Goal: Task Accomplishment & Management: Manage account settings

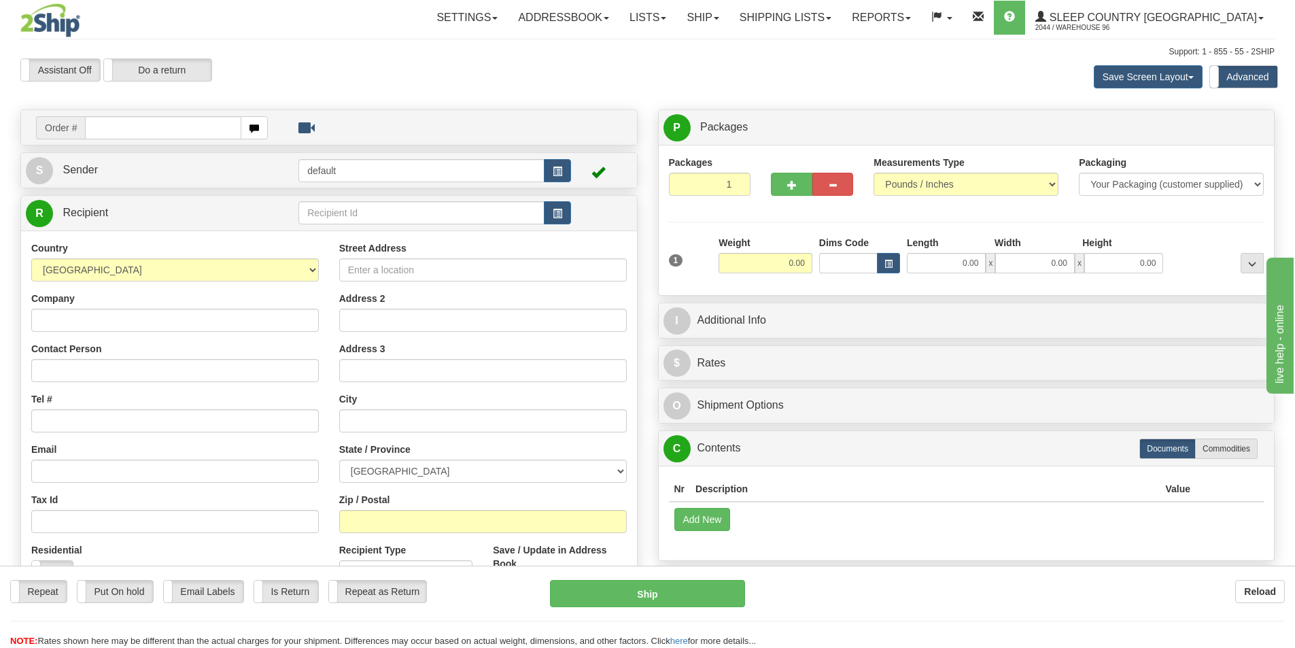
click at [141, 133] on div "Toggle navigation Settings Shipping Preferences Fields Preferences New" at bounding box center [647, 389] width 1295 height 779
click at [141, 133] on input "text" at bounding box center [163, 127] width 156 height 23
type input "9007I138553"
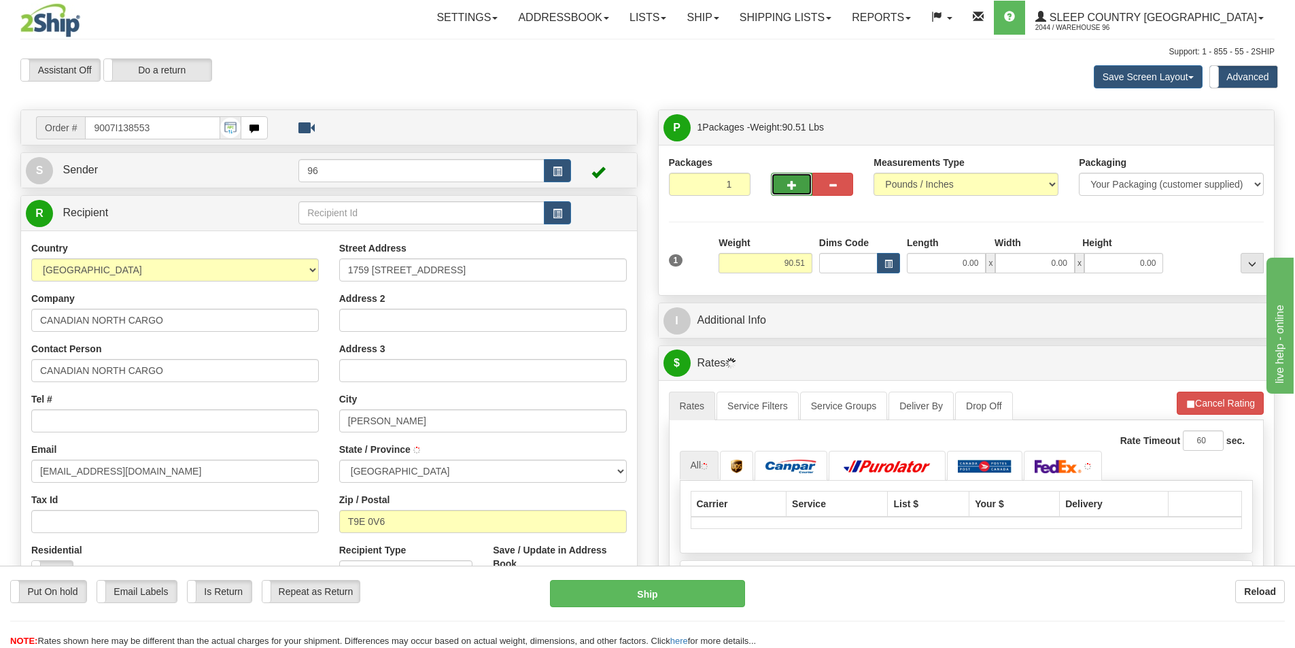
click at [798, 183] on button "button" at bounding box center [791, 184] width 41 height 23
type input "2"
click at [959, 263] on input "0.00" at bounding box center [946, 263] width 79 height 20
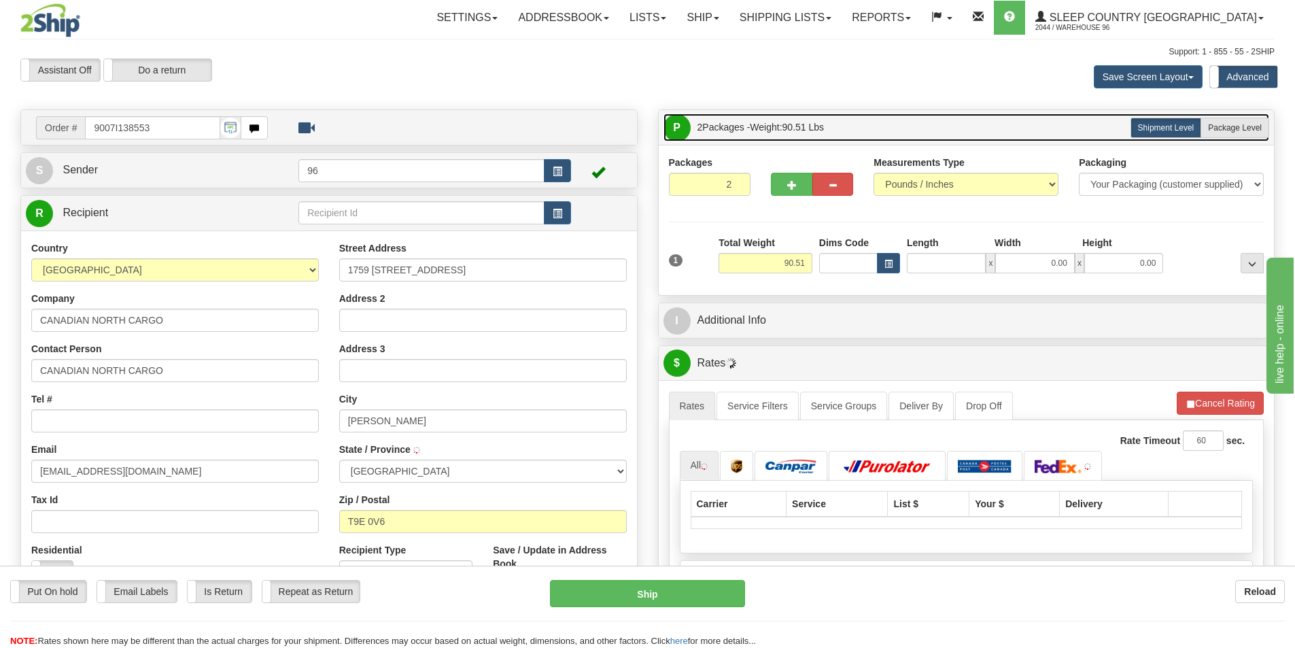
type input "0.00"
click at [1253, 116] on link "P Packages 2 Packages - Weight: 90.51 Lbs" at bounding box center [966, 127] width 606 height 28
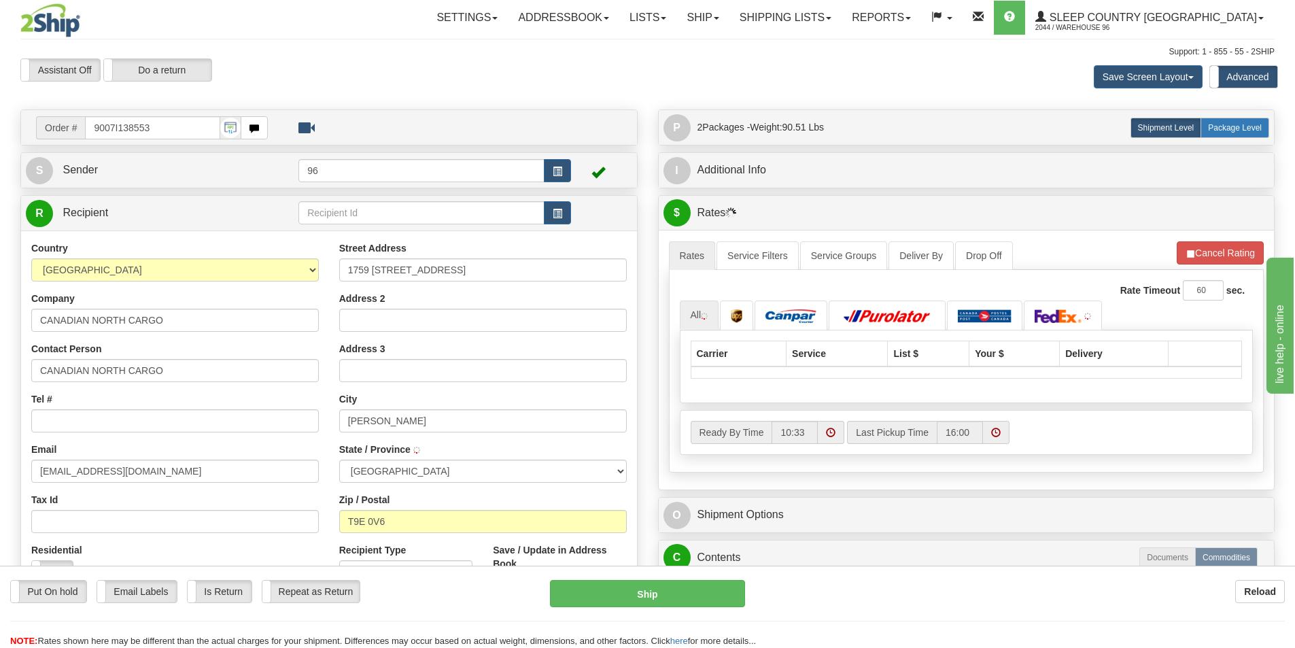
click at [1253, 118] on label "Package Level Pack.." at bounding box center [1234, 128] width 69 height 20
radio input "true"
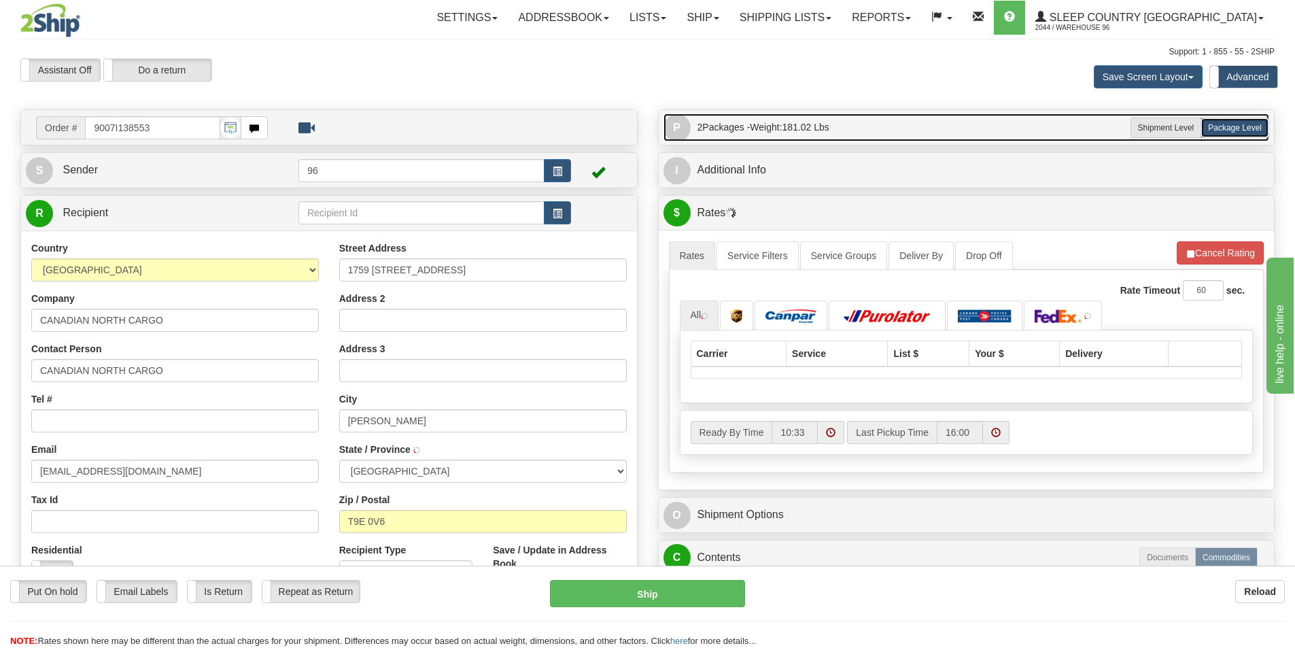
click at [1002, 135] on link "P Packages 2 Packages - Weight: 181.02 Lbs" at bounding box center [966, 127] width 606 height 28
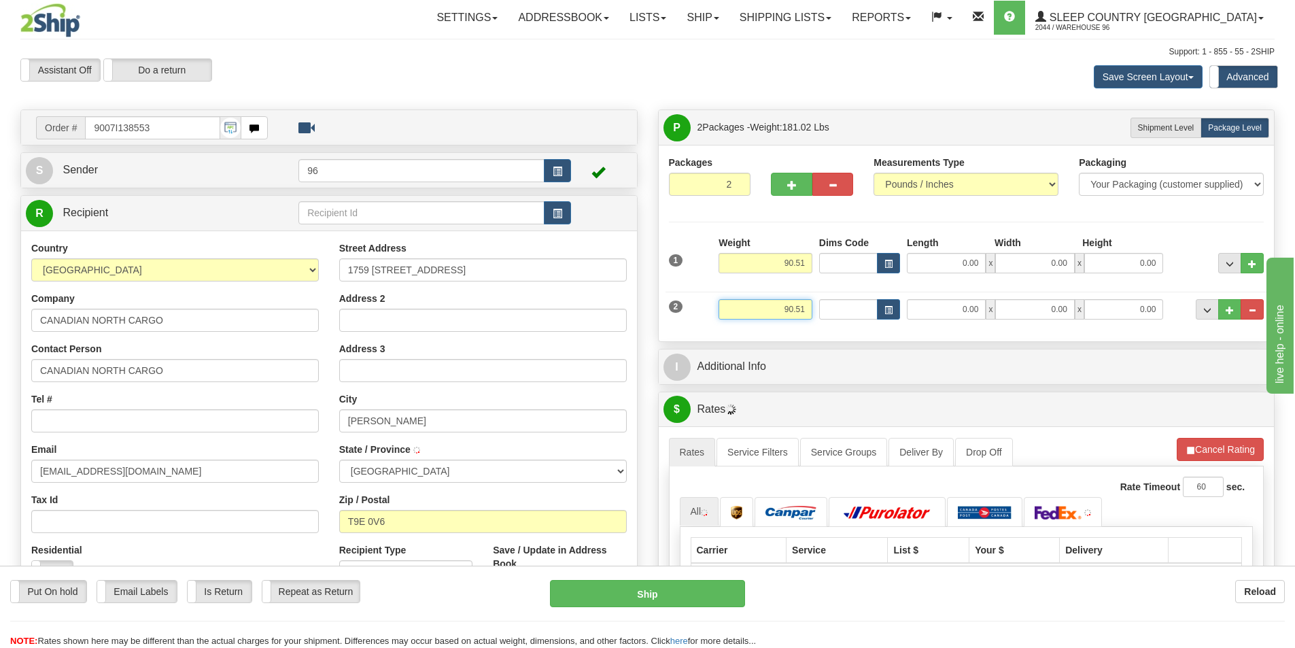
click at [804, 310] on input "90.51" at bounding box center [765, 309] width 94 height 20
type input "10.00"
click at [974, 263] on input "0.00" at bounding box center [946, 263] width 79 height 20
click at [974, 263] on input "Length" at bounding box center [946, 263] width 79 height 20
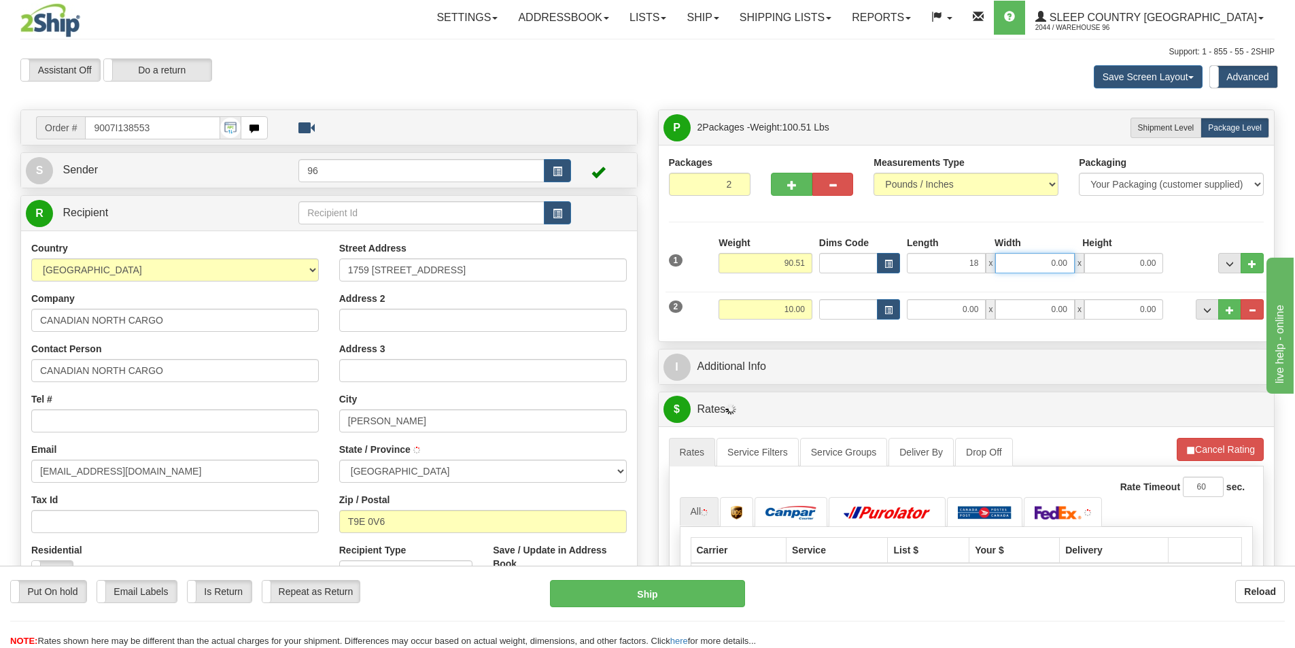
type input "18.00"
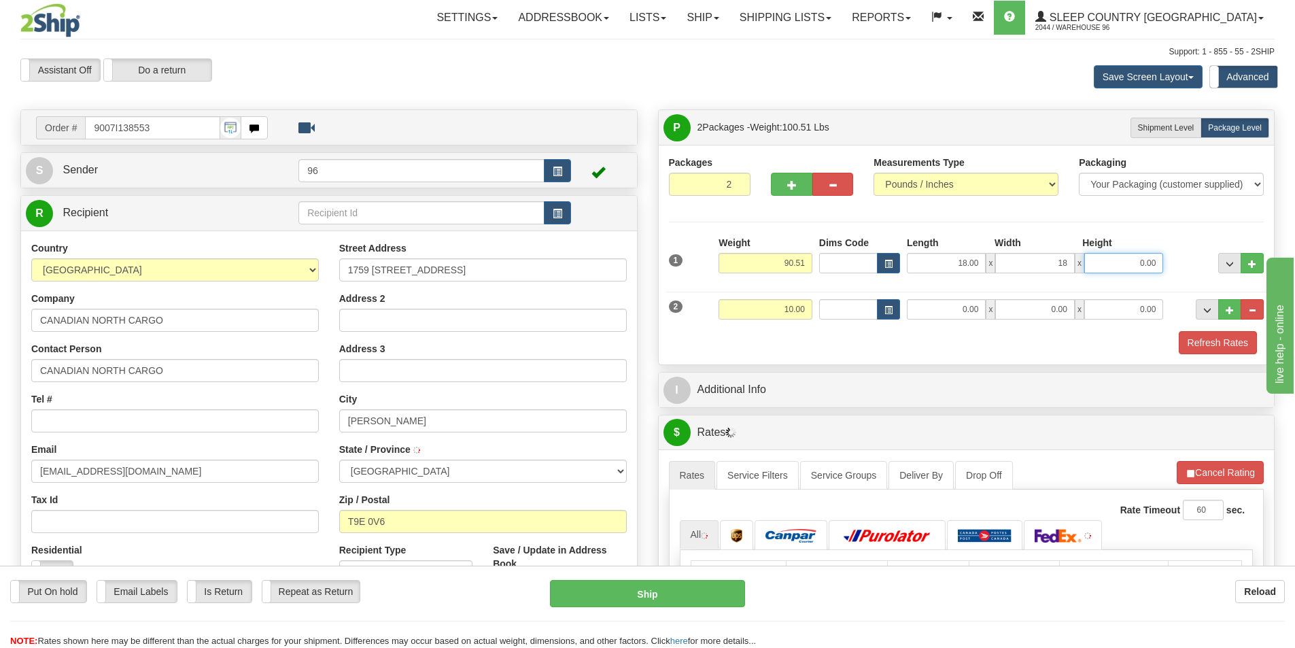
type input "18.00"
type input "43.00"
click at [934, 300] on input "0.00" at bounding box center [946, 309] width 79 height 20
type input "26.00"
type input "16.00"
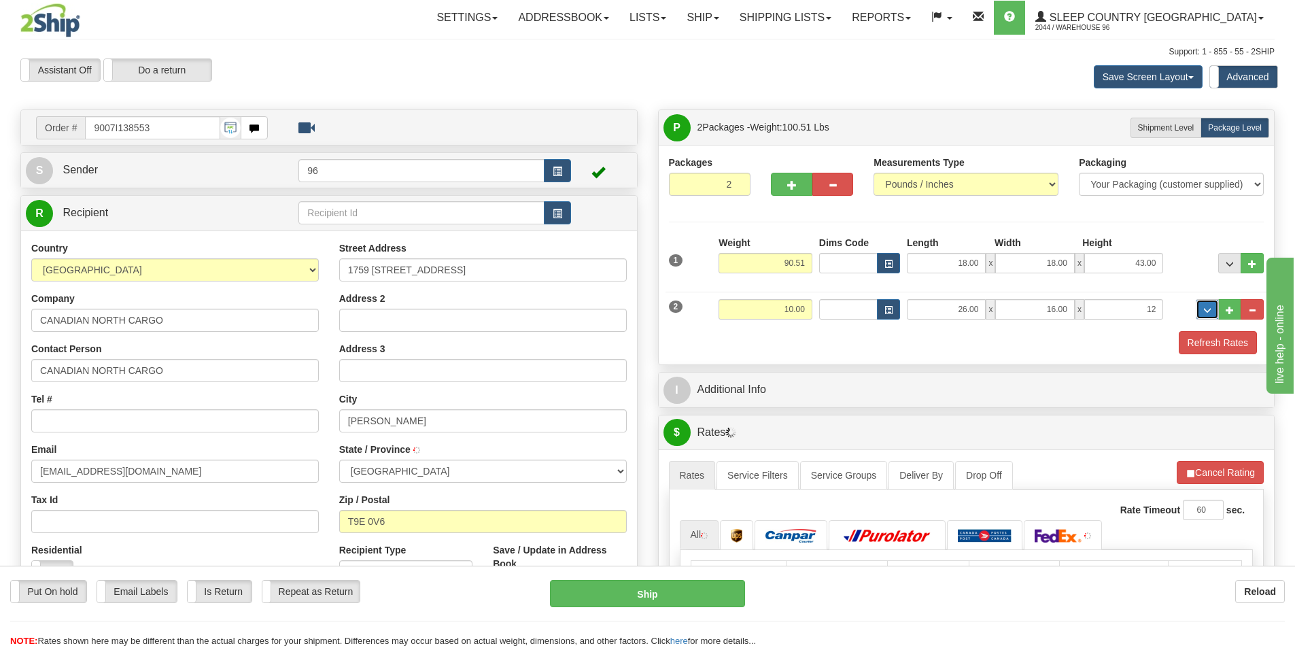
type input "12.00"
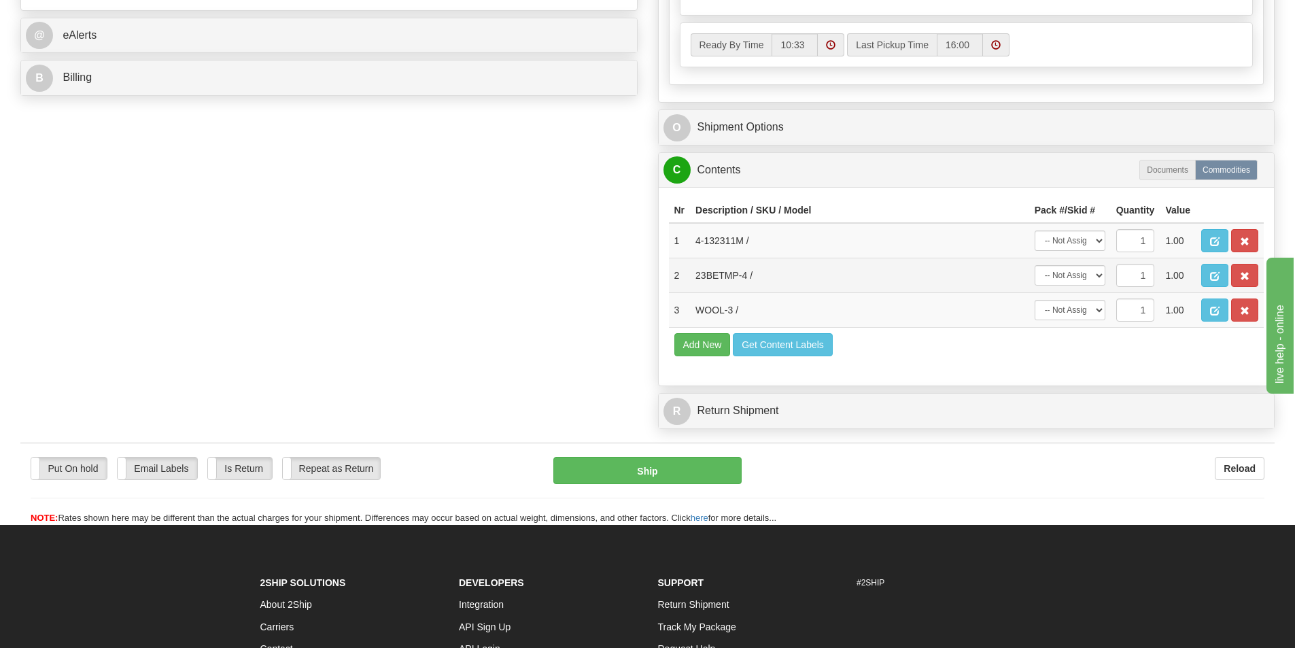
scroll to position [680, 0]
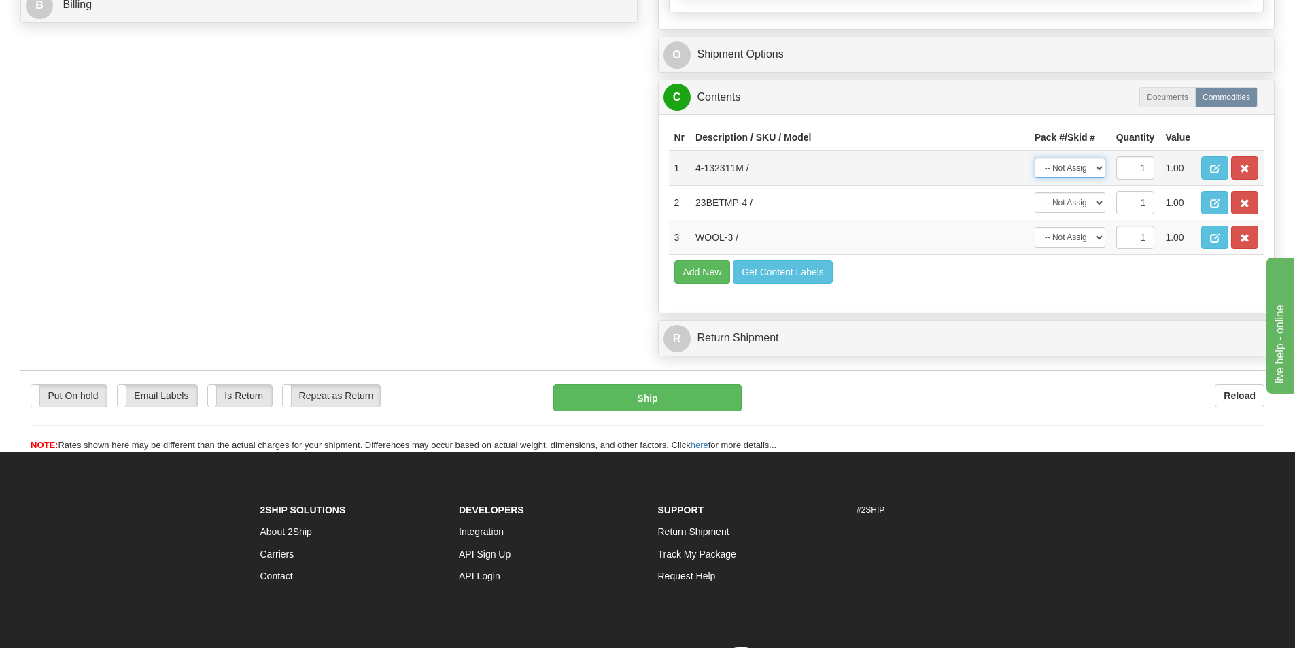
click at [1059, 173] on select "-- Not Assigned -- Package 1 Package 2" at bounding box center [1069, 168] width 71 height 20
select select "0"
click at [1034, 158] on select "-- Not Assigned -- Package 1 Package 2" at bounding box center [1069, 168] width 71 height 20
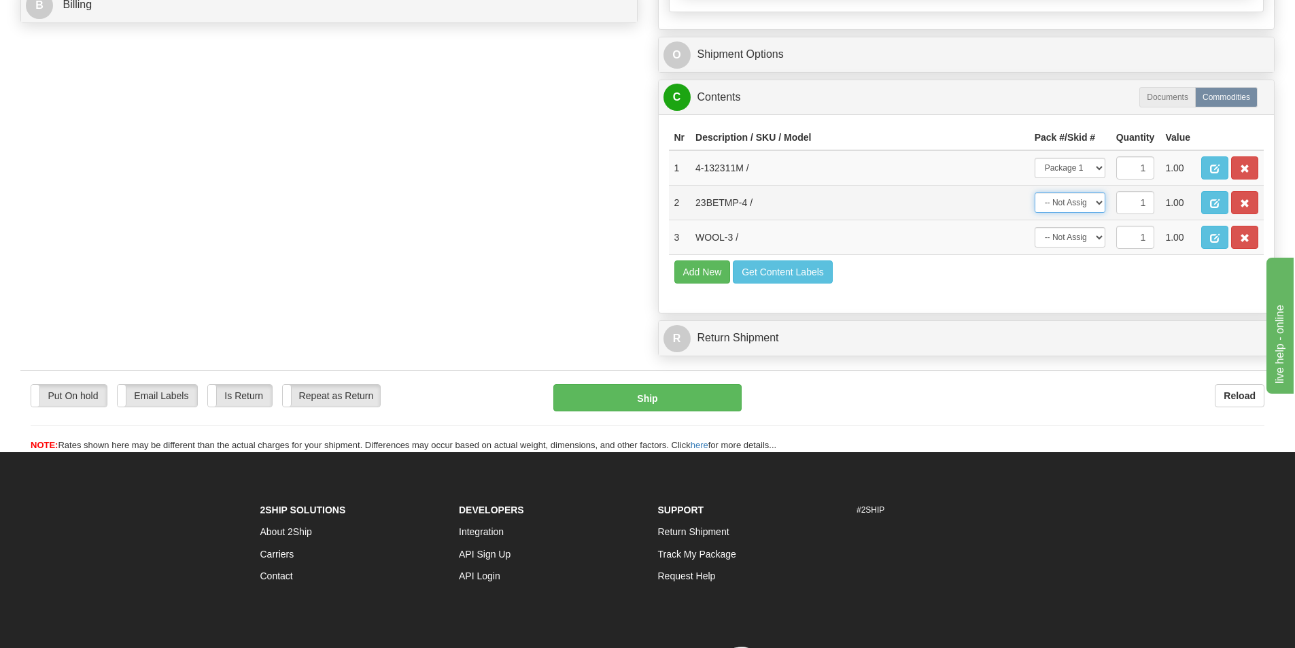
click at [1064, 196] on select "-- Not Assigned -- Package 1 Package 2" at bounding box center [1069, 202] width 71 height 20
select select "1"
click at [1034, 192] on select "-- Not Assigned -- Package 1 Package 2" at bounding box center [1069, 202] width 71 height 20
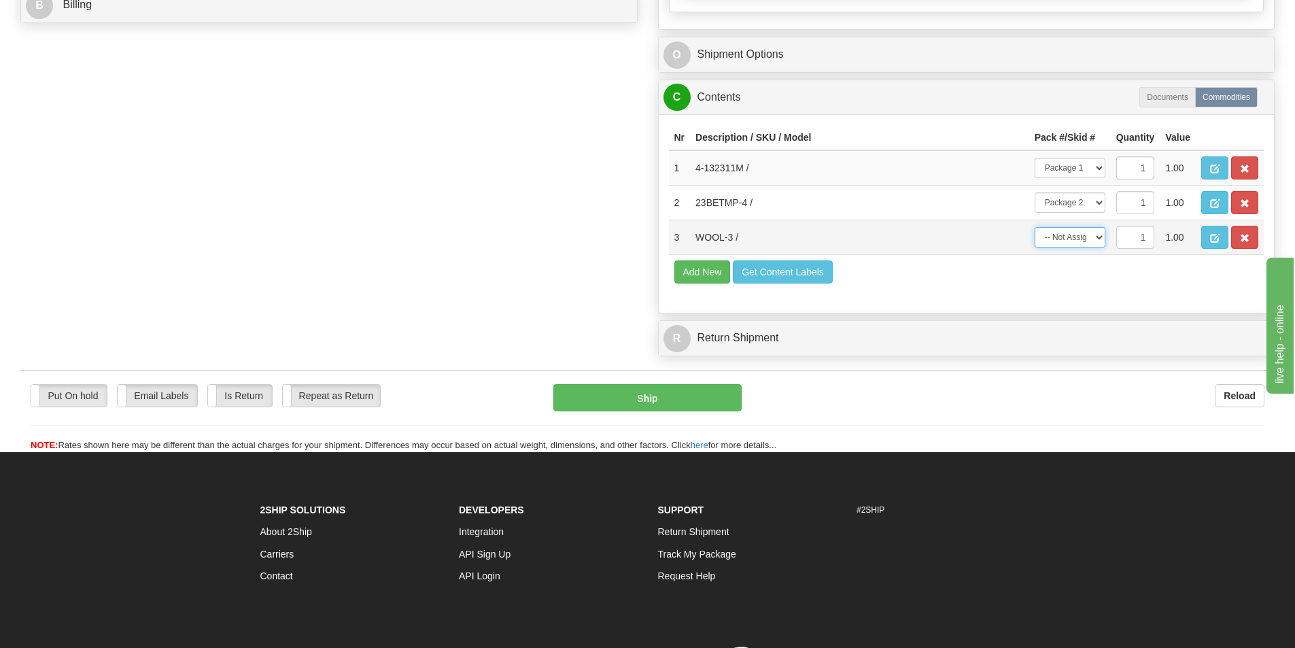
click at [1076, 241] on select "-- Not Assigned -- Package 1 Package 2" at bounding box center [1069, 237] width 71 height 20
select select "1"
click at [1034, 227] on select "-- Not Assigned -- Package 1 Package 2" at bounding box center [1069, 237] width 71 height 20
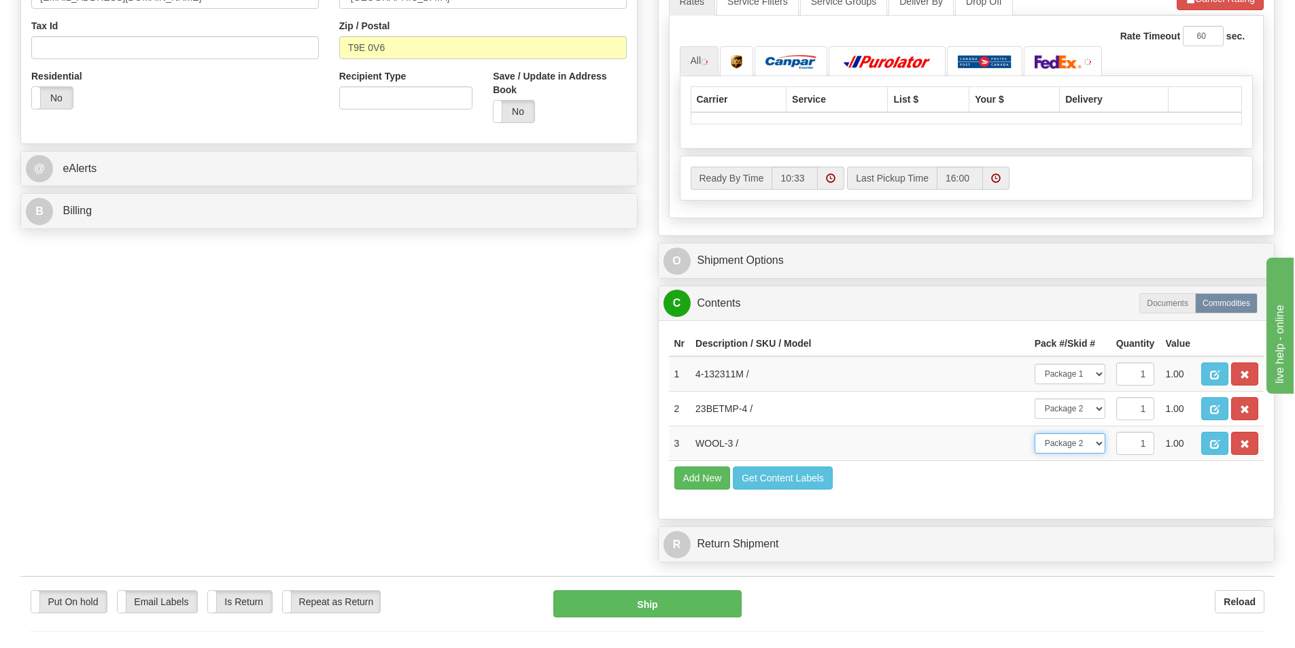
scroll to position [612, 0]
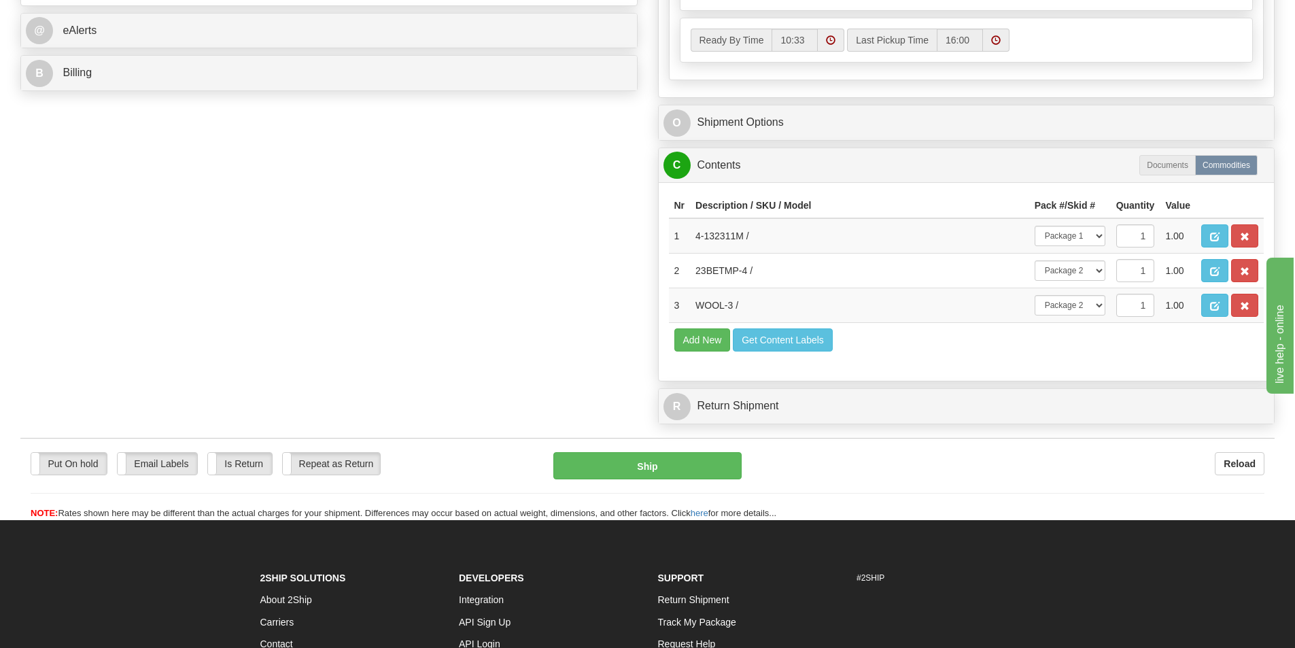
click at [829, 424] on div "R Return Shipment" at bounding box center [966, 406] width 617 height 36
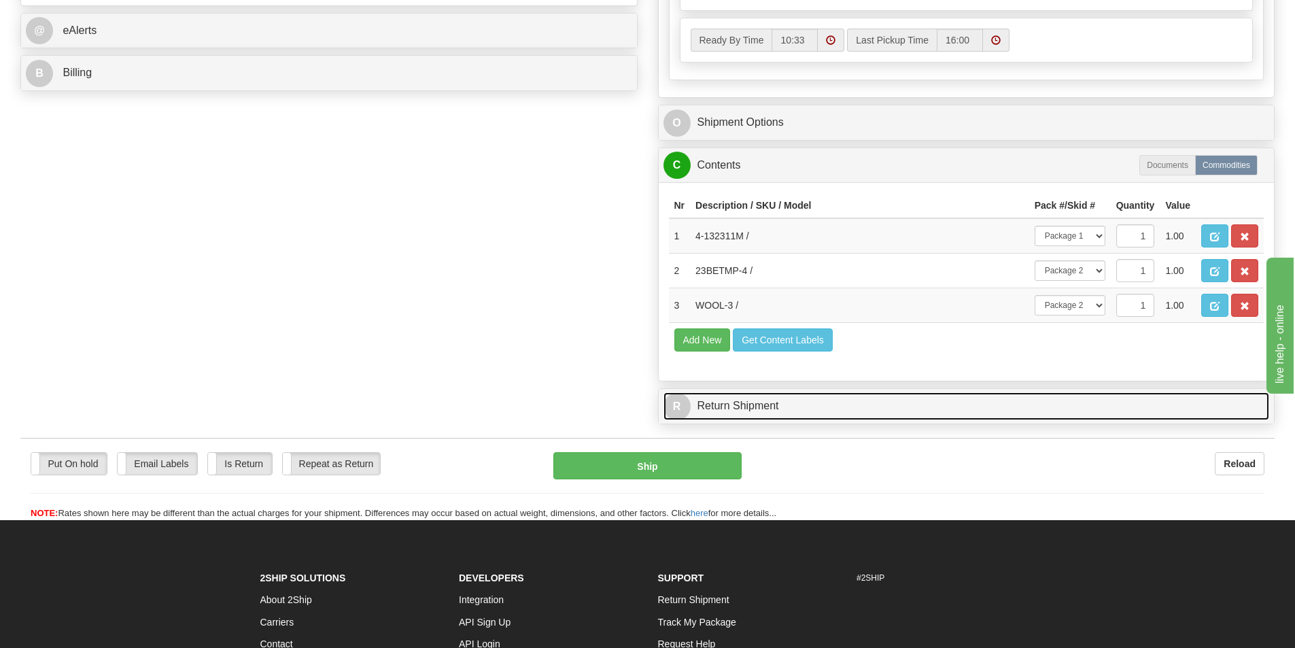
click at [841, 411] on link "R Return Shipment" at bounding box center [966, 406] width 606 height 28
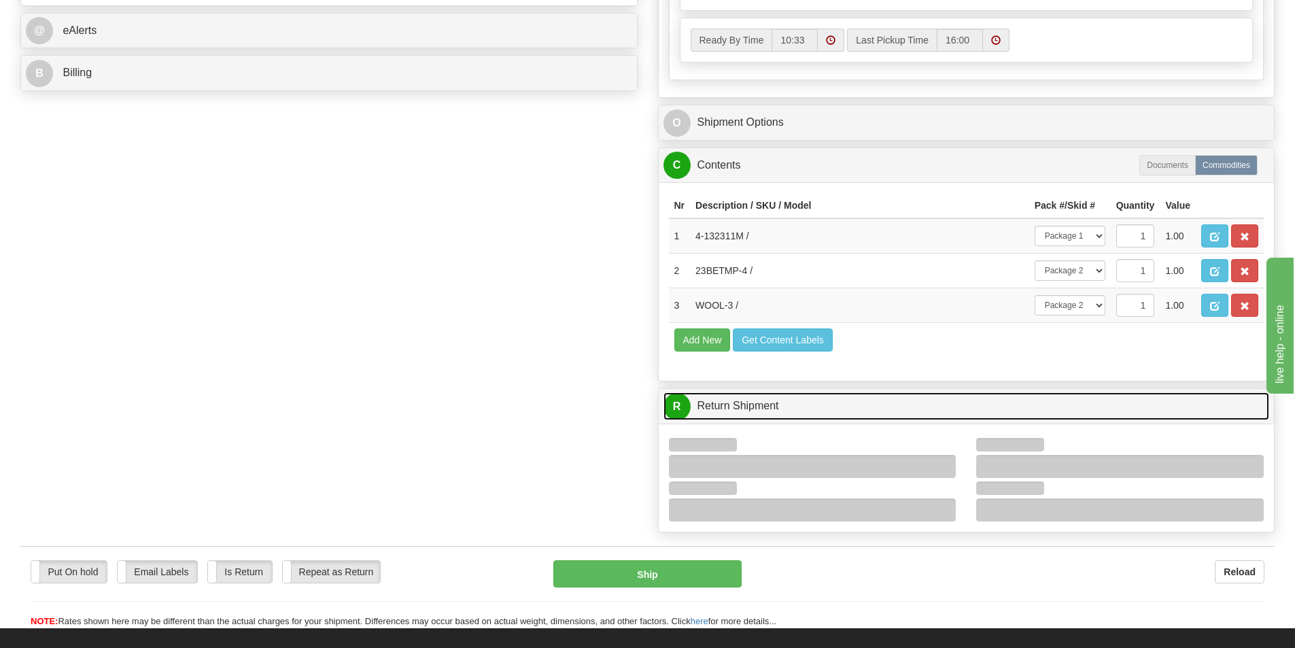
click at [841, 411] on link "R Return Shipment" at bounding box center [966, 406] width 606 height 28
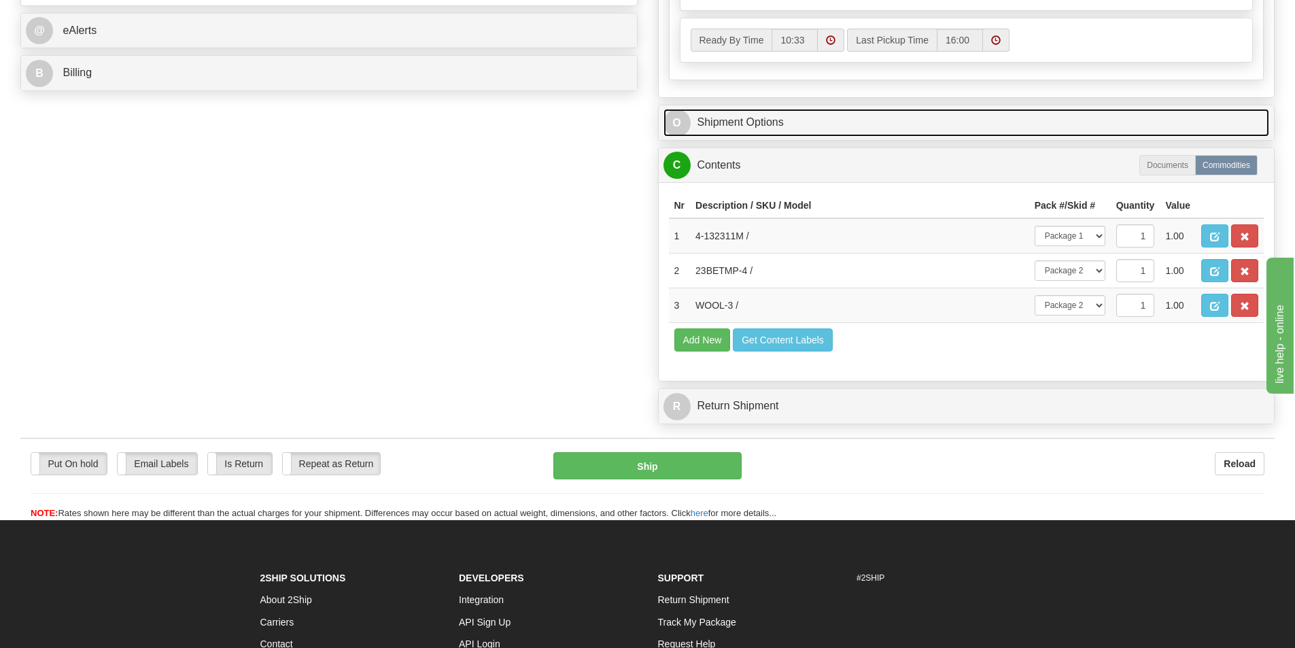
click at [850, 111] on link "O Shipment Options" at bounding box center [966, 123] width 606 height 28
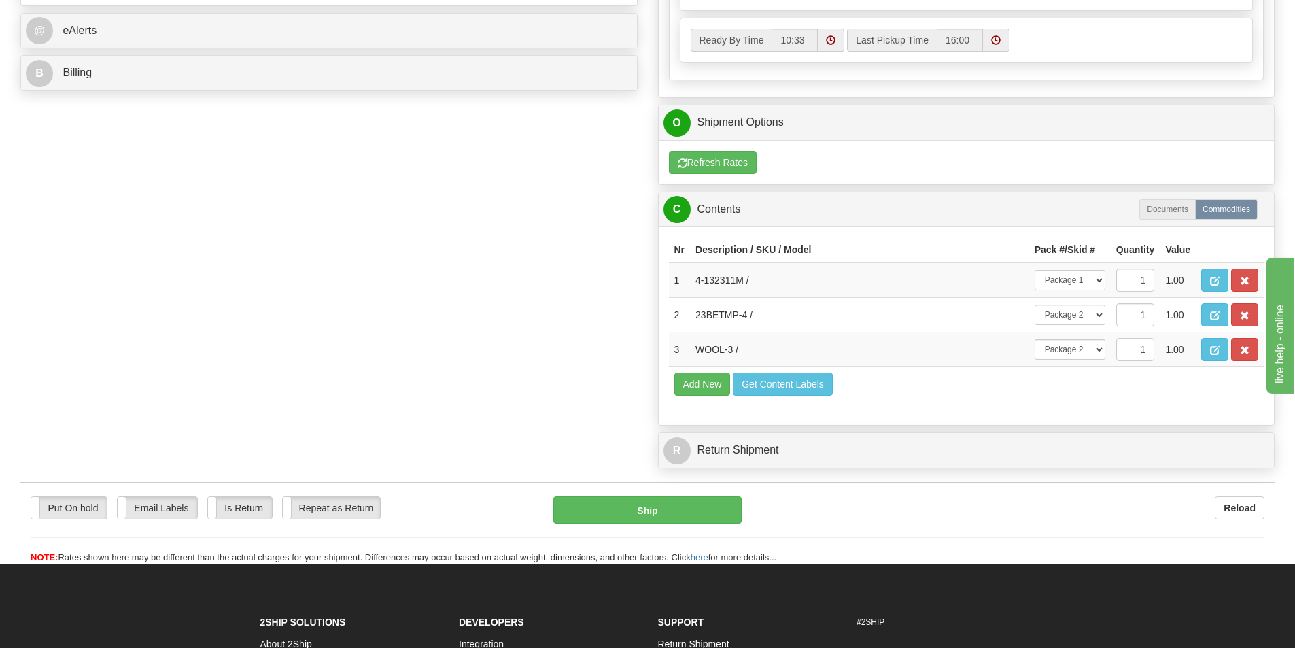
click at [878, 143] on div "Canada Post FedEx DHL Purolator Server Purolator UPS Loomis Server Canpar" at bounding box center [966, 162] width 616 height 44
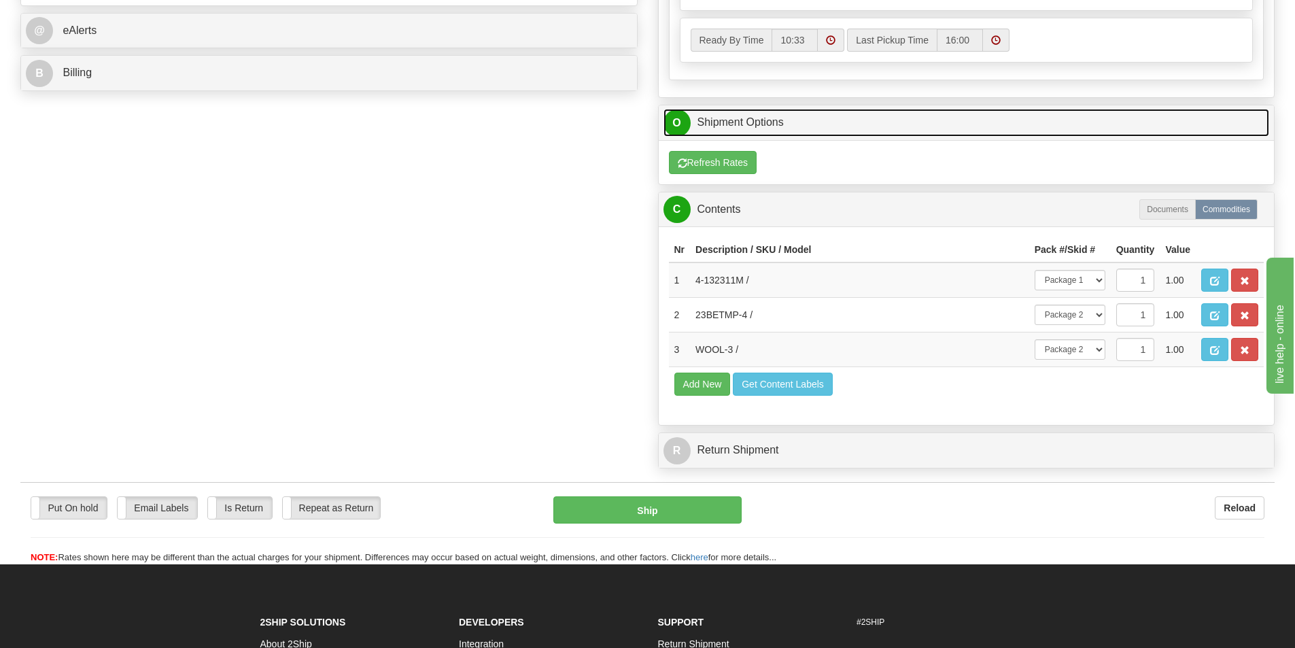
click at [880, 129] on link "O Shipment Options" at bounding box center [966, 123] width 606 height 28
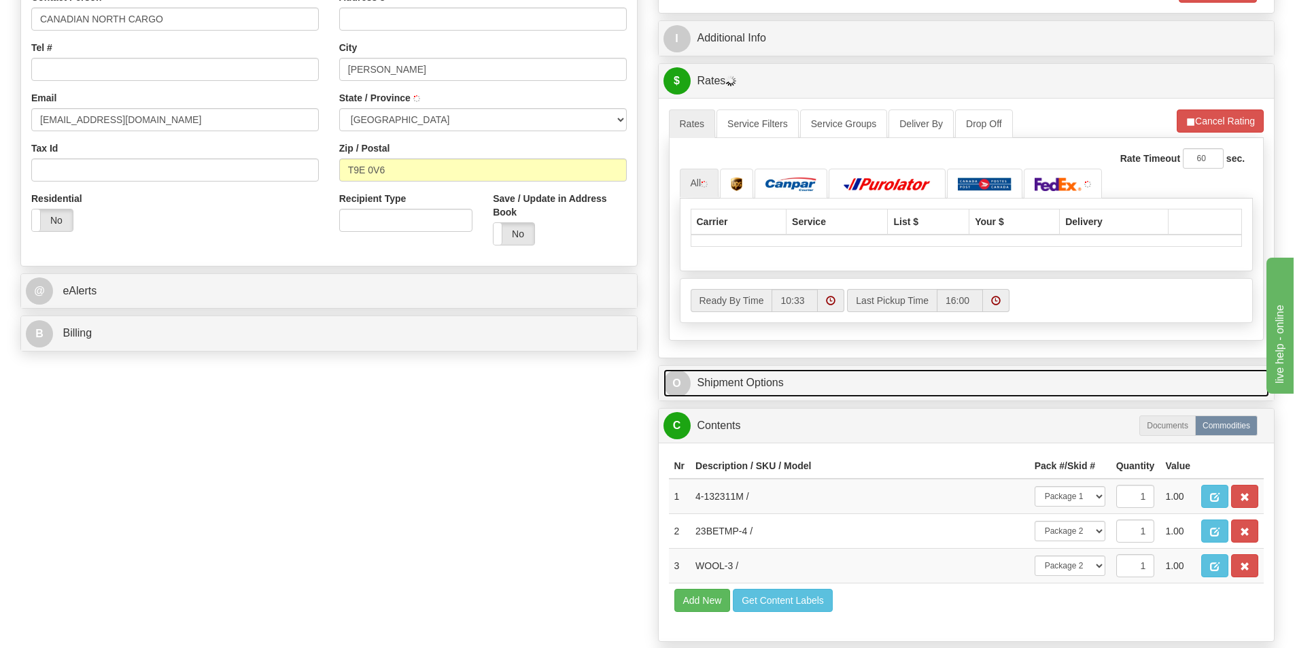
scroll to position [340, 0]
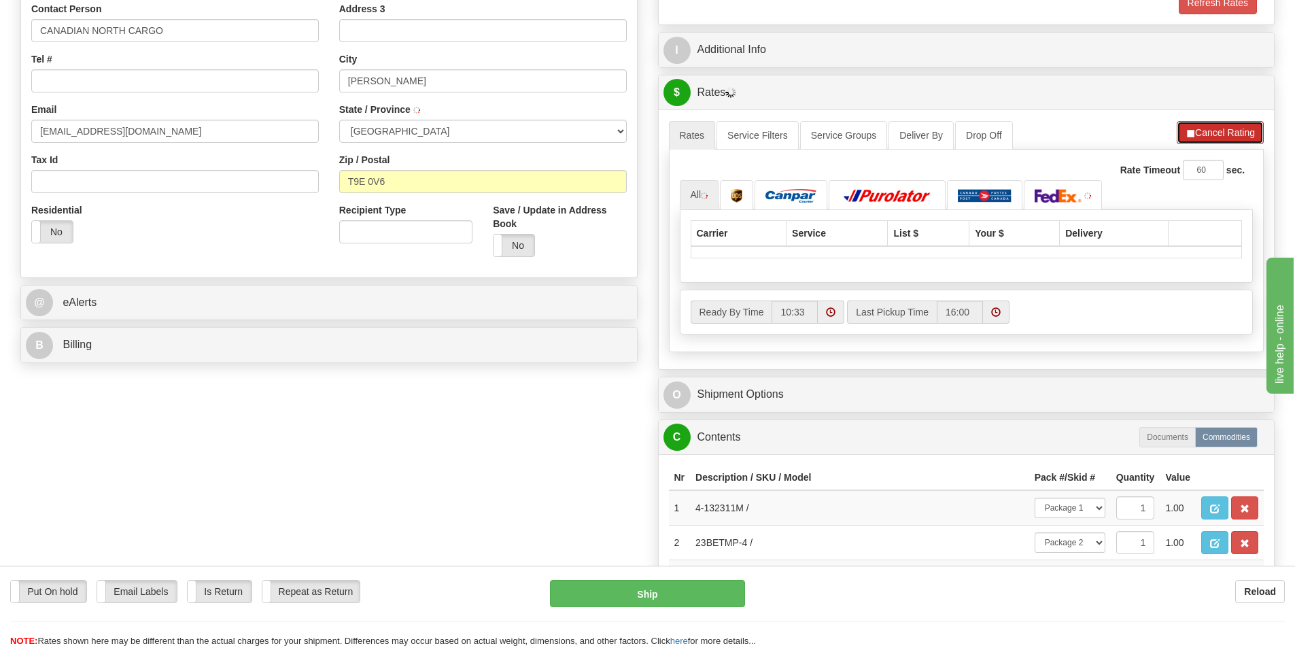
click at [1185, 135] on span "button" at bounding box center [1190, 133] width 10 height 9
click at [1184, 135] on span "button" at bounding box center [1189, 133] width 10 height 9
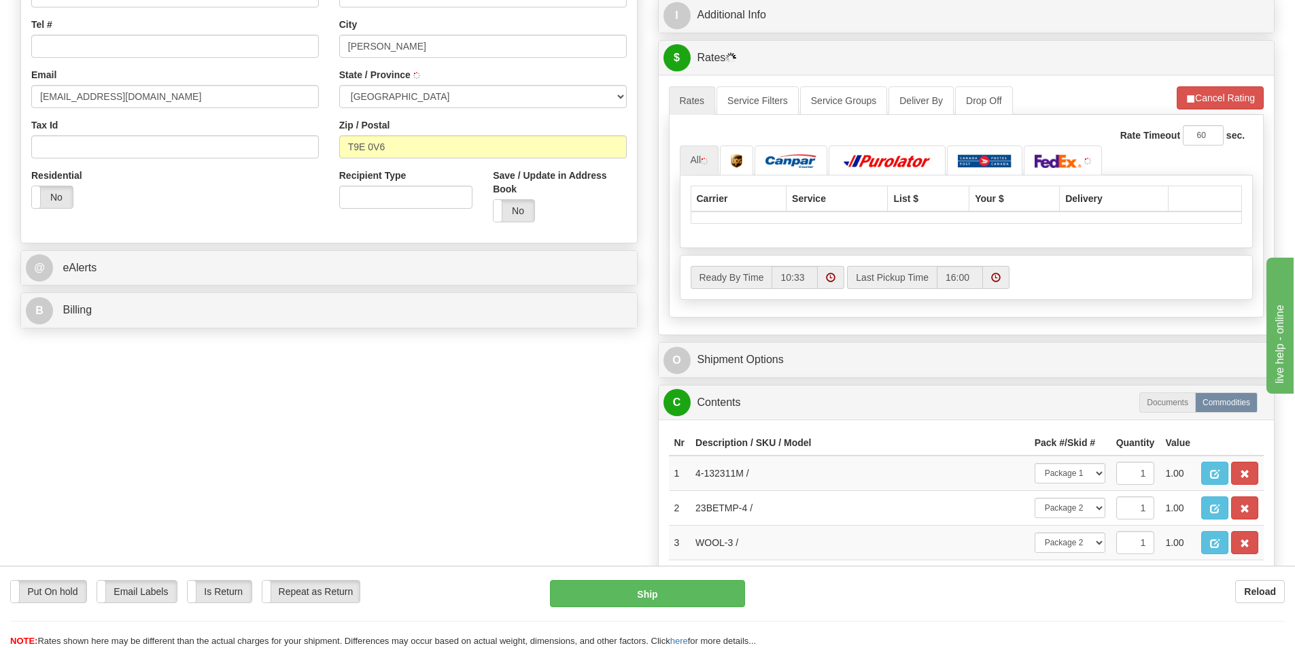
scroll to position [476, 0]
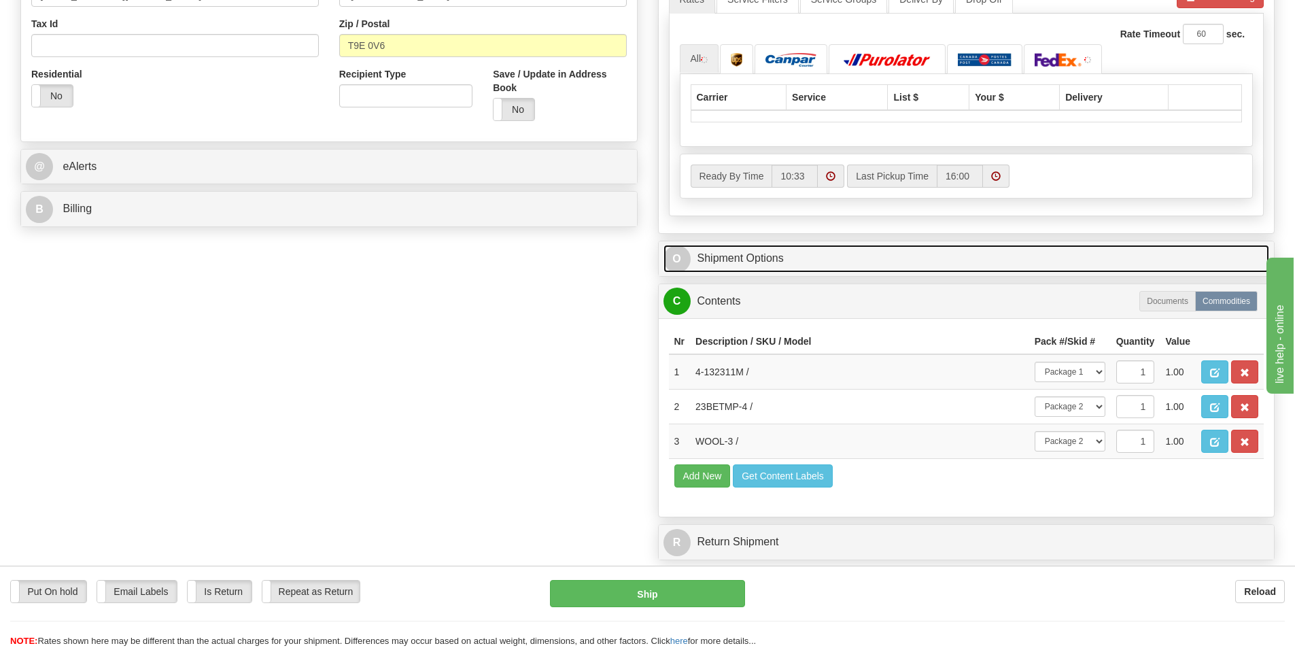
click at [966, 250] on link "O Shipment Options" at bounding box center [966, 259] width 606 height 28
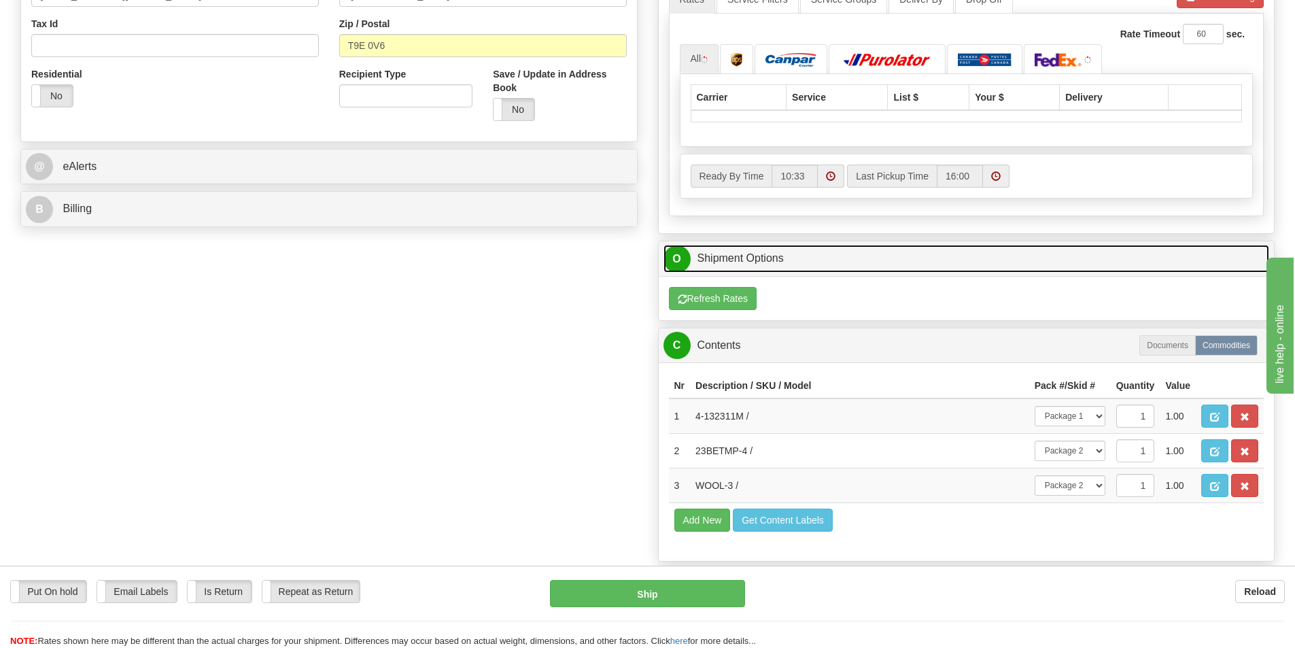
click at [966, 250] on link "O Shipment Options" at bounding box center [966, 259] width 606 height 28
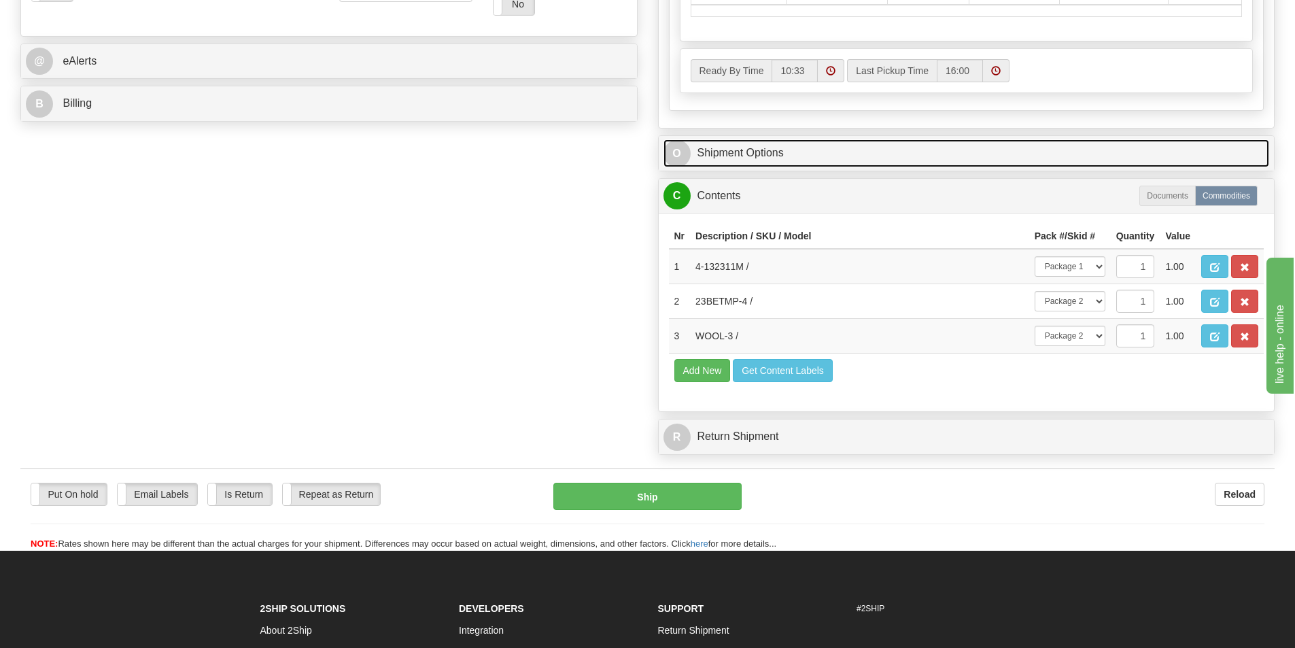
scroll to position [680, 0]
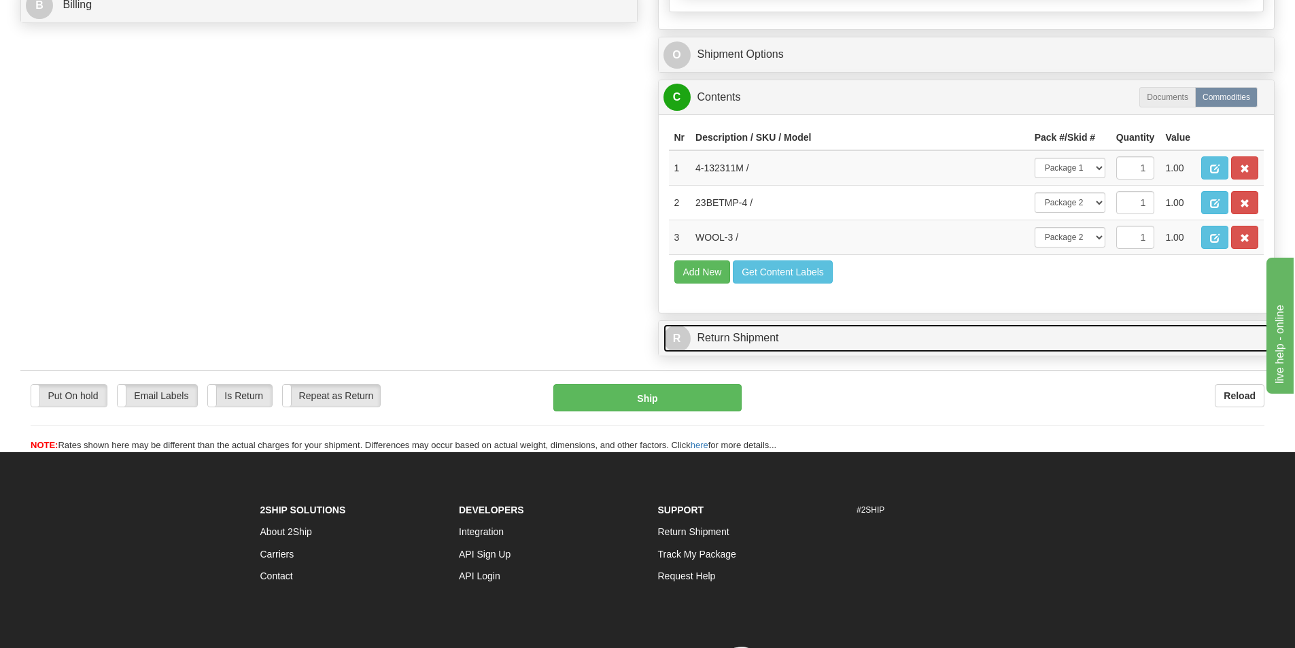
click at [929, 338] on link "R Return Shipment" at bounding box center [966, 338] width 606 height 28
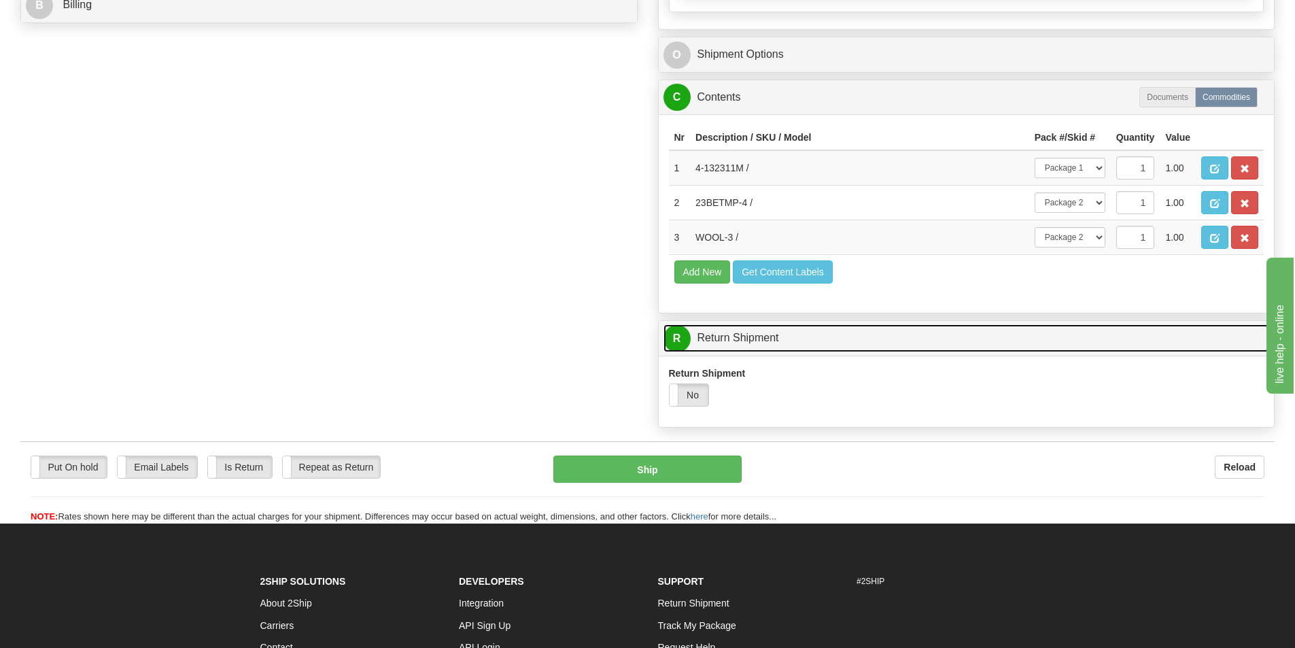
click at [929, 338] on link "R Return Shipment" at bounding box center [966, 338] width 606 height 28
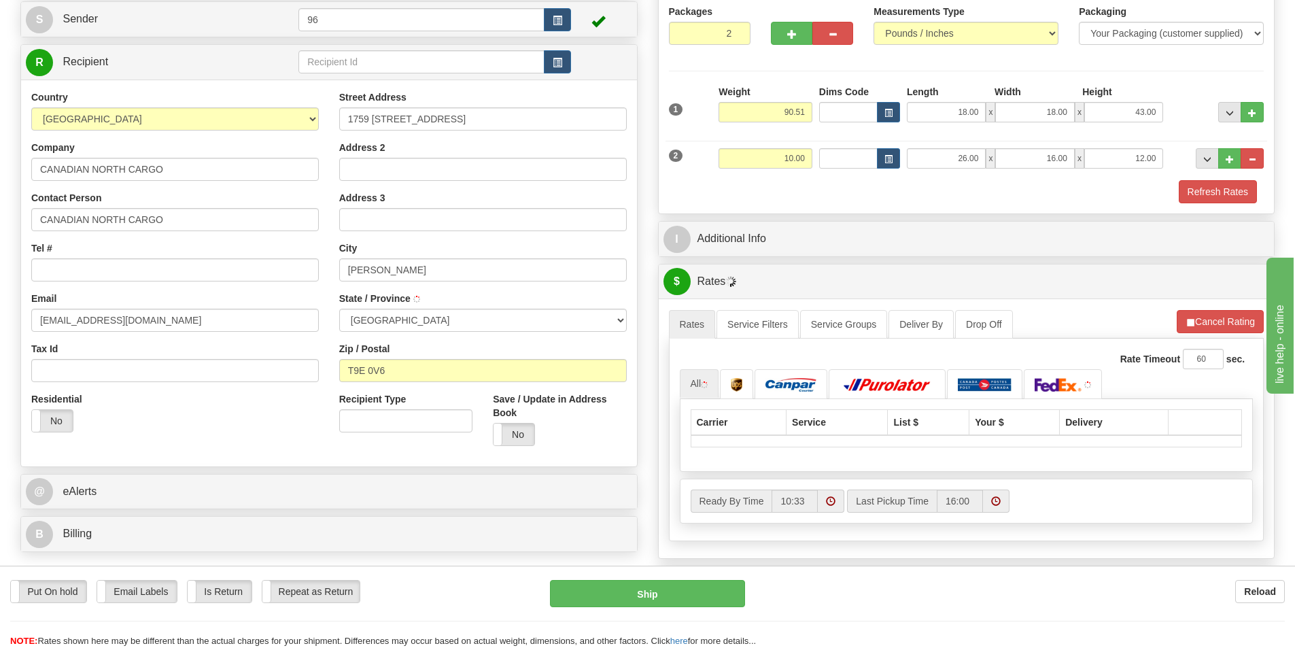
scroll to position [68, 0]
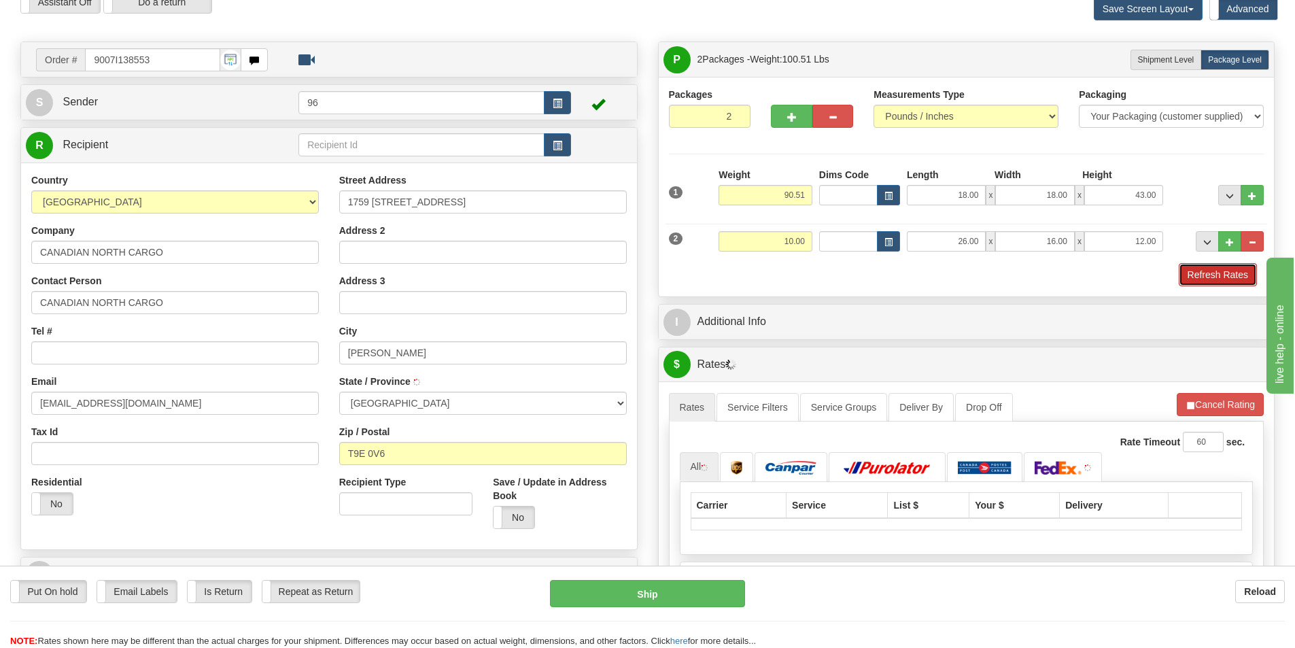
click at [1213, 273] on button "Refresh Rates" at bounding box center [1217, 274] width 78 height 23
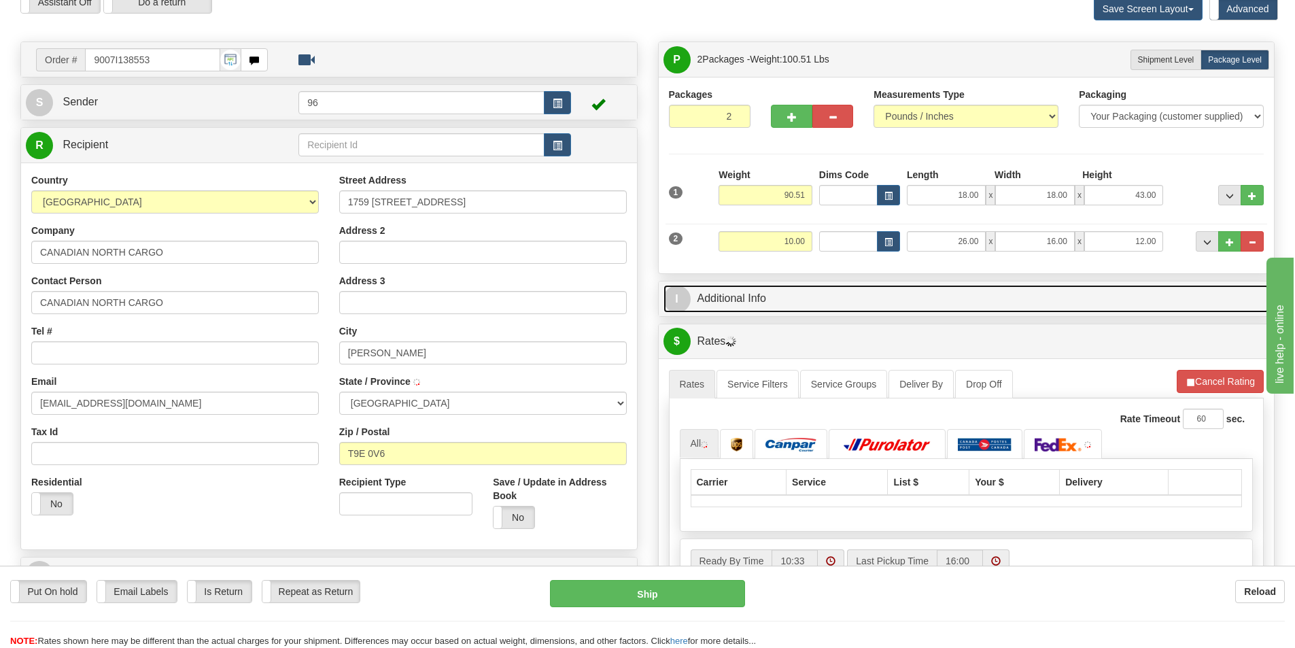
click at [850, 307] on link "I Additional Info" at bounding box center [966, 299] width 606 height 28
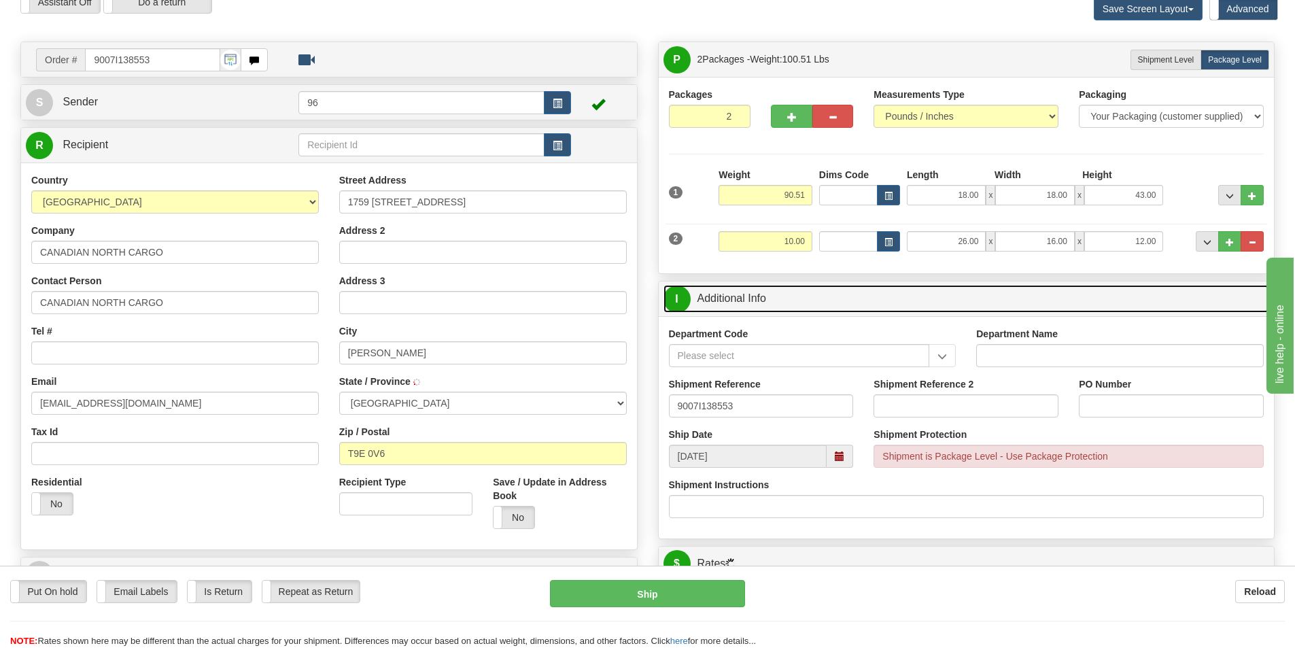
click at [850, 306] on link "I Additional Info" at bounding box center [966, 299] width 606 height 28
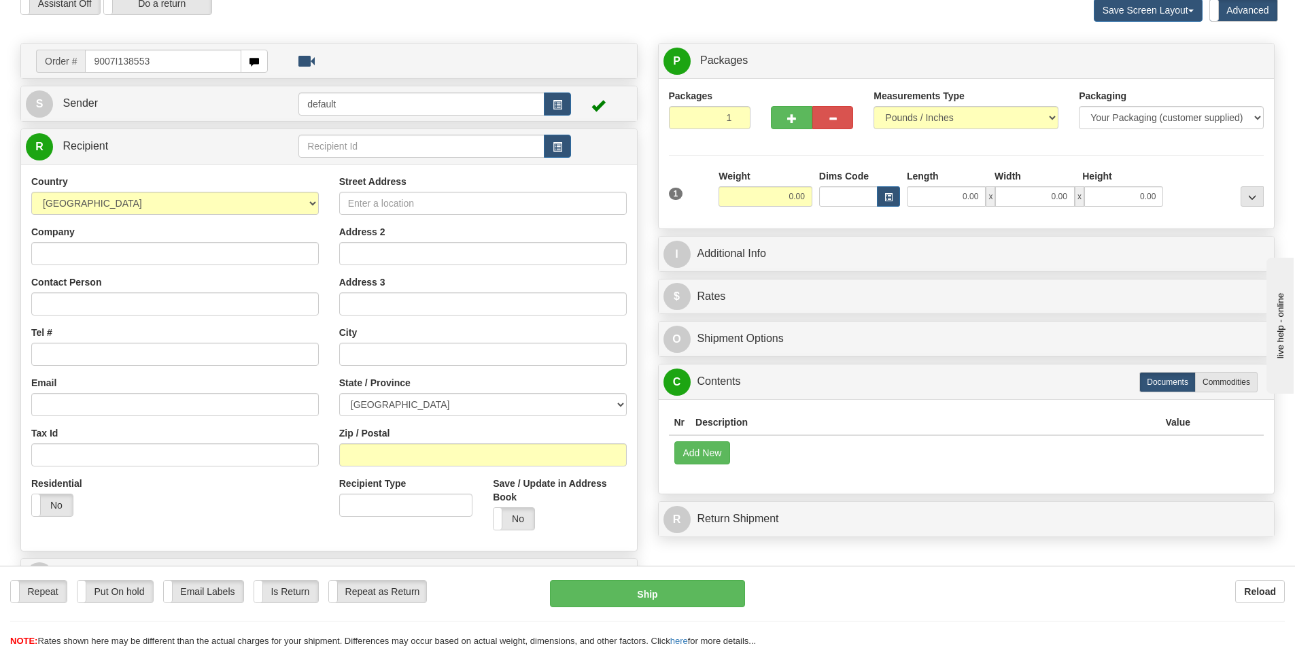
type input "9007I138553"
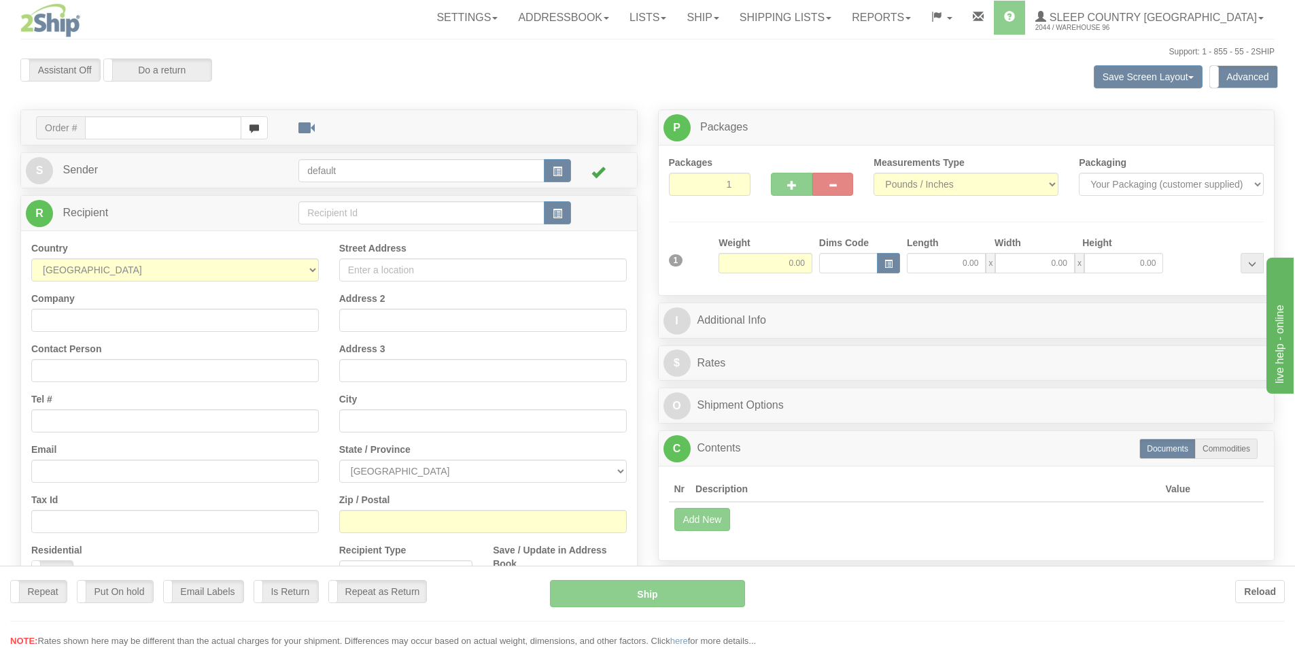
click at [145, 123] on div at bounding box center [647, 324] width 1295 height 648
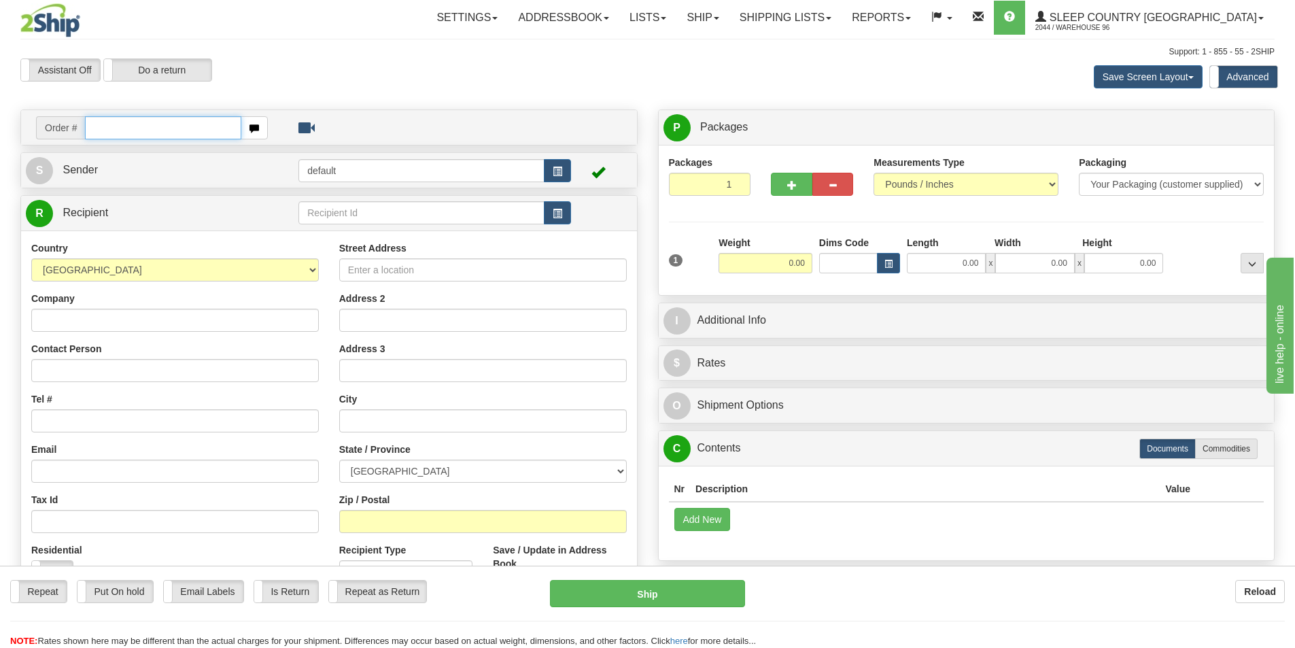
click at [145, 124] on input "text" at bounding box center [163, 127] width 156 height 23
type input "9000I136328"
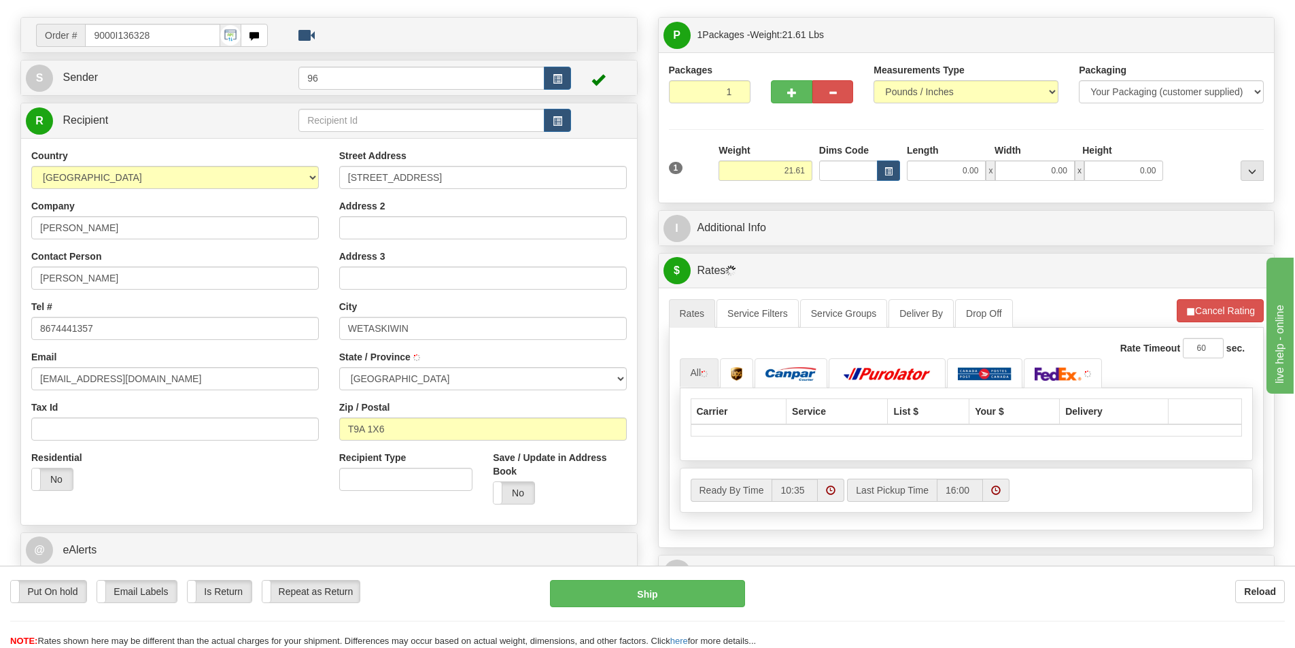
scroll to position [68, 0]
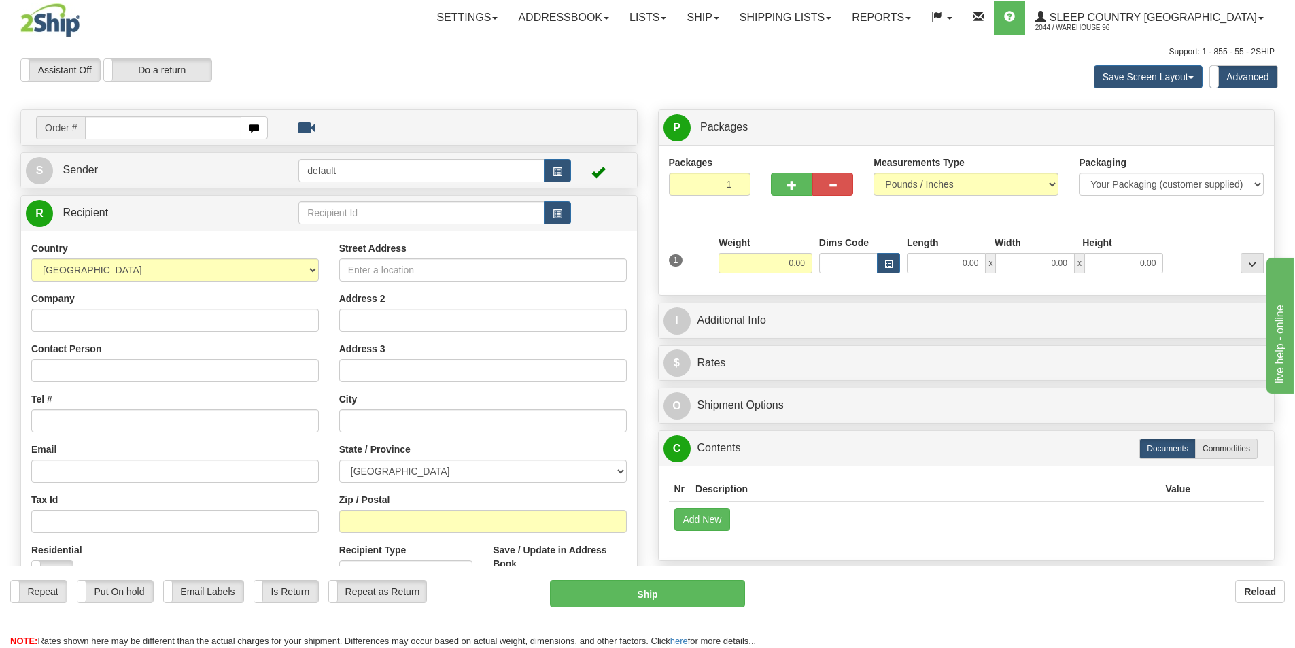
click at [165, 127] on input "text" at bounding box center [163, 127] width 156 height 23
type input "9007I139162"
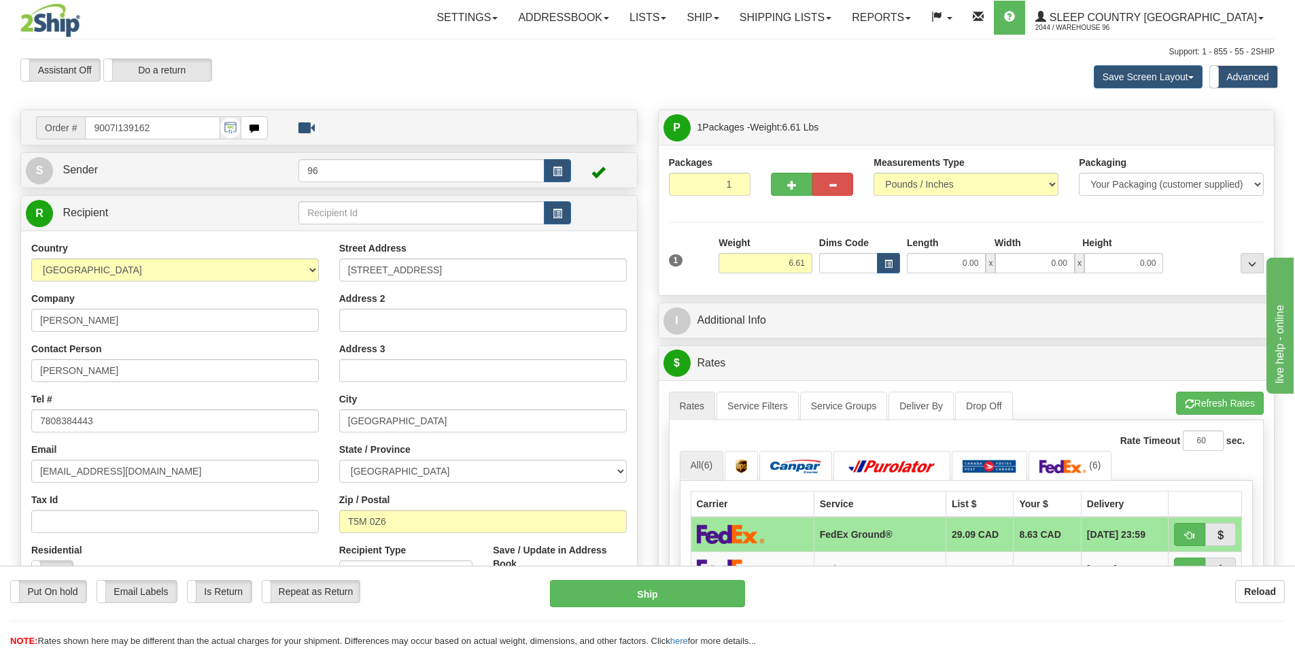
scroll to position [68, 0]
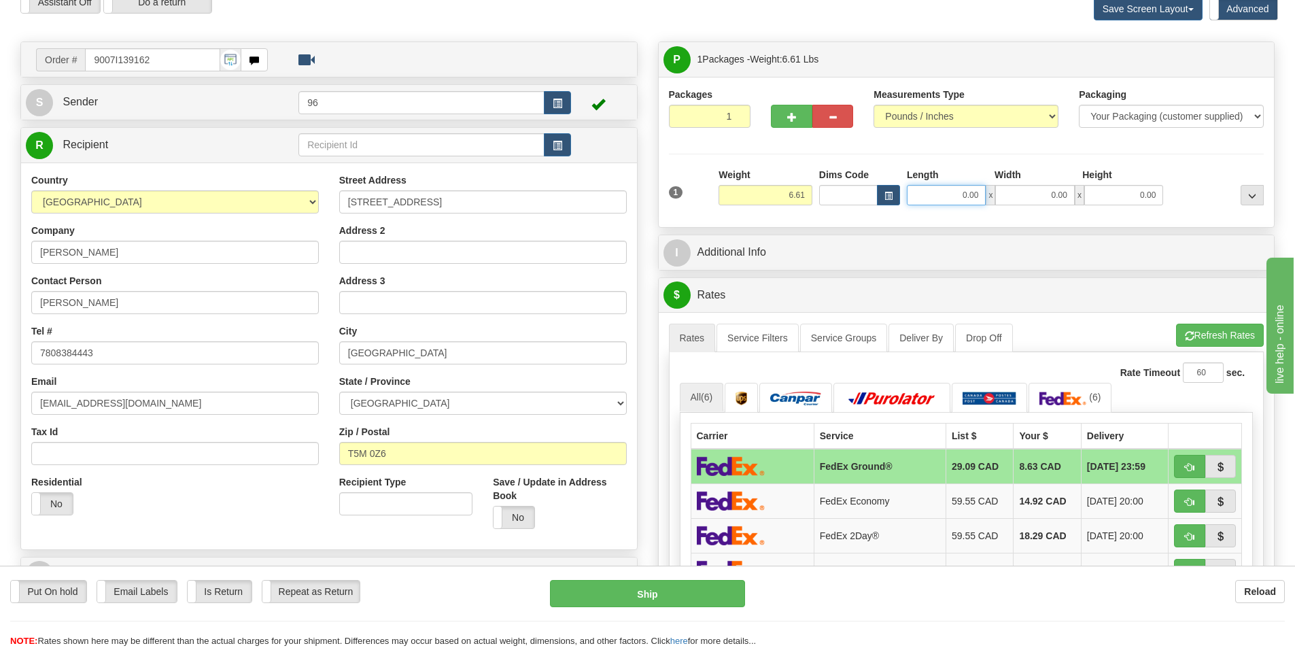
click at [951, 196] on input "0.00" at bounding box center [946, 195] width 79 height 20
type input "13.00"
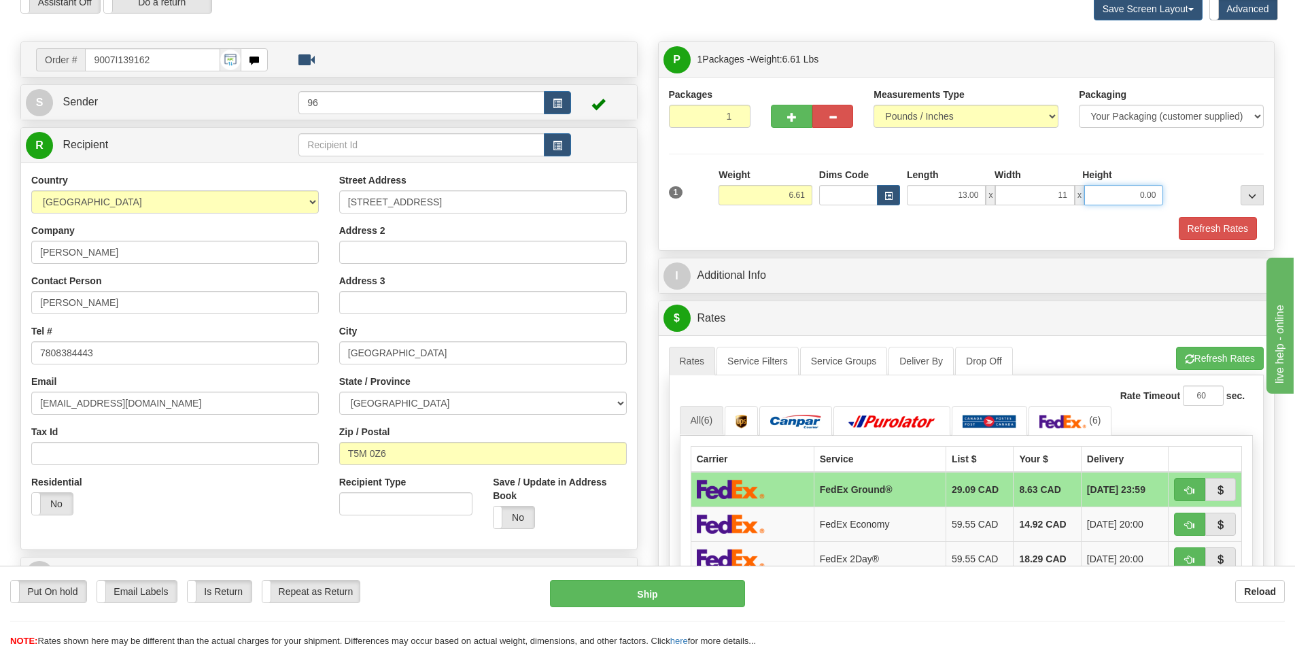
type input "11.00"
type input "4.00"
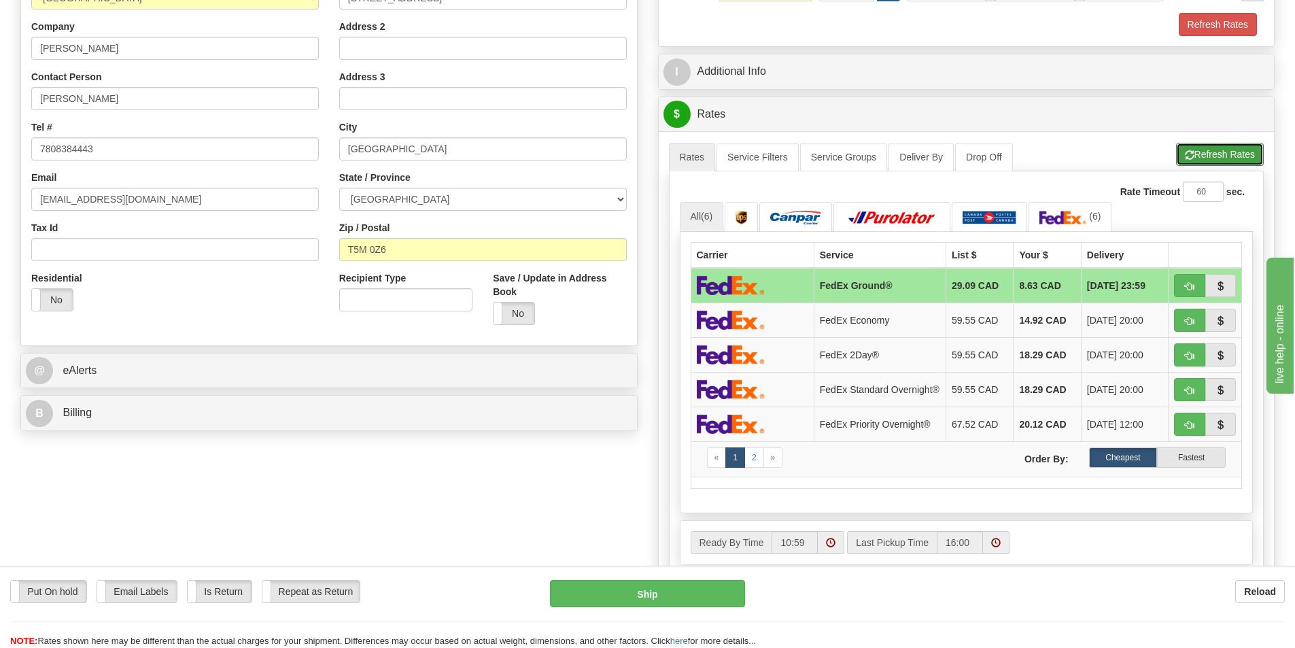
click at [1187, 151] on span "button" at bounding box center [1189, 155] width 10 height 9
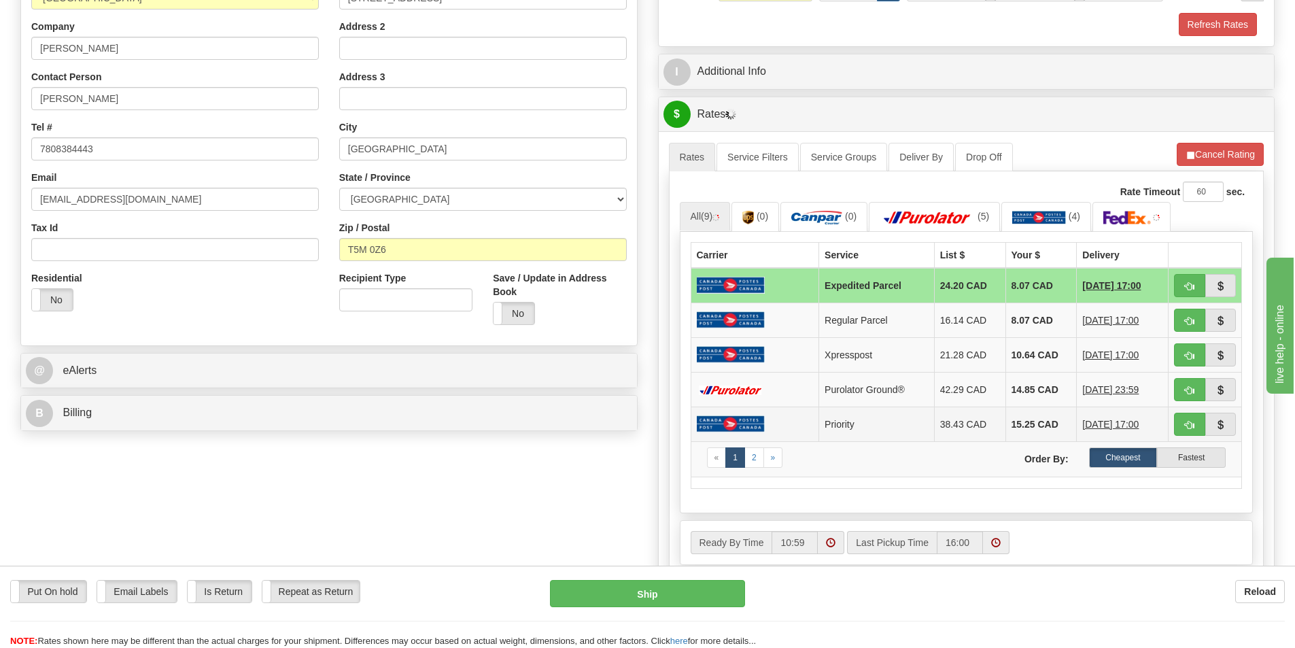
scroll to position [680, 0]
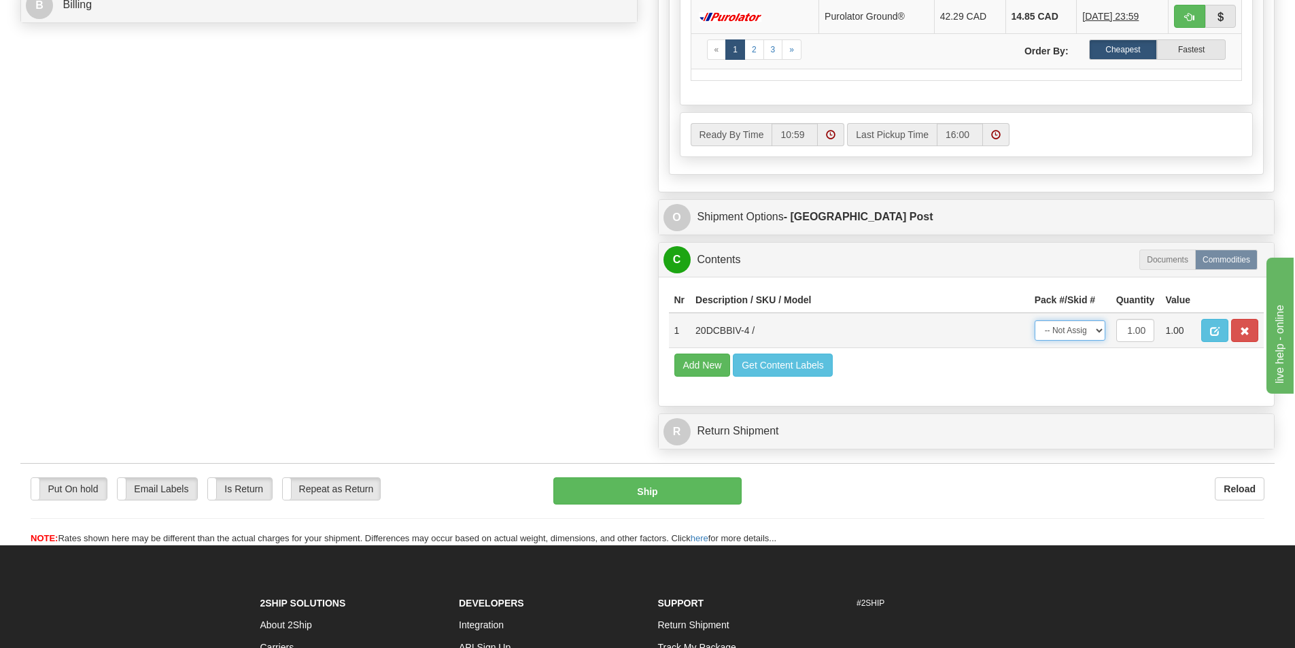
drag, startPoint x: 1072, startPoint y: 331, endPoint x: 1072, endPoint y: 340, distance: 9.5
click at [1072, 331] on select "-- Not Assigned -- Package 1" at bounding box center [1069, 330] width 71 height 20
select select "0"
click at [1034, 320] on select "-- Not Assigned -- Package 1" at bounding box center [1069, 330] width 71 height 20
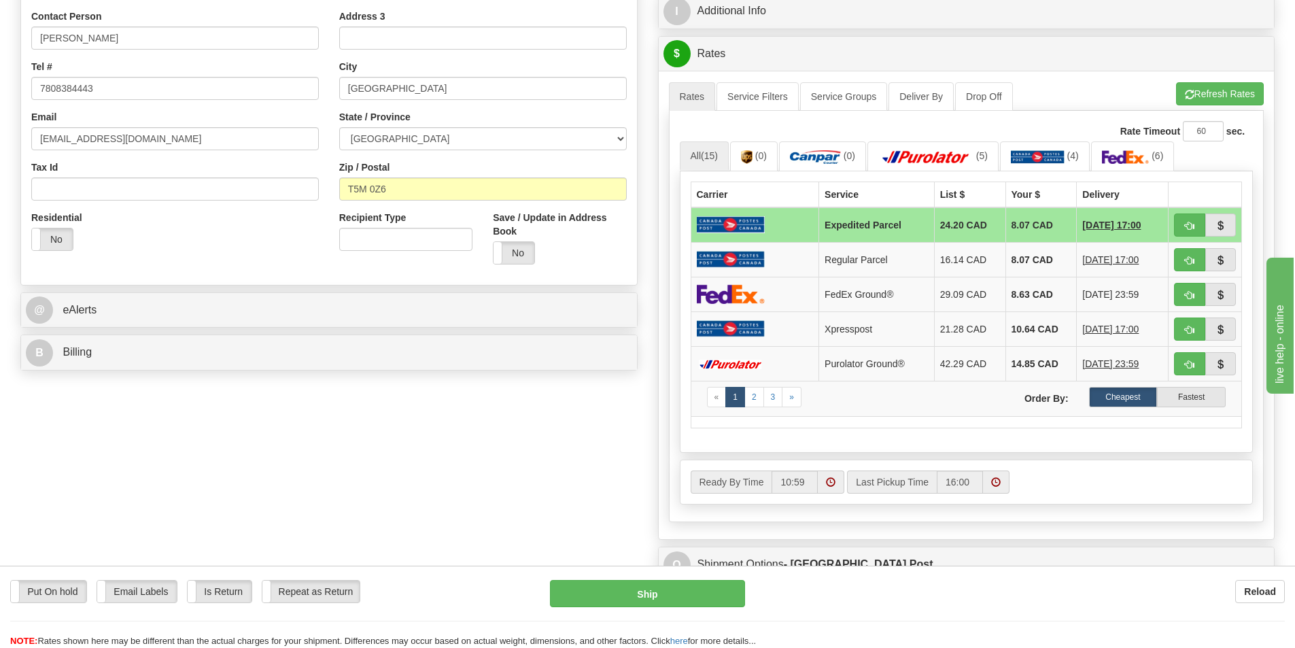
scroll to position [198, 0]
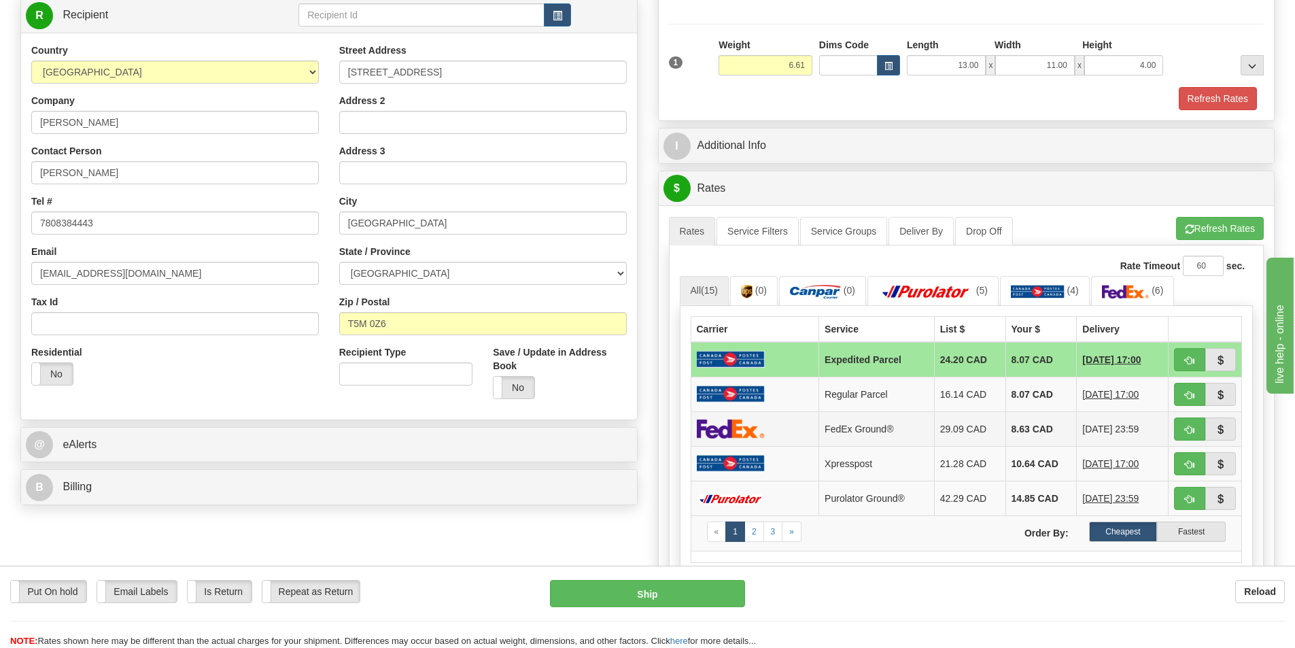
click at [758, 417] on td at bounding box center [754, 428] width 128 height 35
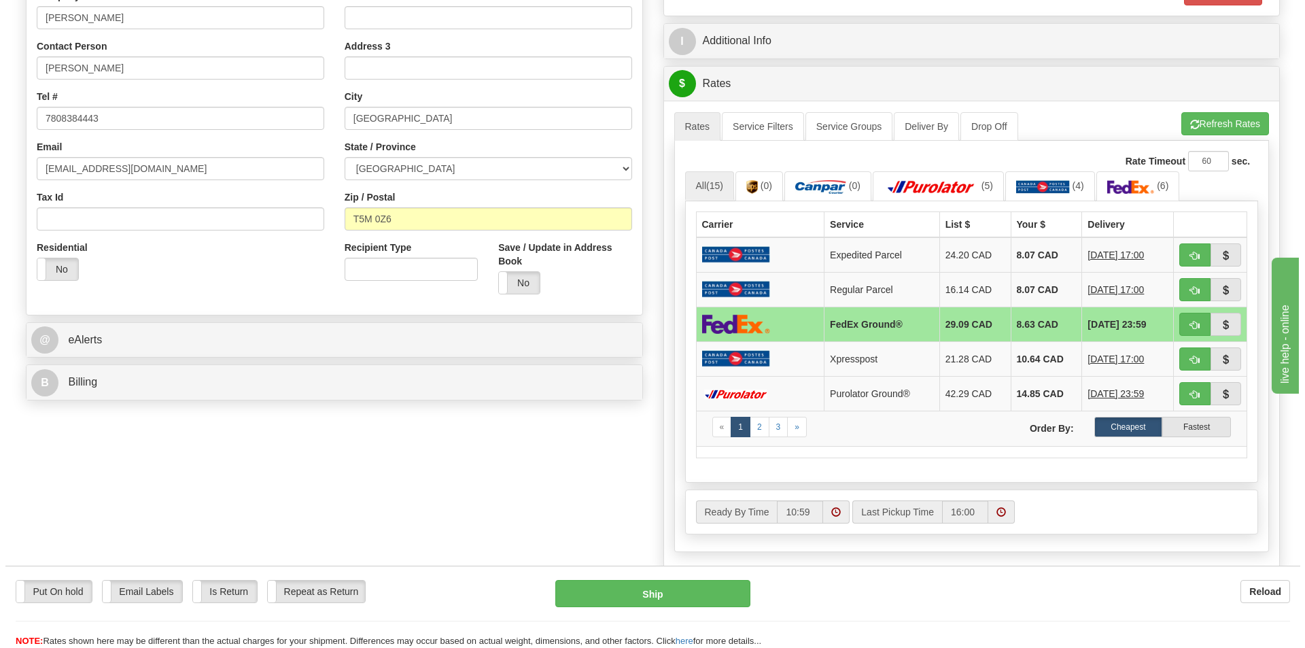
scroll to position [402, 0]
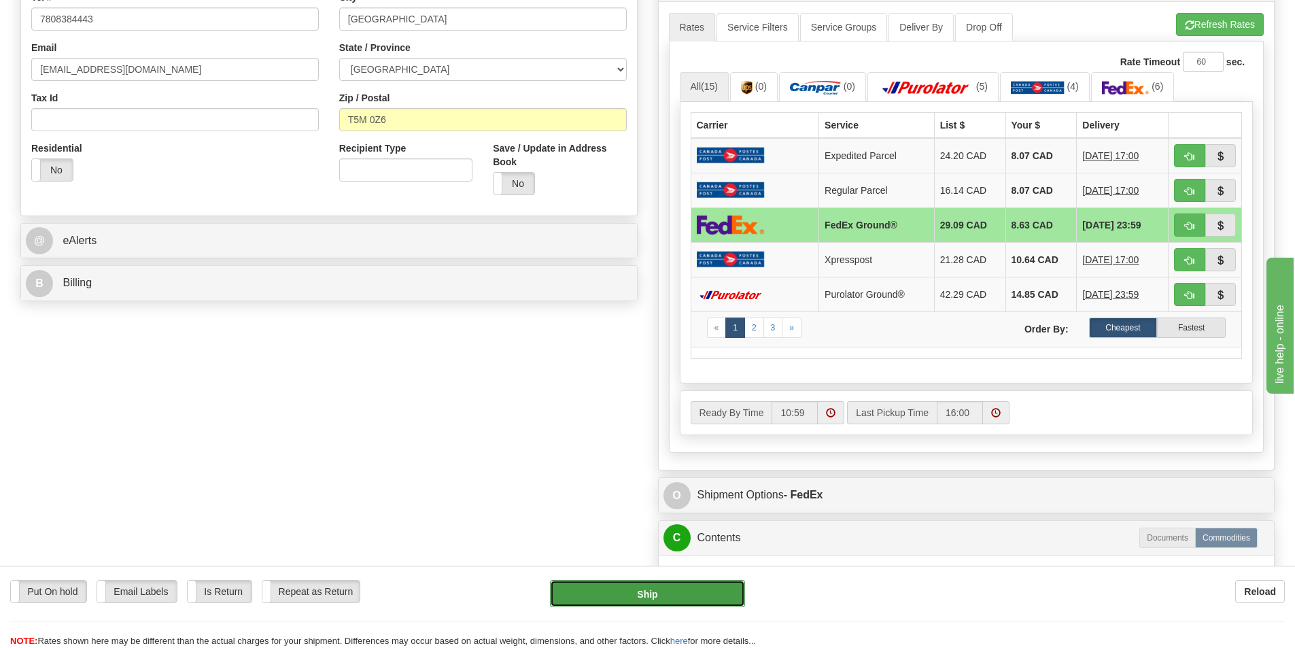
click at [604, 597] on button "Ship" at bounding box center [647, 593] width 195 height 27
type input "92"
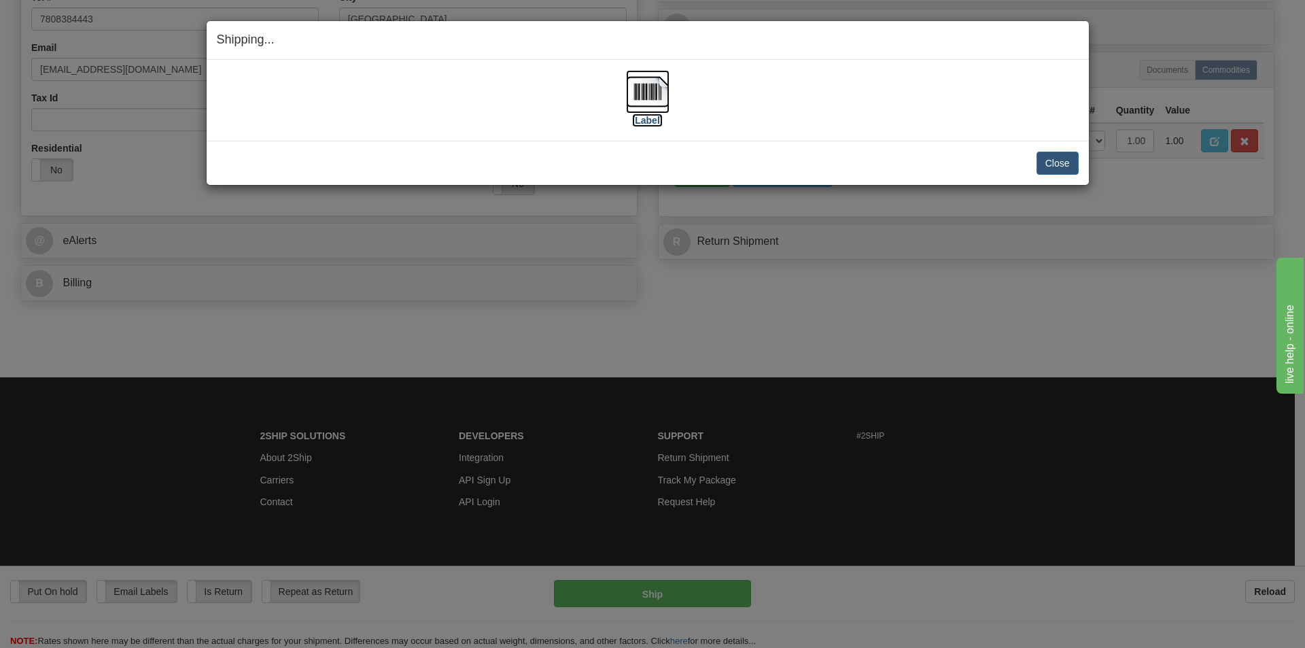
click at [640, 101] on img at bounding box center [647, 91] width 43 height 43
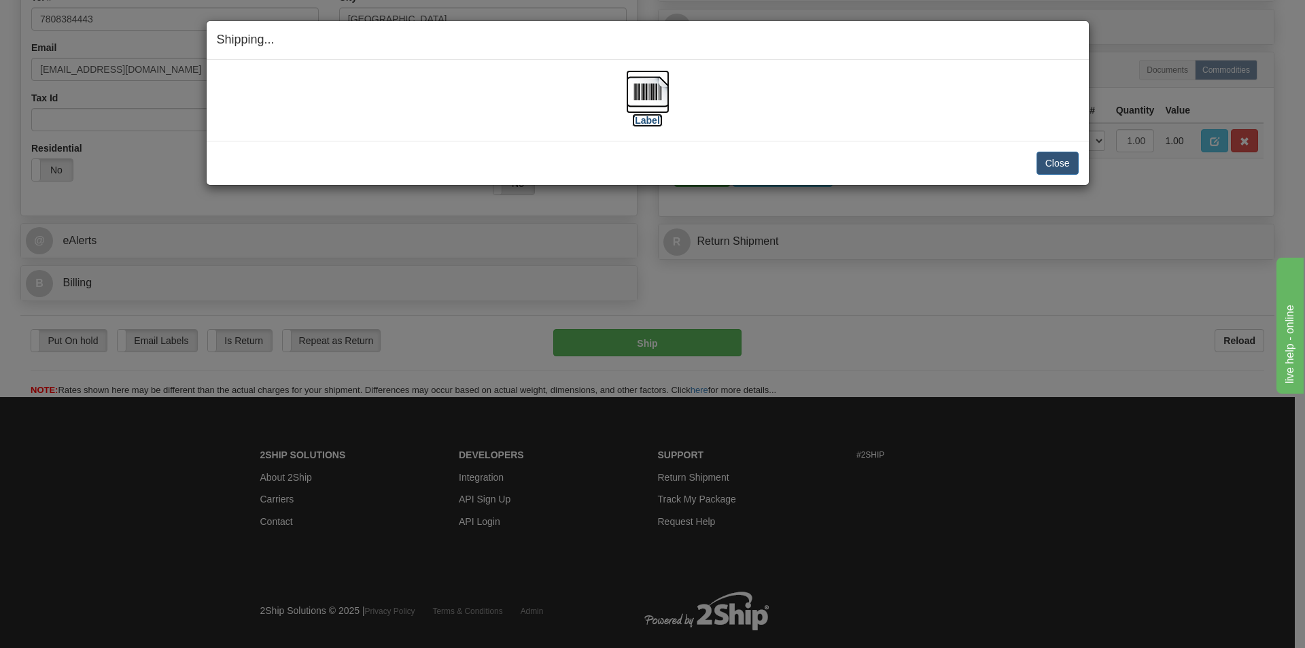
click at [627, 75] on img at bounding box center [647, 91] width 43 height 43
click at [1058, 166] on button "Close" at bounding box center [1057, 163] width 42 height 23
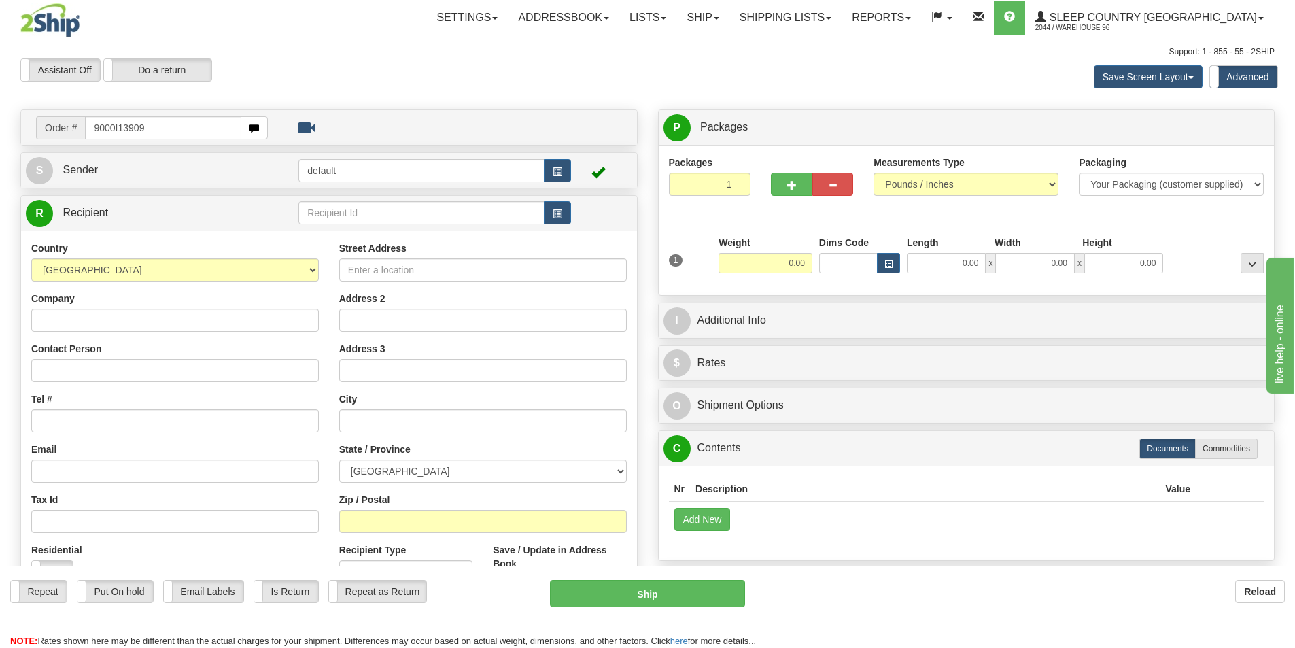
type input "9000I139095"
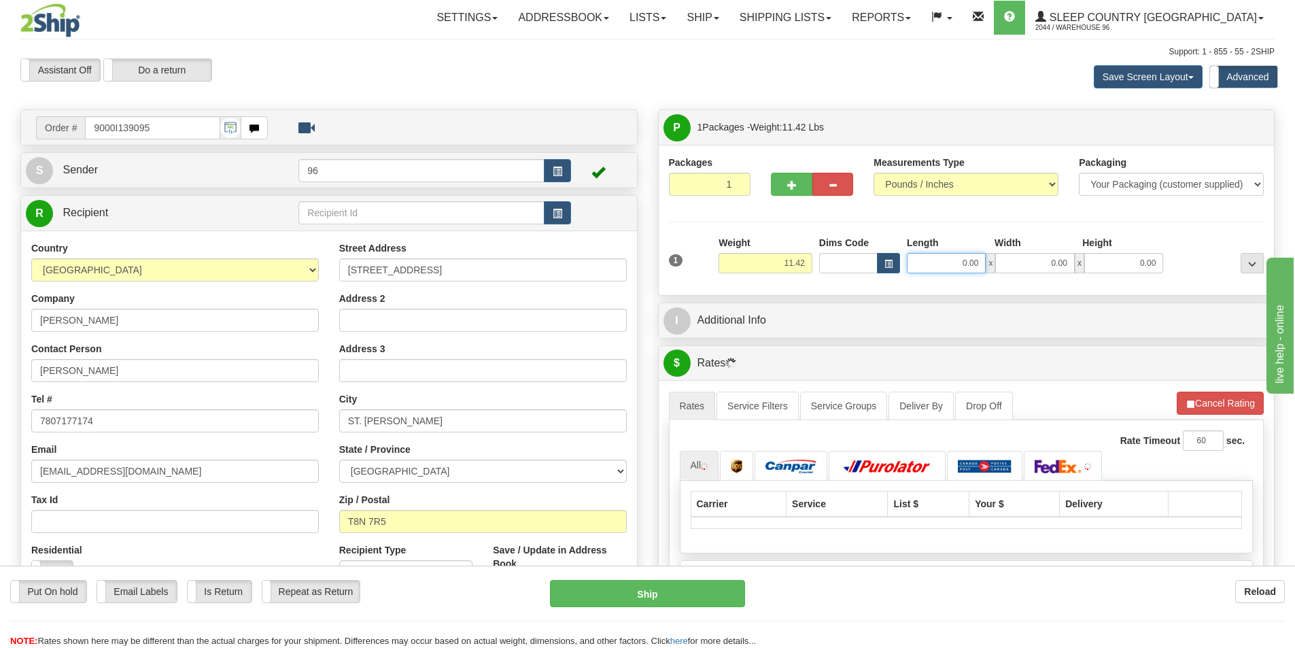
click at [955, 262] on input "0.00" at bounding box center [946, 263] width 79 height 20
type input "17.00"
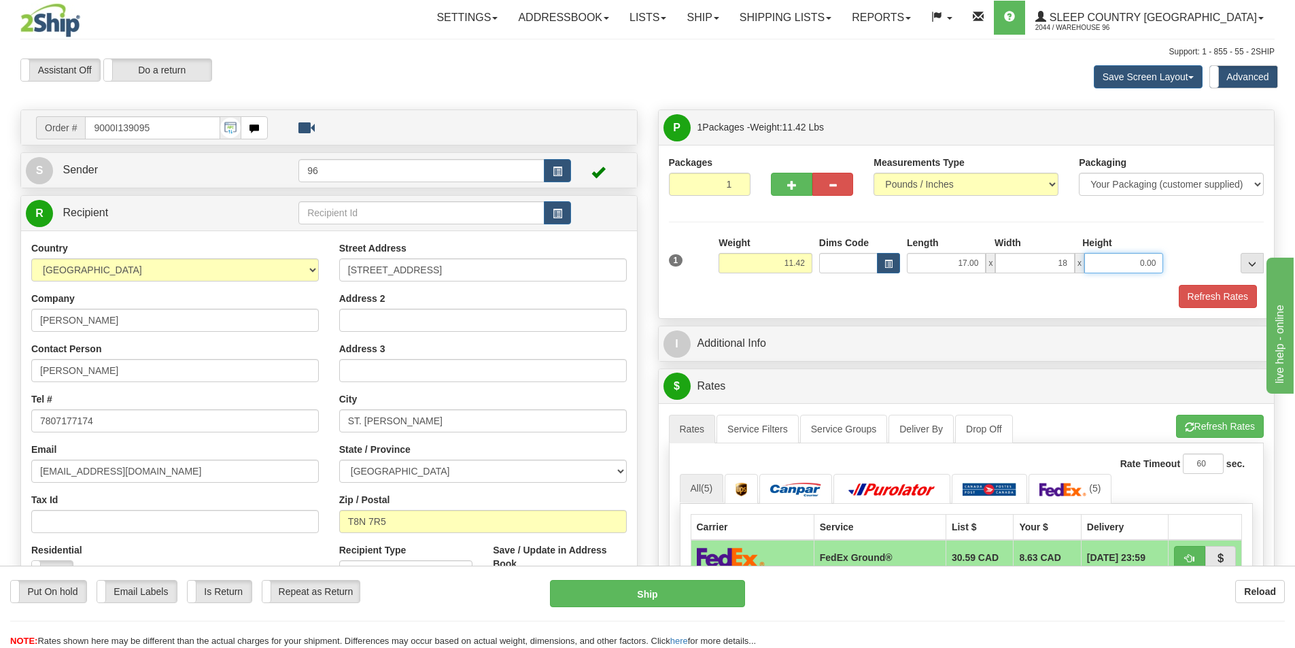
type input "18.00"
type input "10.00"
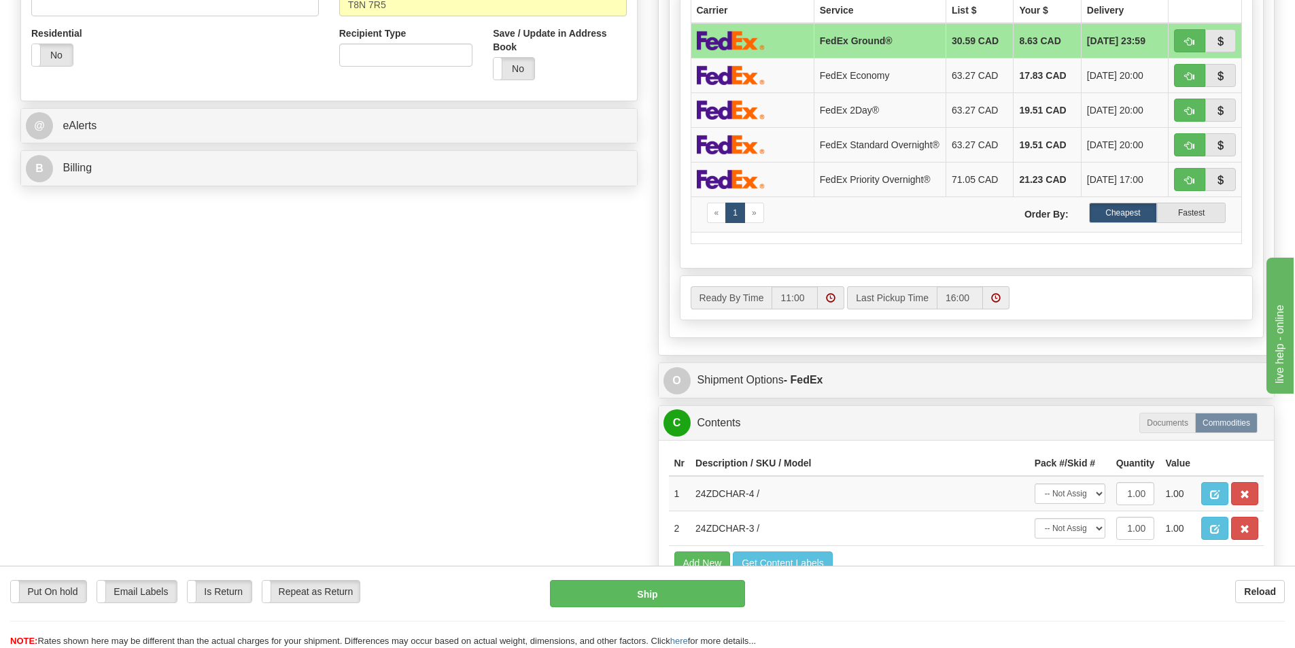
scroll to position [612, 0]
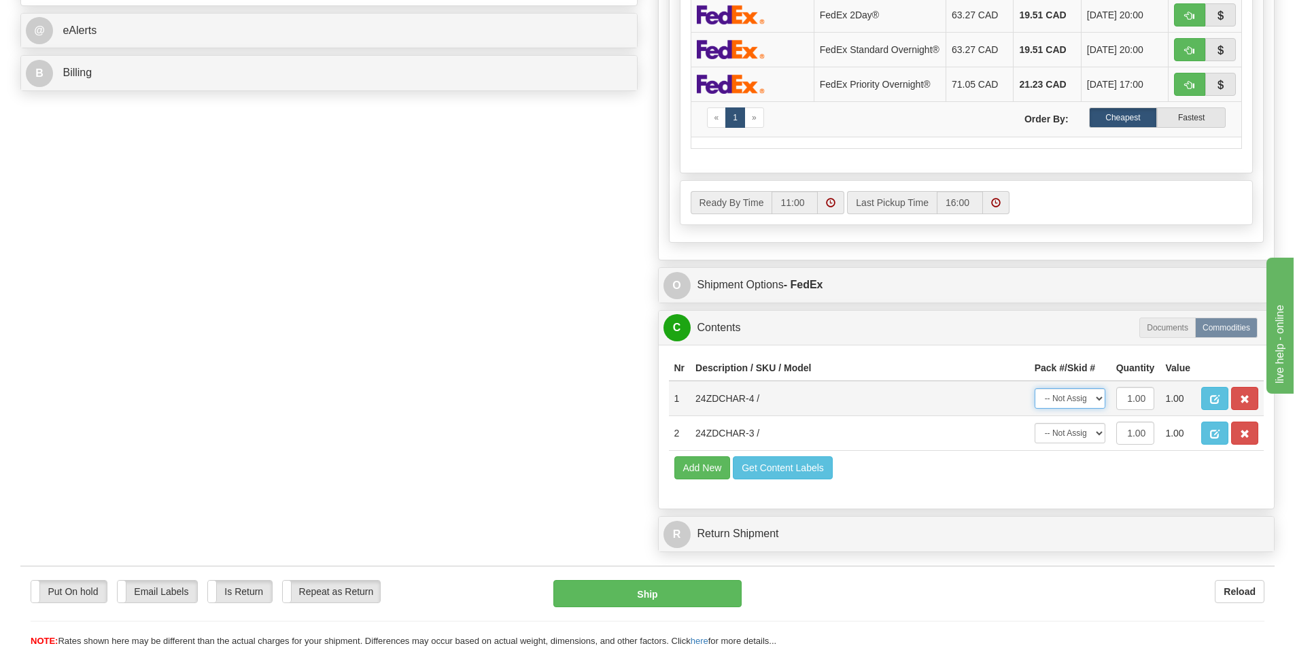
click at [1052, 392] on select "-- Not Assigned -- Package 1" at bounding box center [1069, 398] width 71 height 20
select select "0"
click at [1034, 392] on select "-- Not Assigned -- Package 1" at bounding box center [1069, 398] width 71 height 20
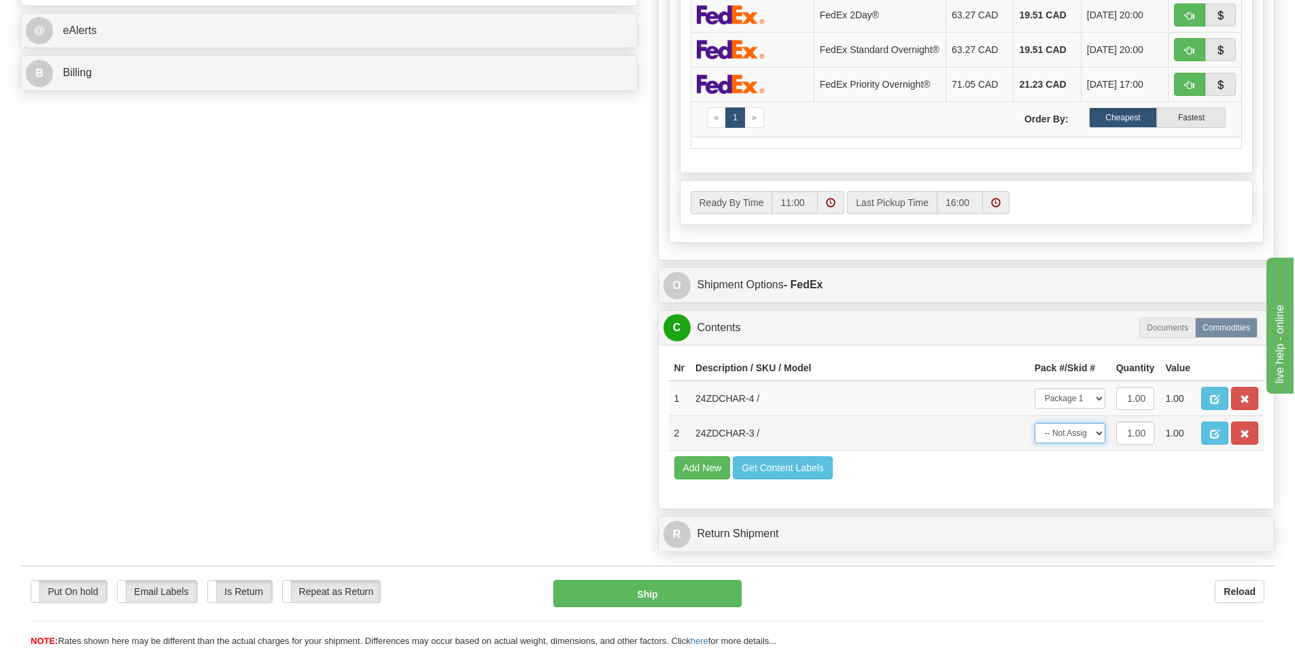
click at [1064, 437] on select "-- Not Assigned -- Package 1" at bounding box center [1069, 433] width 71 height 20
select select "0"
click at [1034, 427] on select "-- Not Assigned -- Package 1" at bounding box center [1069, 433] width 71 height 20
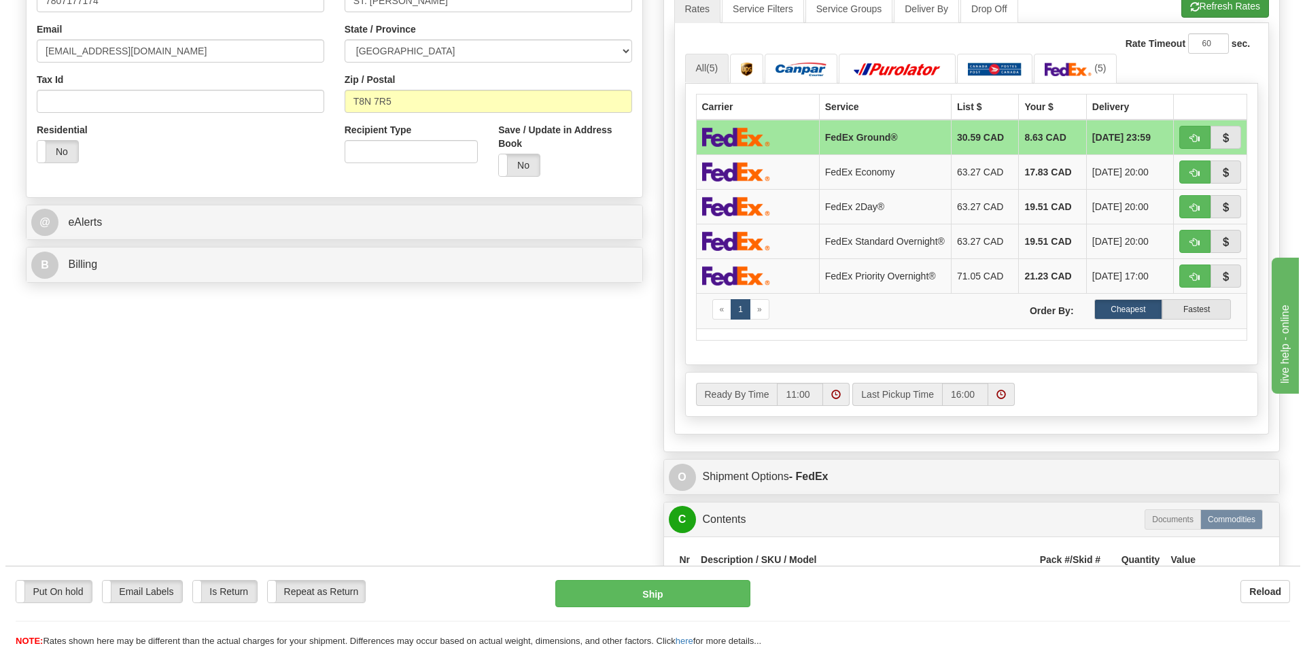
scroll to position [204, 0]
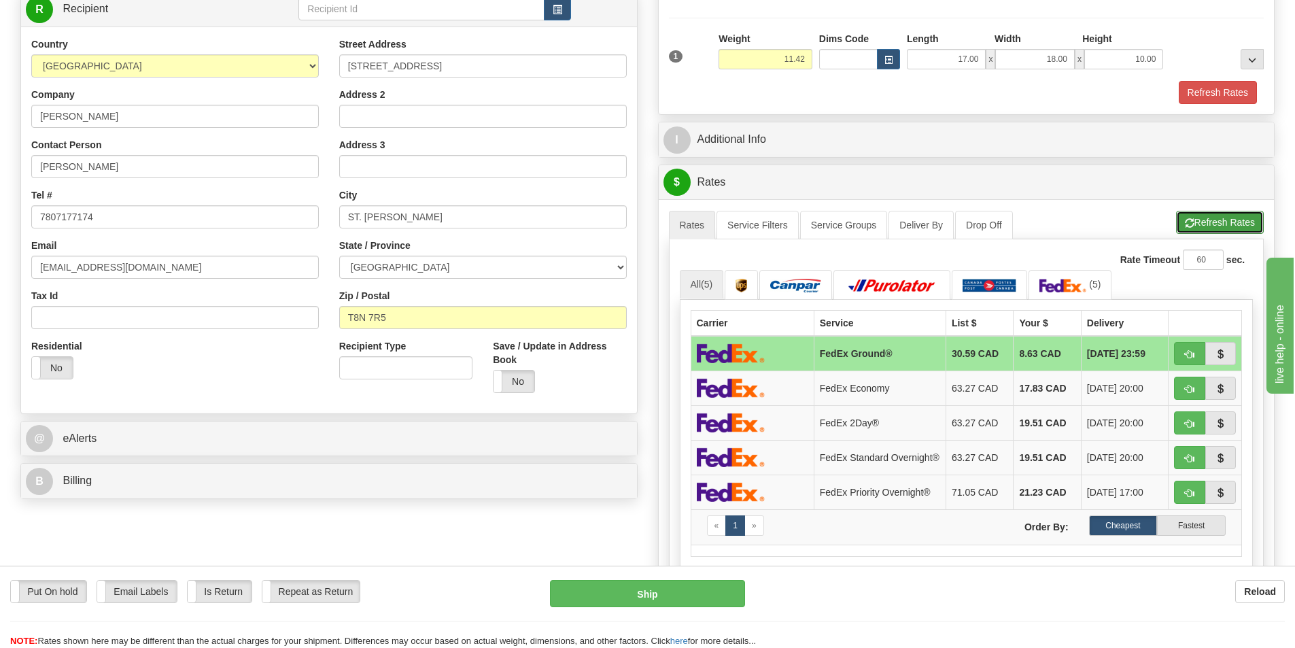
click at [1195, 219] on button "Refresh Rates" at bounding box center [1220, 222] width 88 height 23
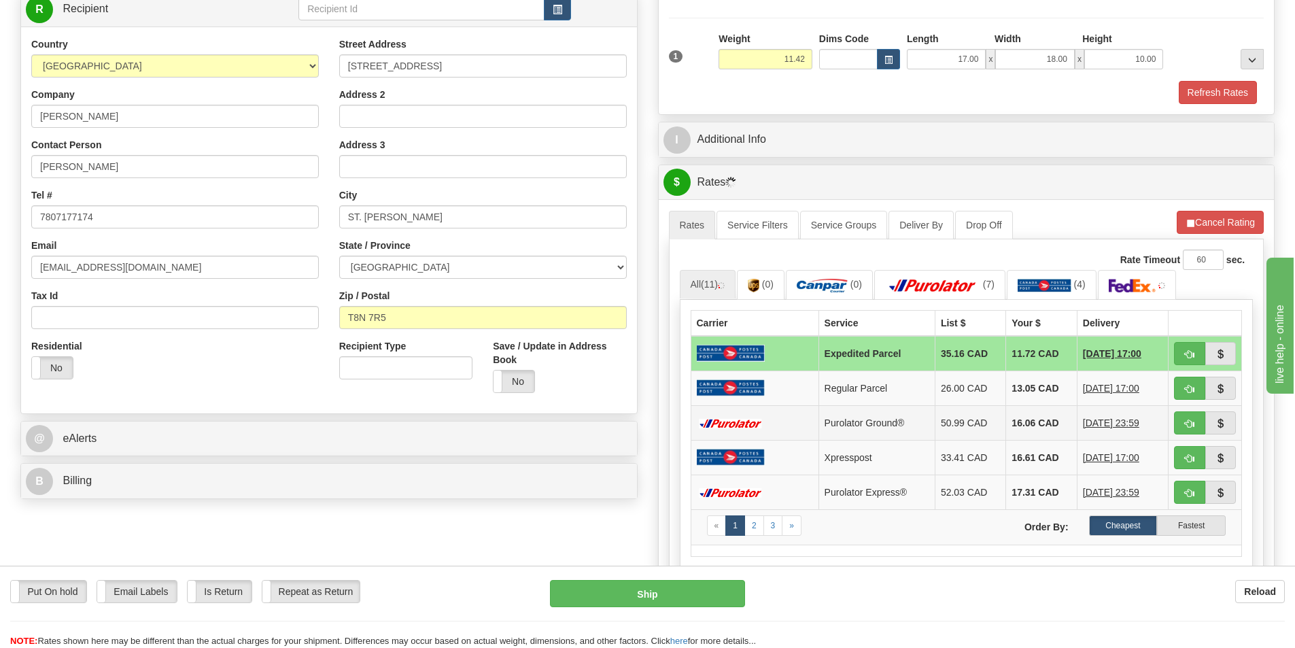
click at [768, 422] on td at bounding box center [754, 422] width 128 height 35
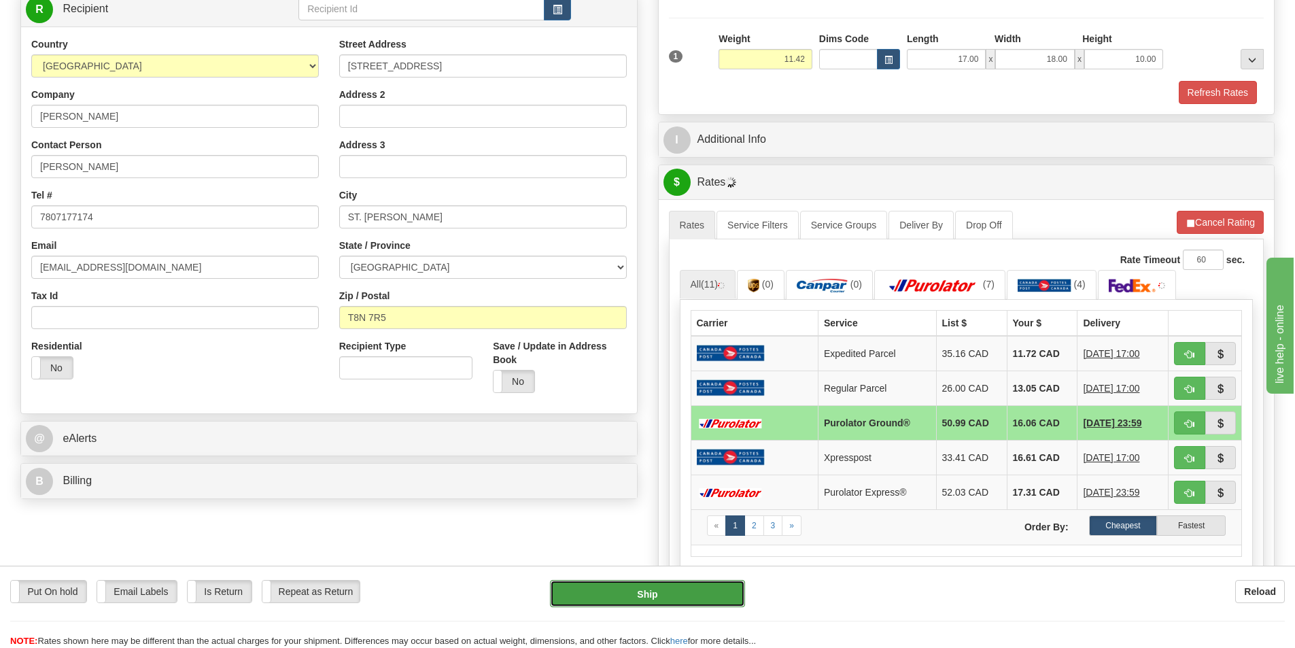
click at [703, 580] on button "Ship" at bounding box center [647, 593] width 195 height 27
type input "260"
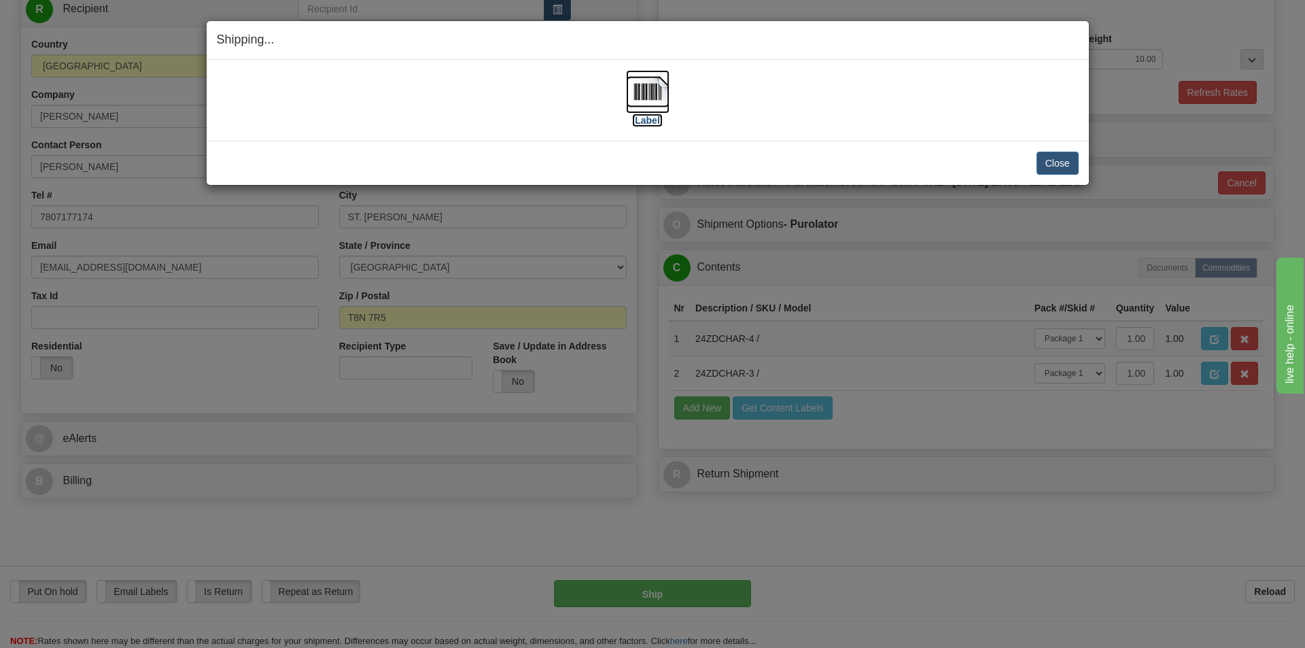
click at [643, 103] on img at bounding box center [647, 91] width 43 height 43
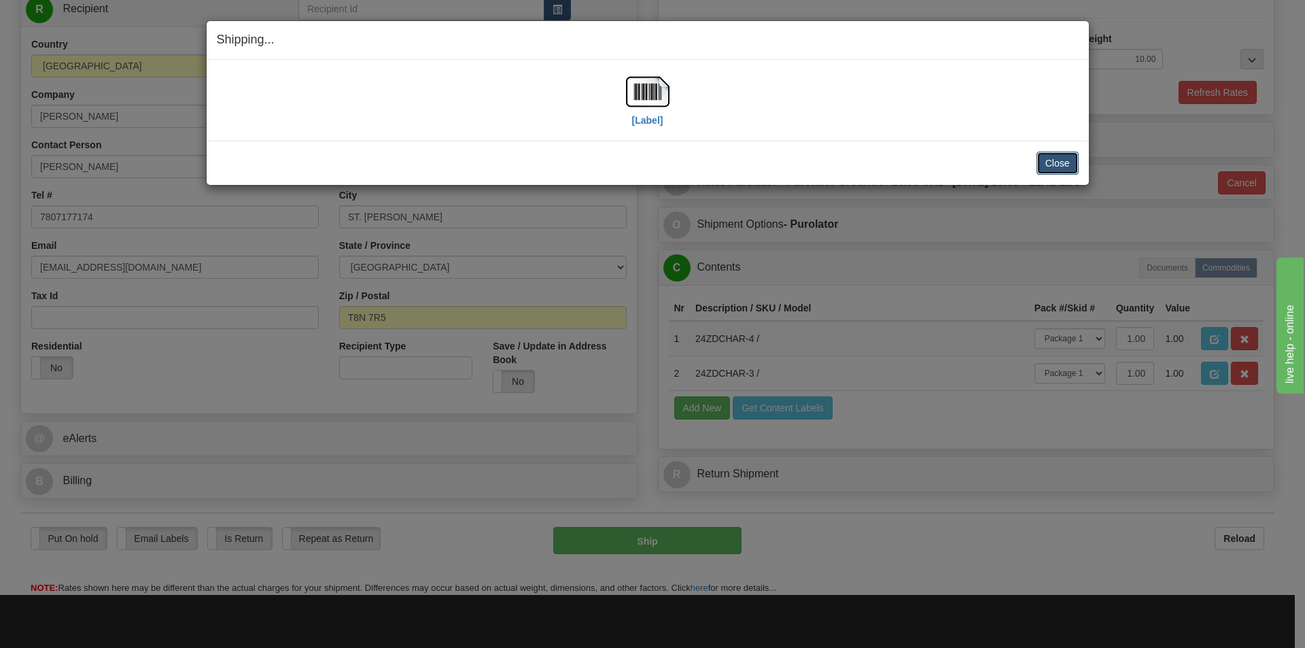
click at [1061, 163] on button "Close" at bounding box center [1057, 163] width 42 height 23
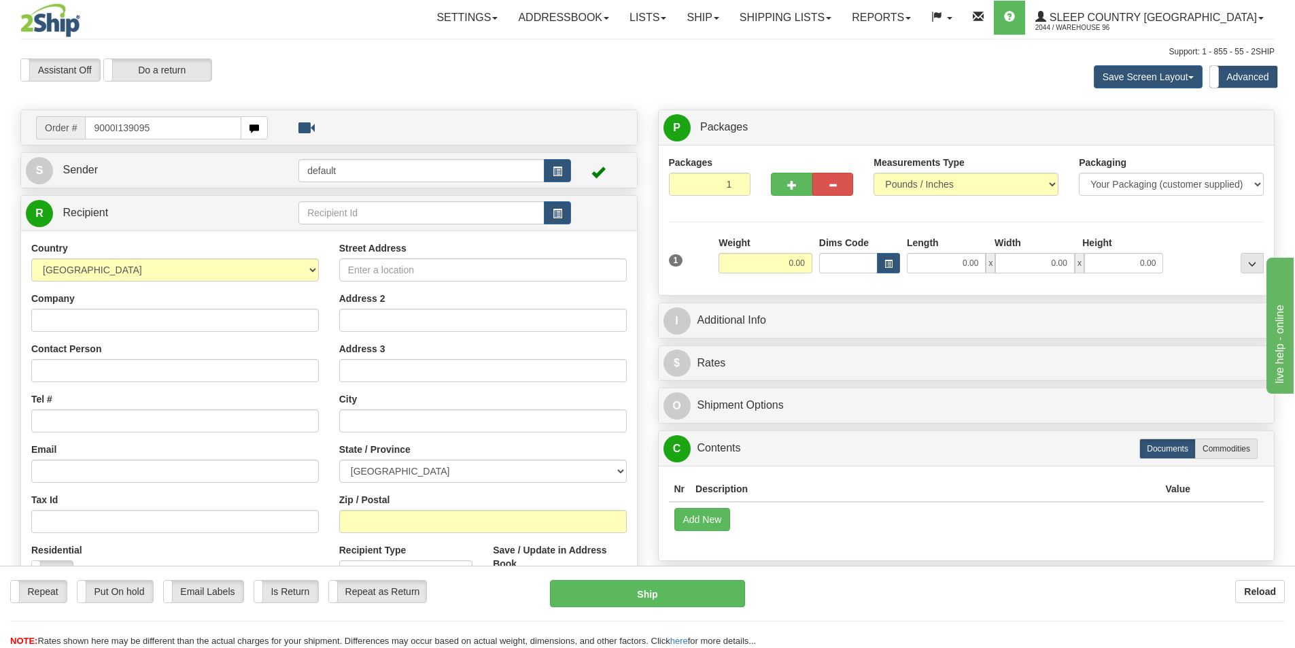
type input "9000I139095"
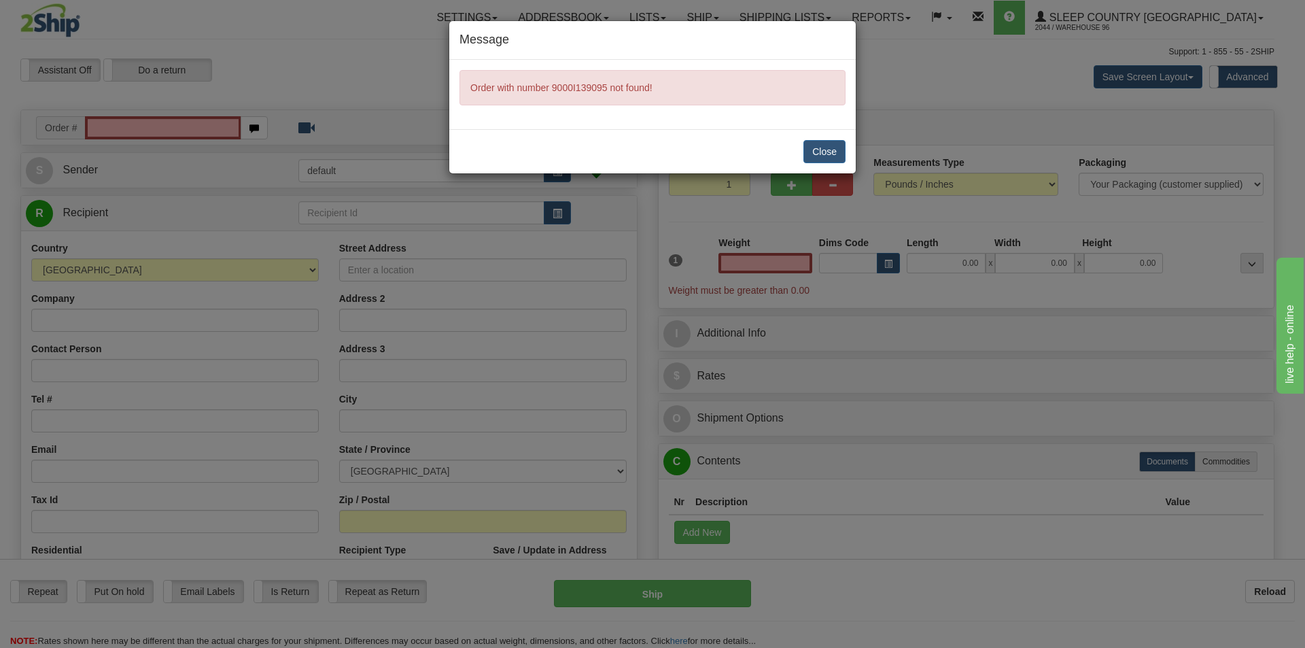
type input "0.00"
click at [844, 157] on button "Close" at bounding box center [824, 151] width 42 height 23
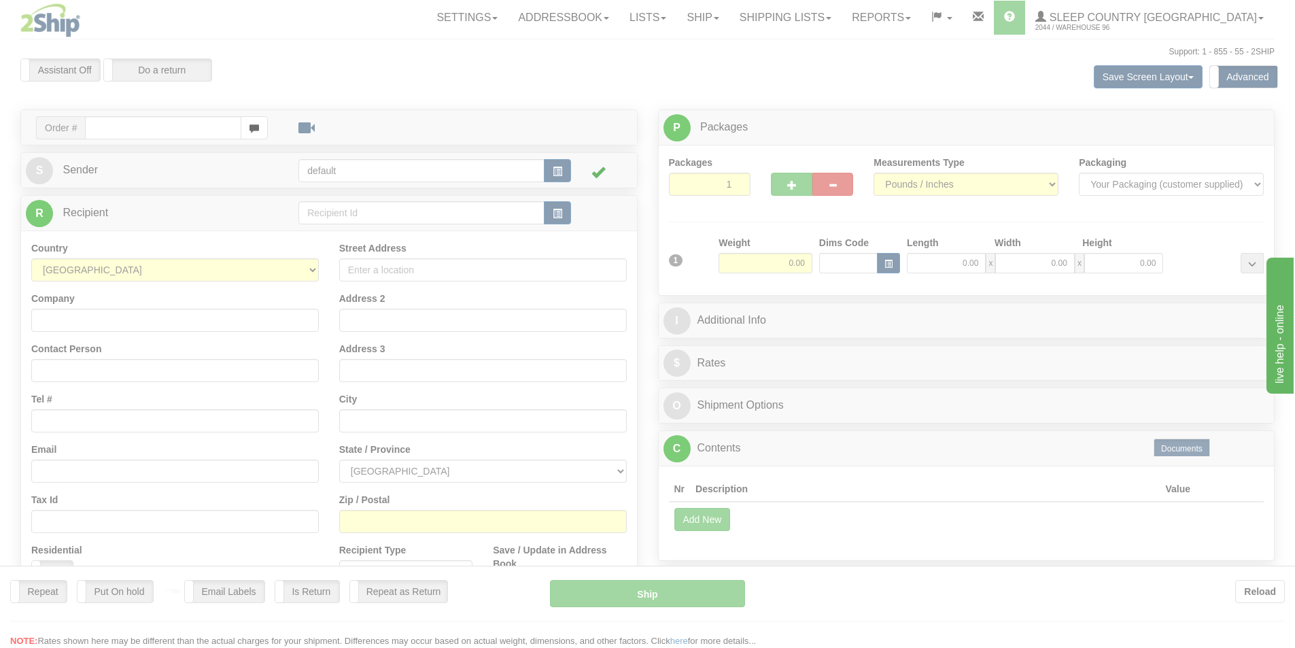
click at [190, 124] on div at bounding box center [647, 324] width 1295 height 648
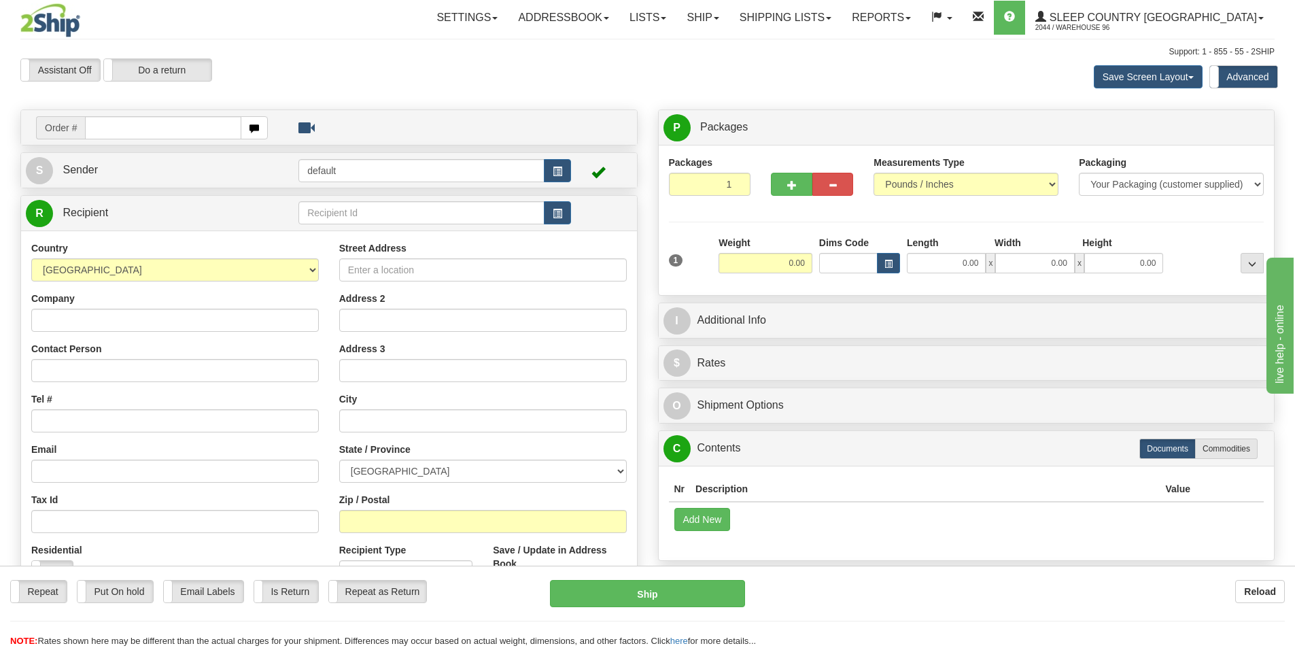
click at [141, 110] on div "Order #" at bounding box center [329, 127] width 616 height 35
click at [145, 119] on input "text" at bounding box center [163, 127] width 156 height 23
type input "9000I136827"
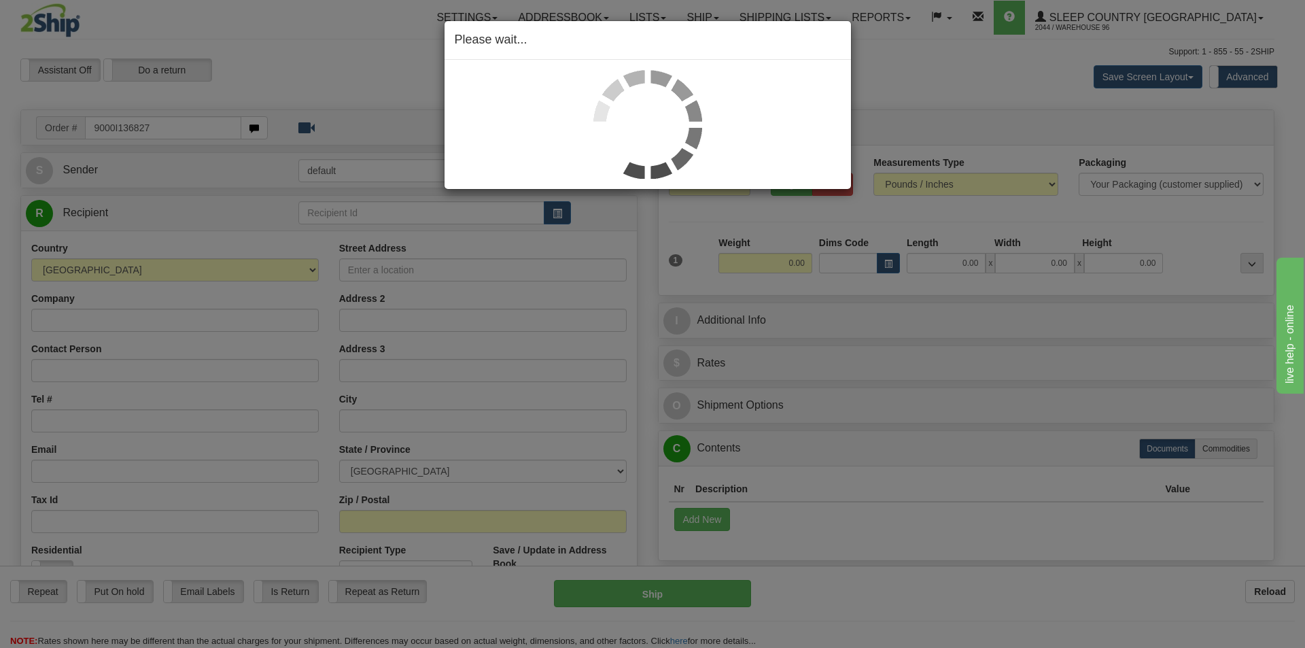
click at [963, 263] on div "Please wait..." at bounding box center [652, 324] width 1305 height 648
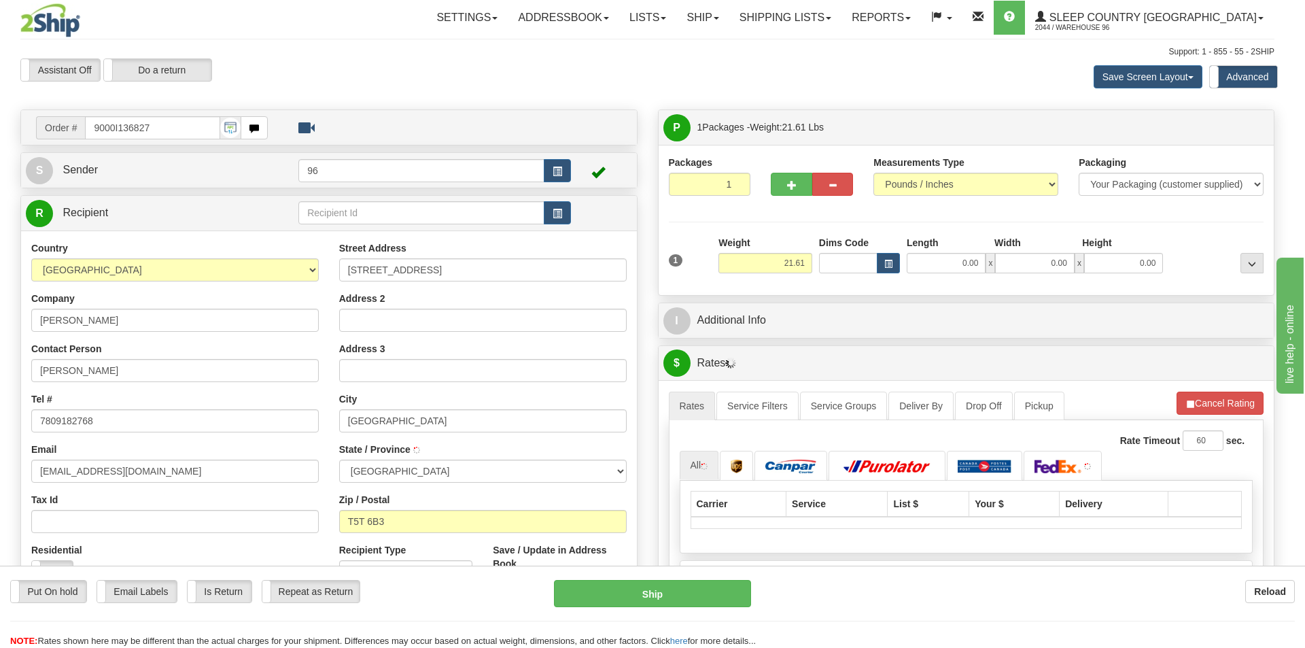
click at [944, 261] on div at bounding box center [652, 324] width 1305 height 648
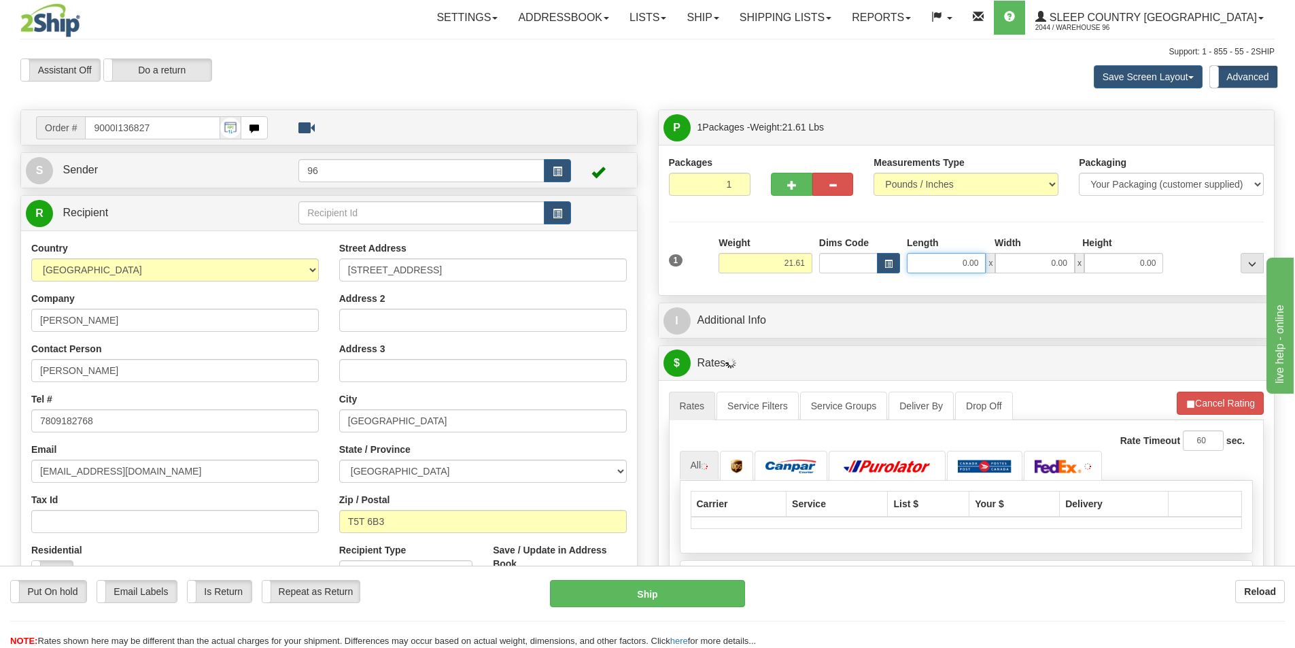
click at [945, 264] on input "0.00" at bounding box center [946, 263] width 79 height 20
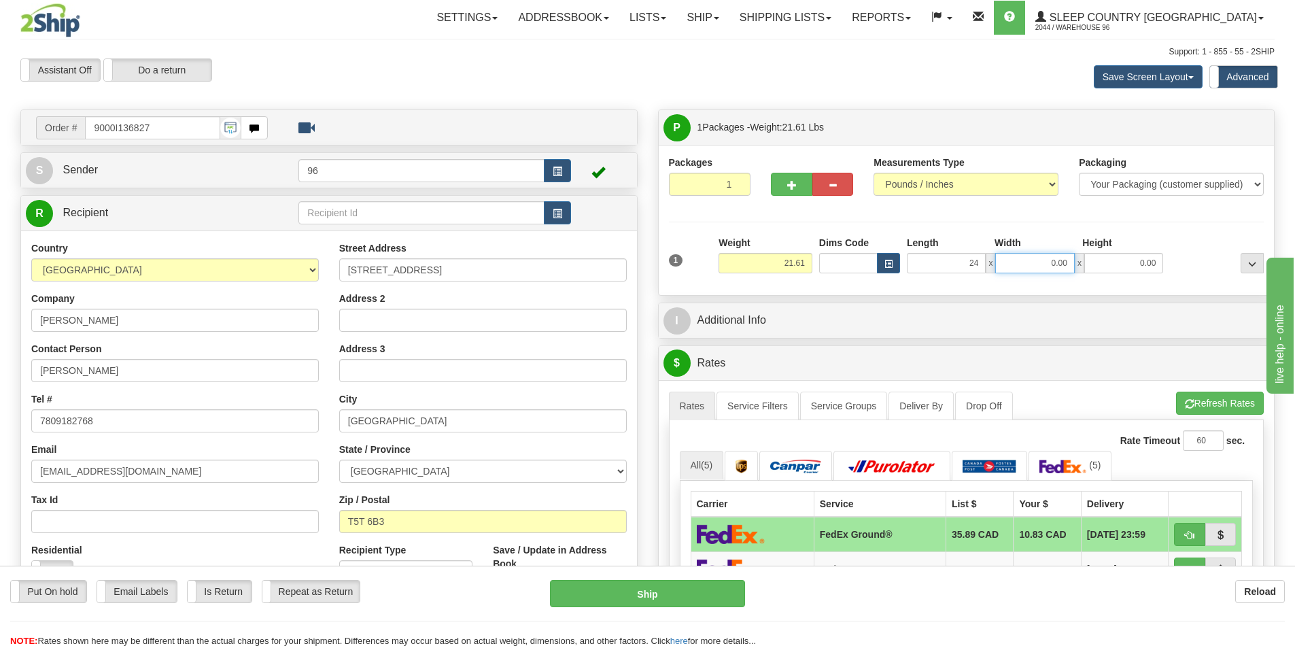
type input "24.00"
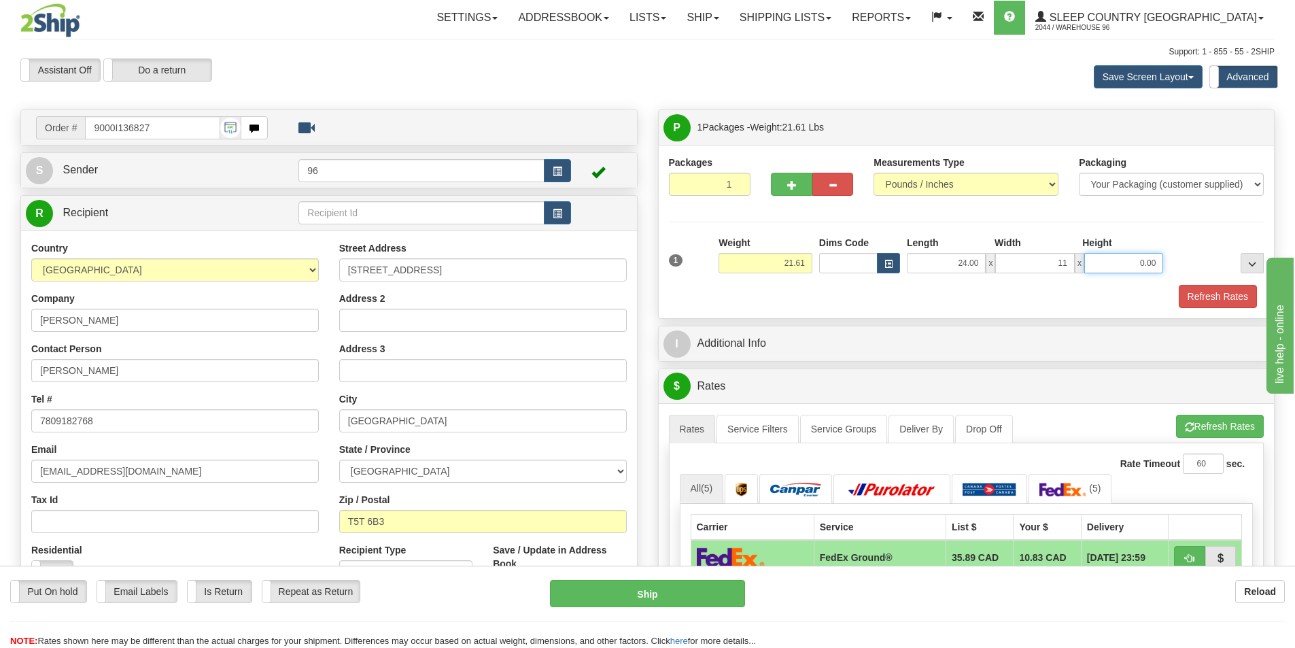
type input "11.00"
type input "1"
click at [1114, 277] on div "1 Weight 21.61 Dims Code x x" at bounding box center [966, 260] width 602 height 48
click at [1118, 270] on input "1.00" at bounding box center [1123, 263] width 79 height 20
type input "11.00"
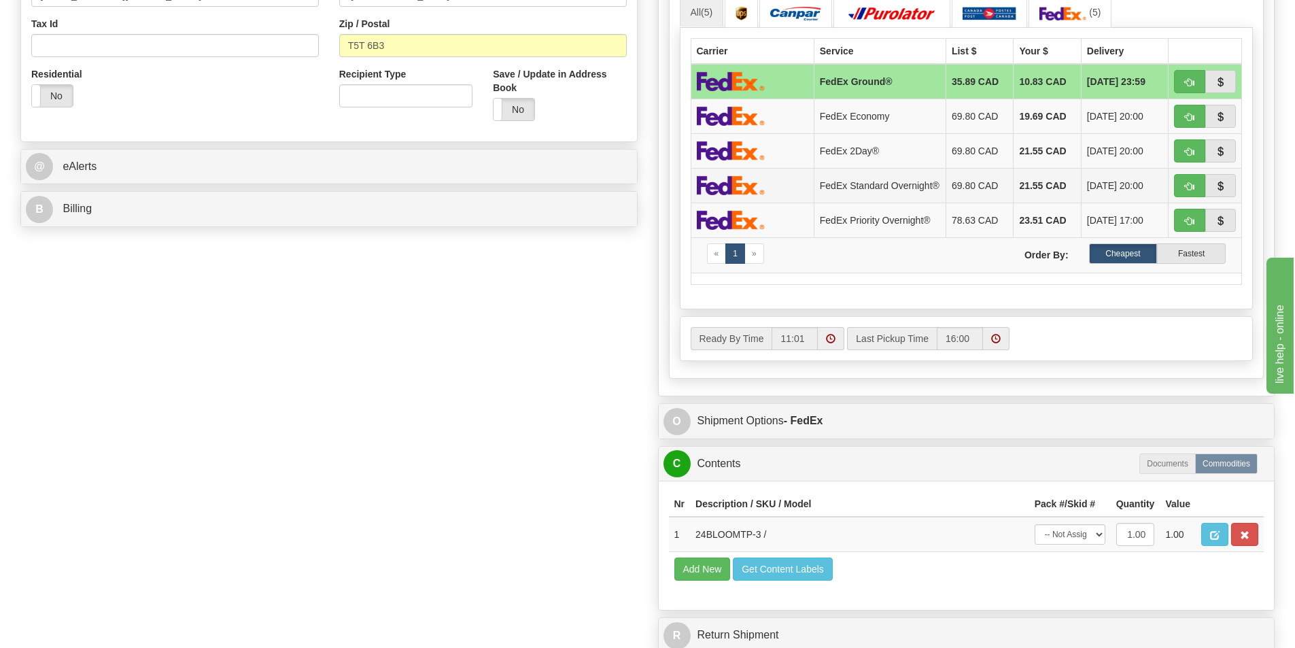
scroll to position [748, 0]
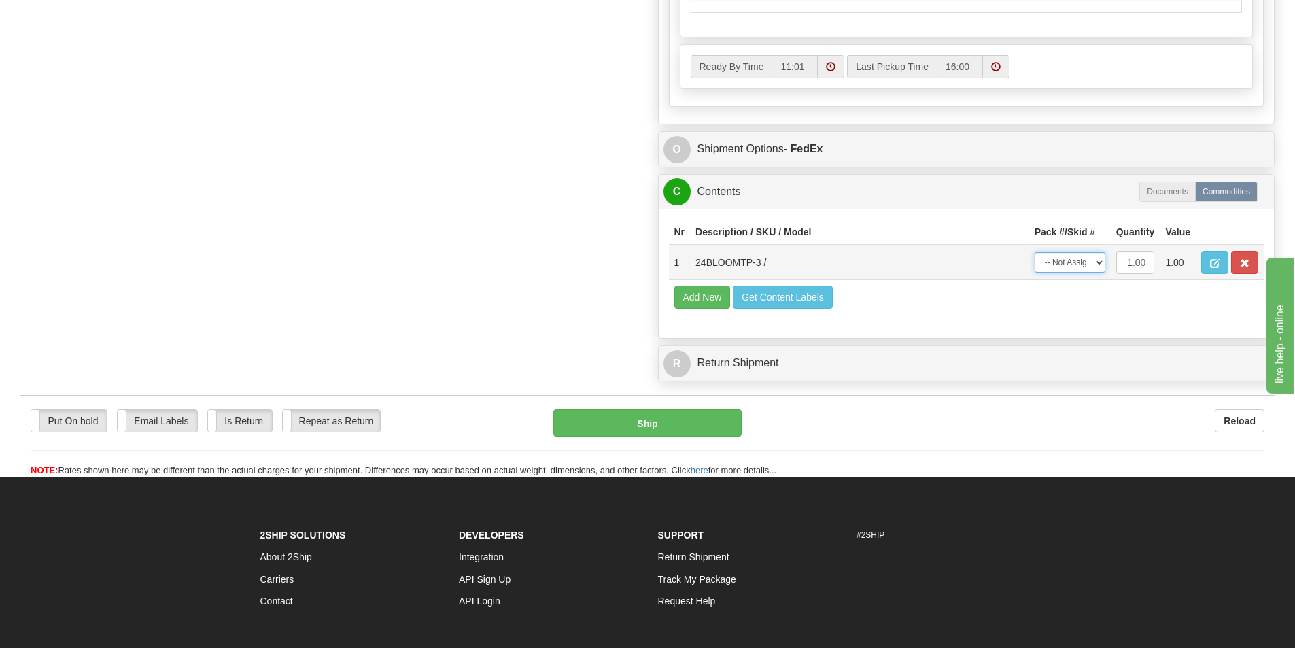
click at [1091, 264] on select "-- Not Assigned -- Package 1" at bounding box center [1069, 262] width 71 height 20
select select "0"
click at [1034, 256] on select "-- Not Assigned -- Package 1" at bounding box center [1069, 262] width 71 height 20
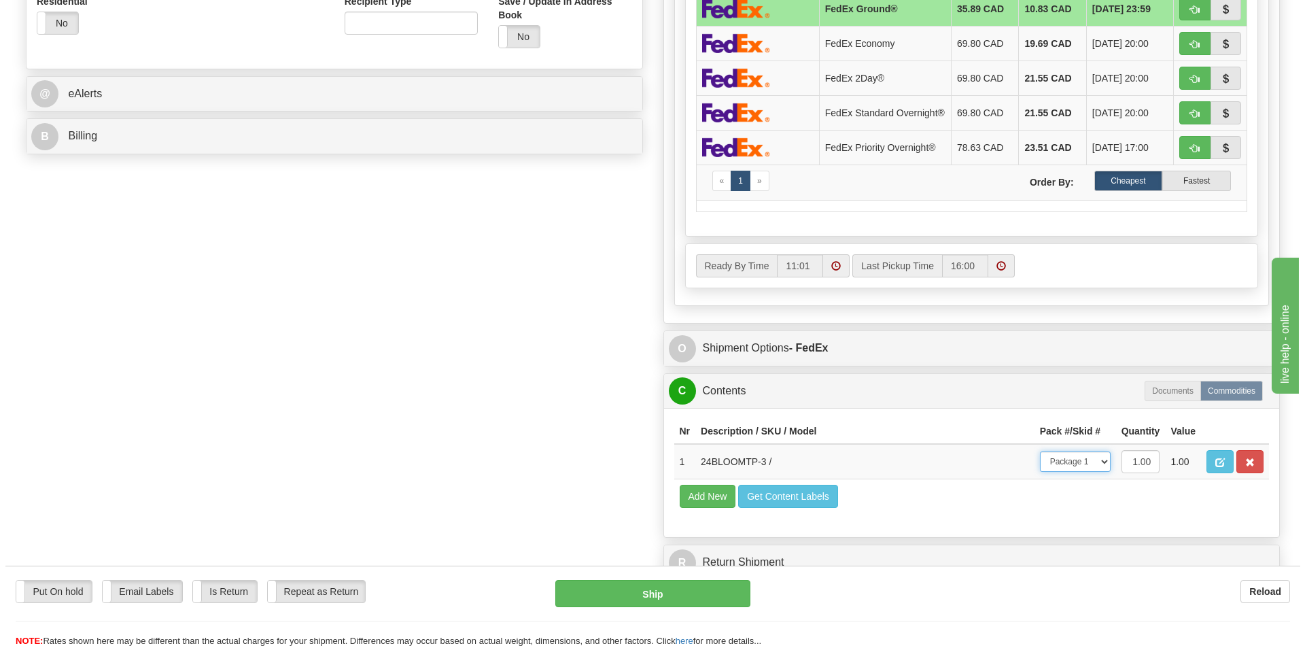
scroll to position [340, 0]
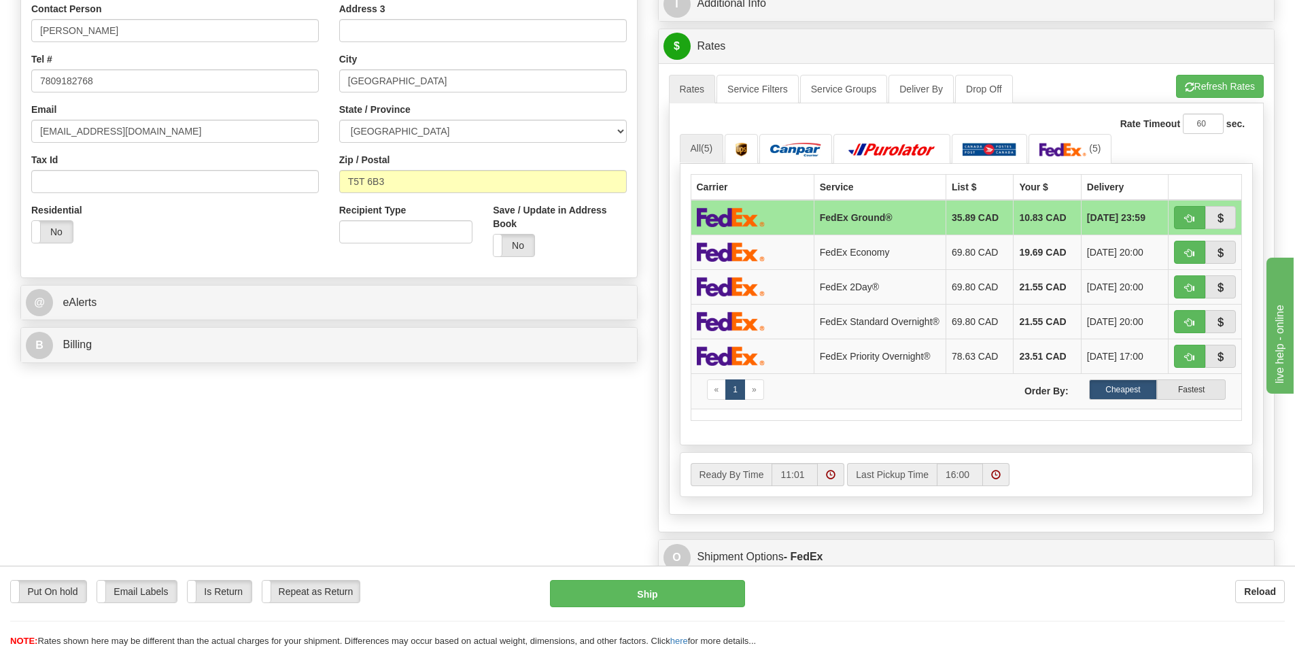
click at [1194, 73] on div "A change has been made which could impact your rate estimate. To ensure the est…" at bounding box center [966, 297] width 616 height 468
click at [1197, 77] on button "Refresh Rates" at bounding box center [1220, 86] width 88 height 23
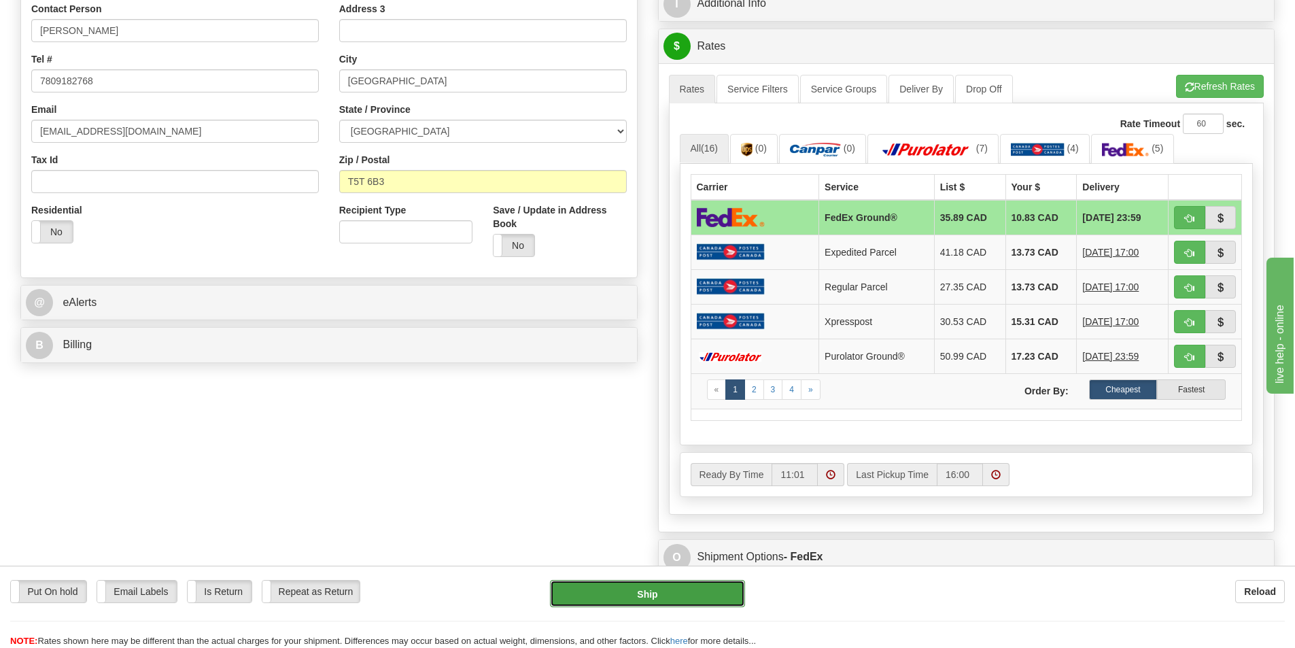
click at [677, 603] on button "Ship" at bounding box center [647, 593] width 195 height 27
type input "92"
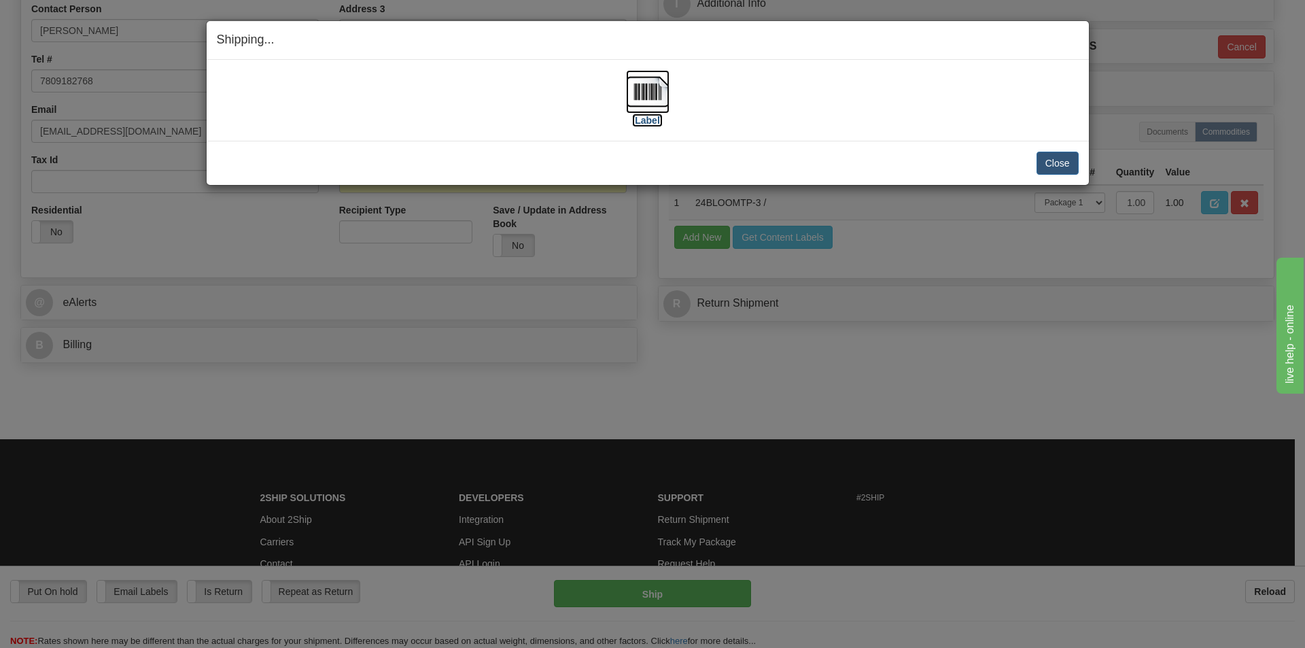
click at [654, 101] on img at bounding box center [647, 91] width 43 height 43
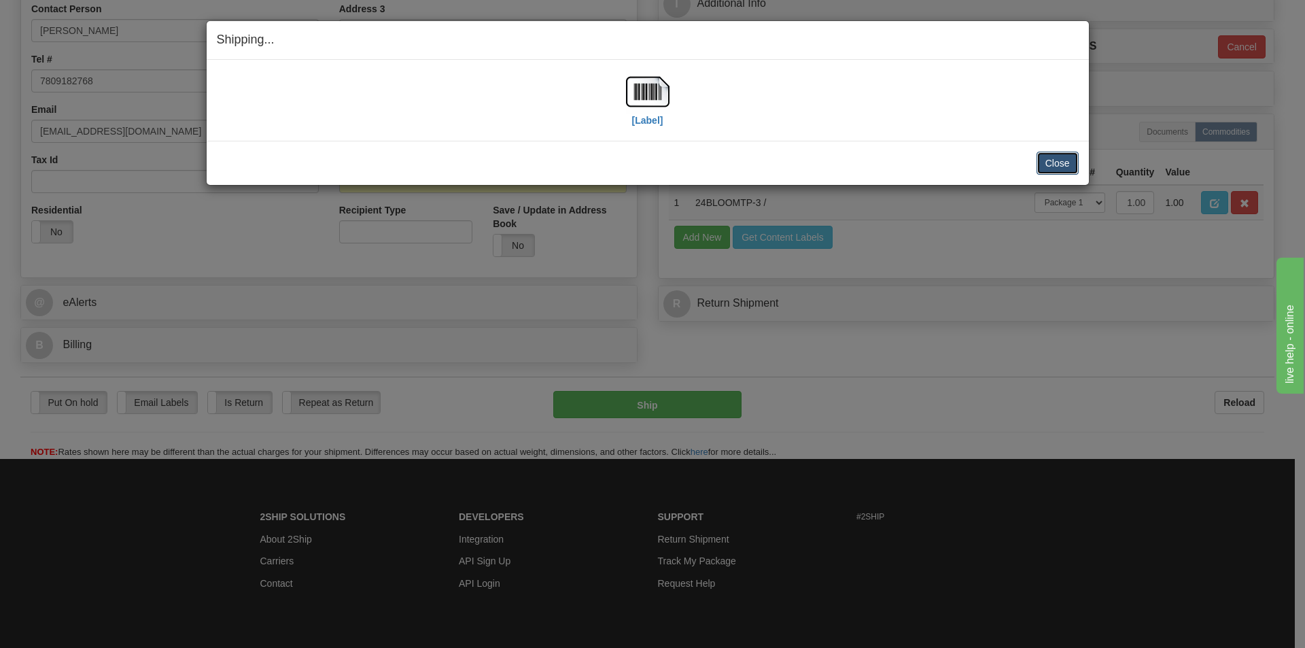
click at [1043, 164] on button "Close" at bounding box center [1057, 163] width 42 height 23
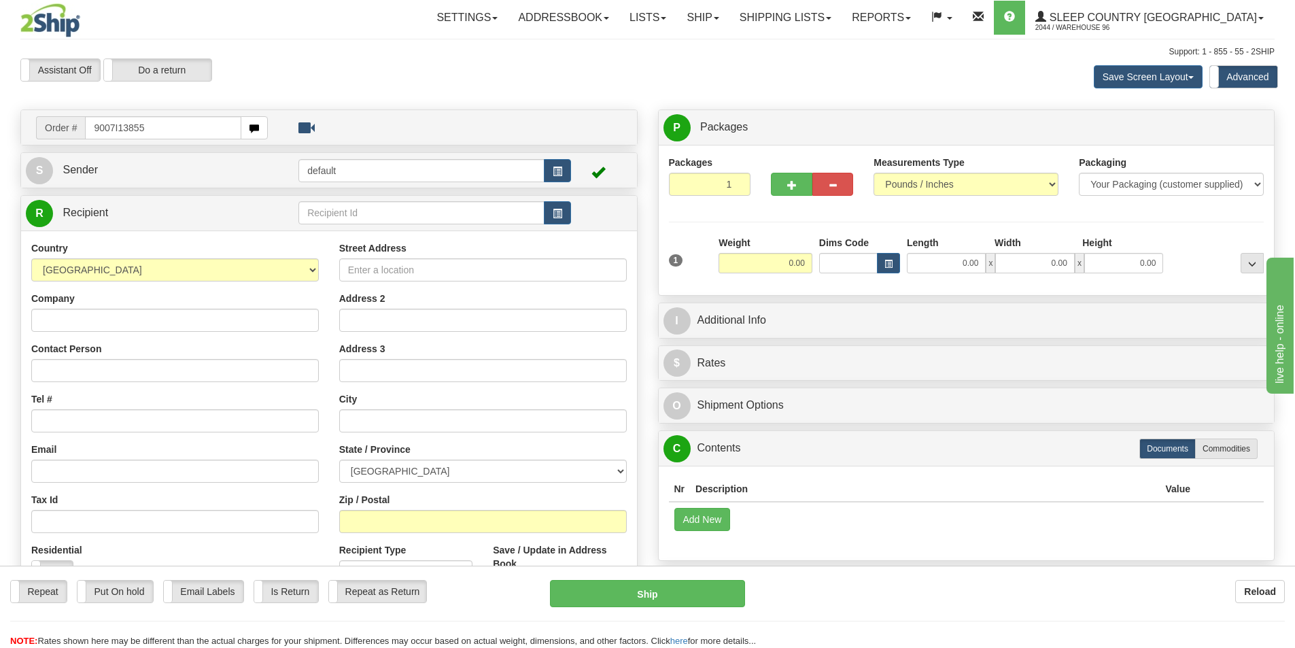
type input "9007I138553"
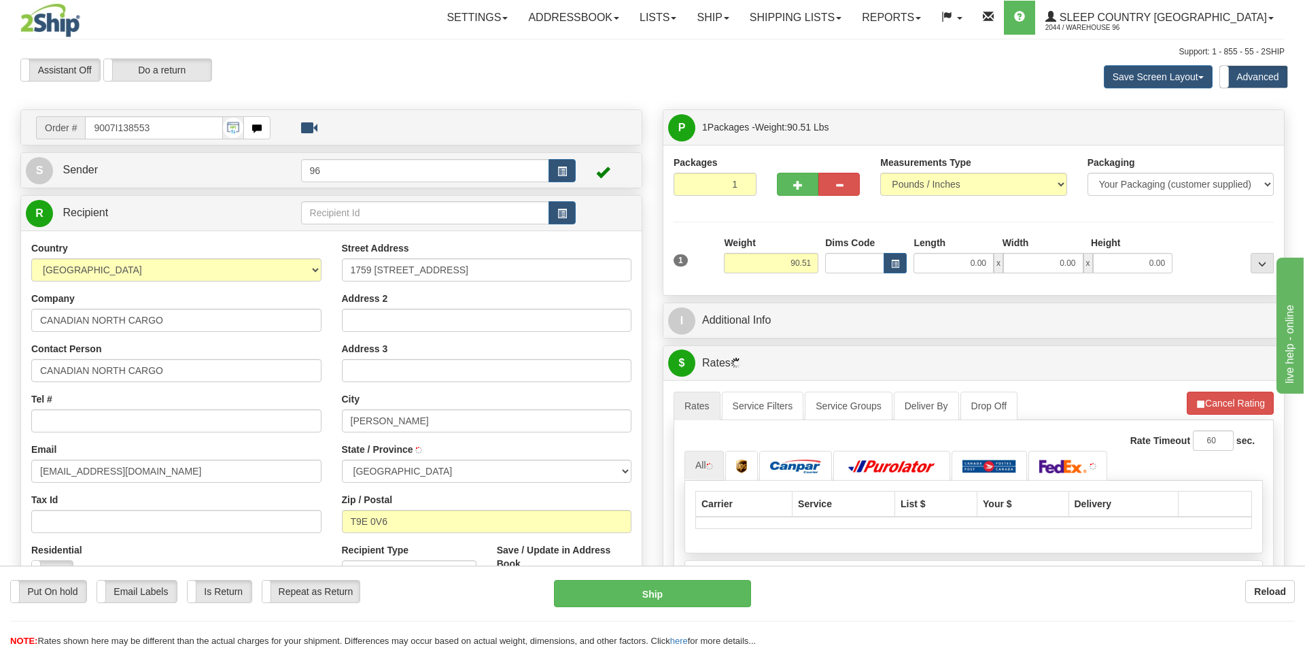
type input "[GEOGRAPHIC_DATA]"
click at [784, 176] on button "button" at bounding box center [791, 184] width 41 height 23
type input "2"
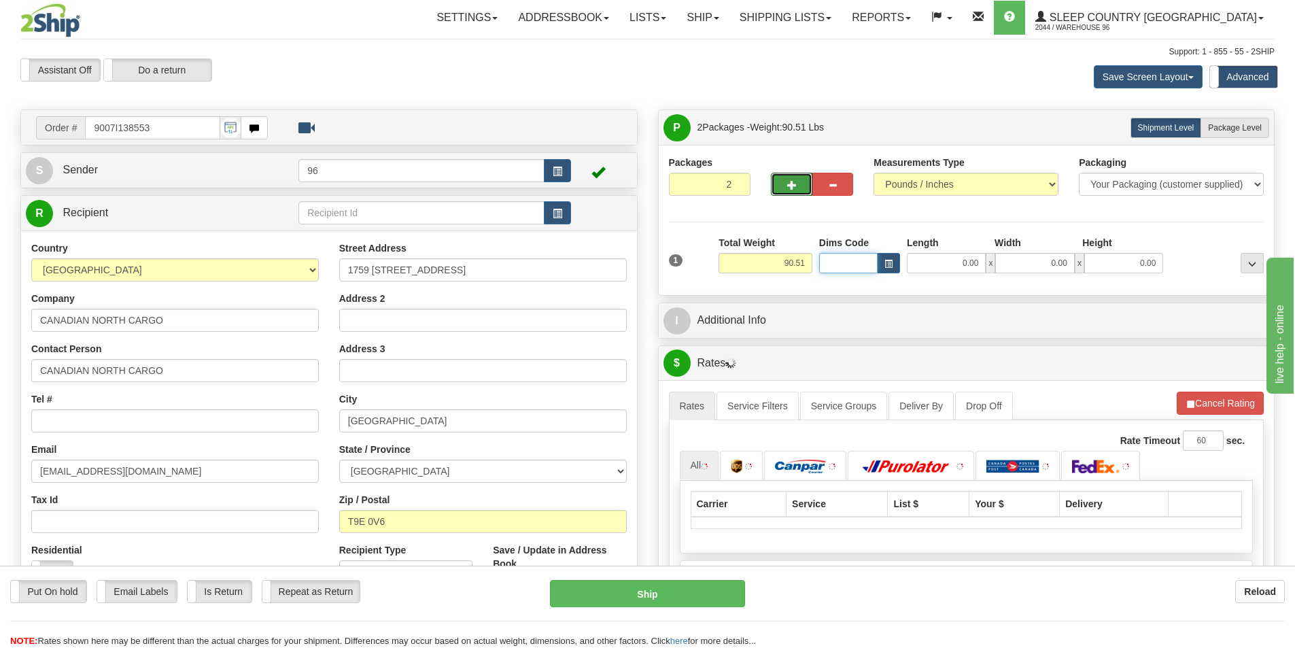
click at [851, 261] on input "Dims Code" at bounding box center [848, 263] width 58 height 20
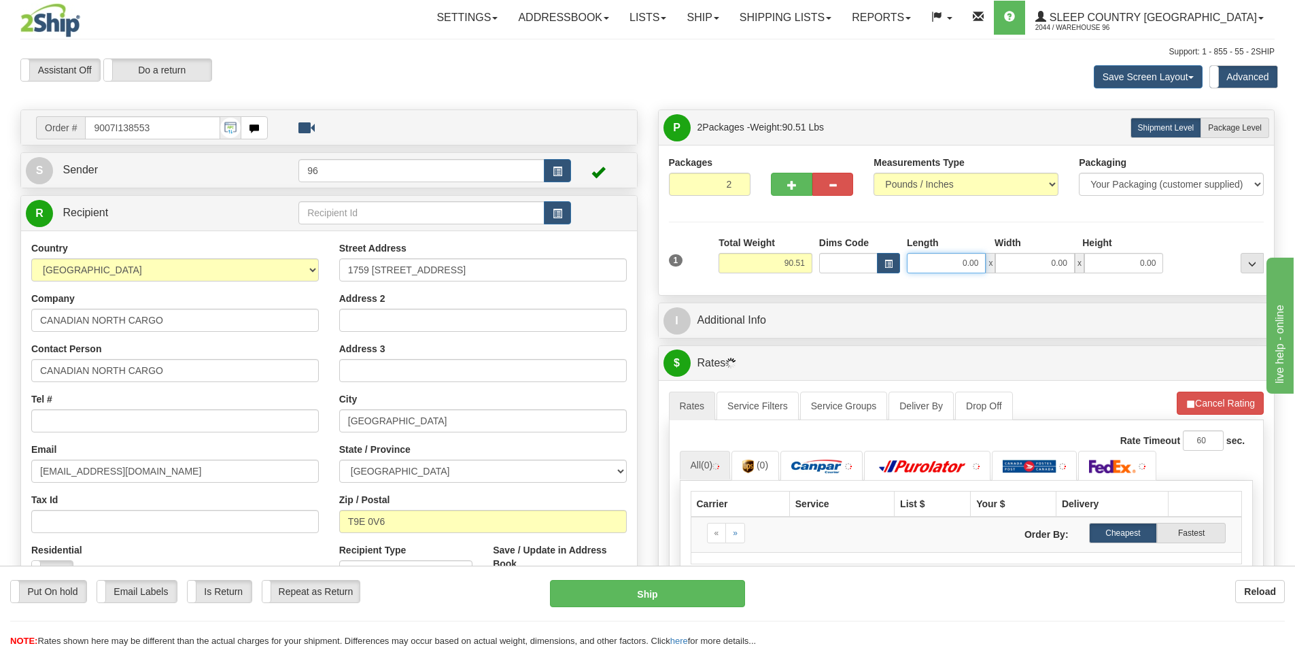
click at [943, 253] on input "0.00" at bounding box center [946, 263] width 79 height 20
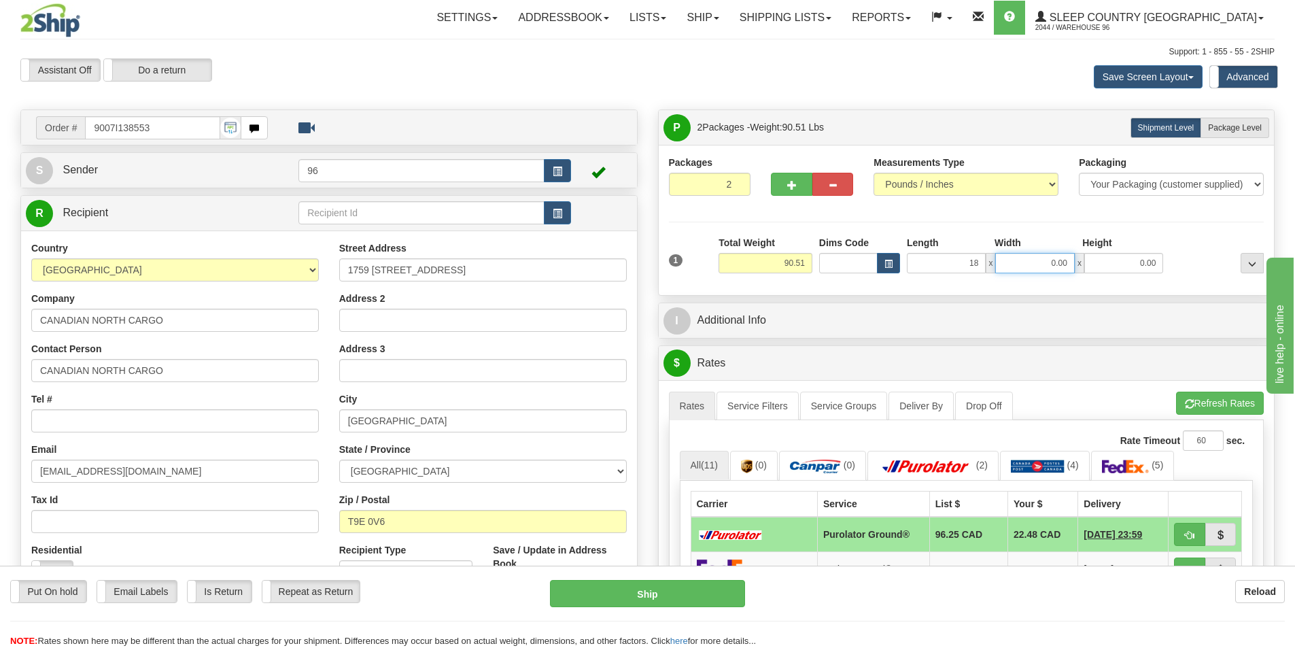
type input "18.00"
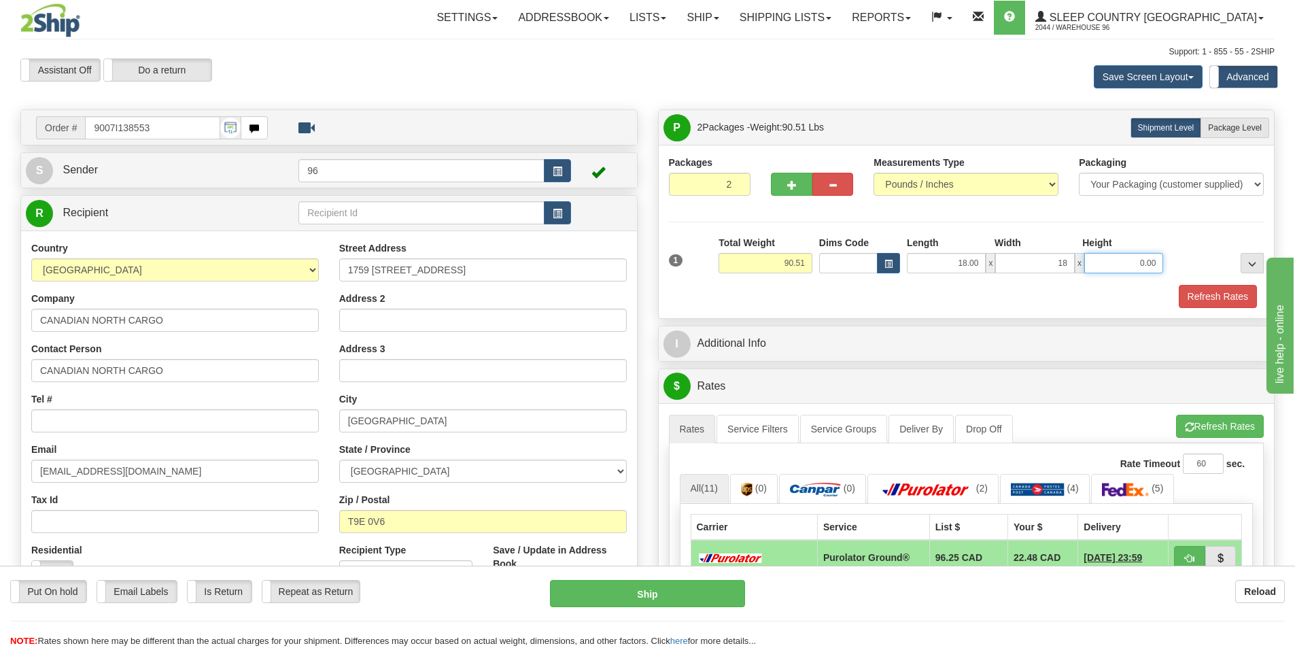
type input "18.00"
type input "43.00"
click at [1255, 125] on span "Package Level" at bounding box center [1235, 128] width 54 height 10
radio input "true"
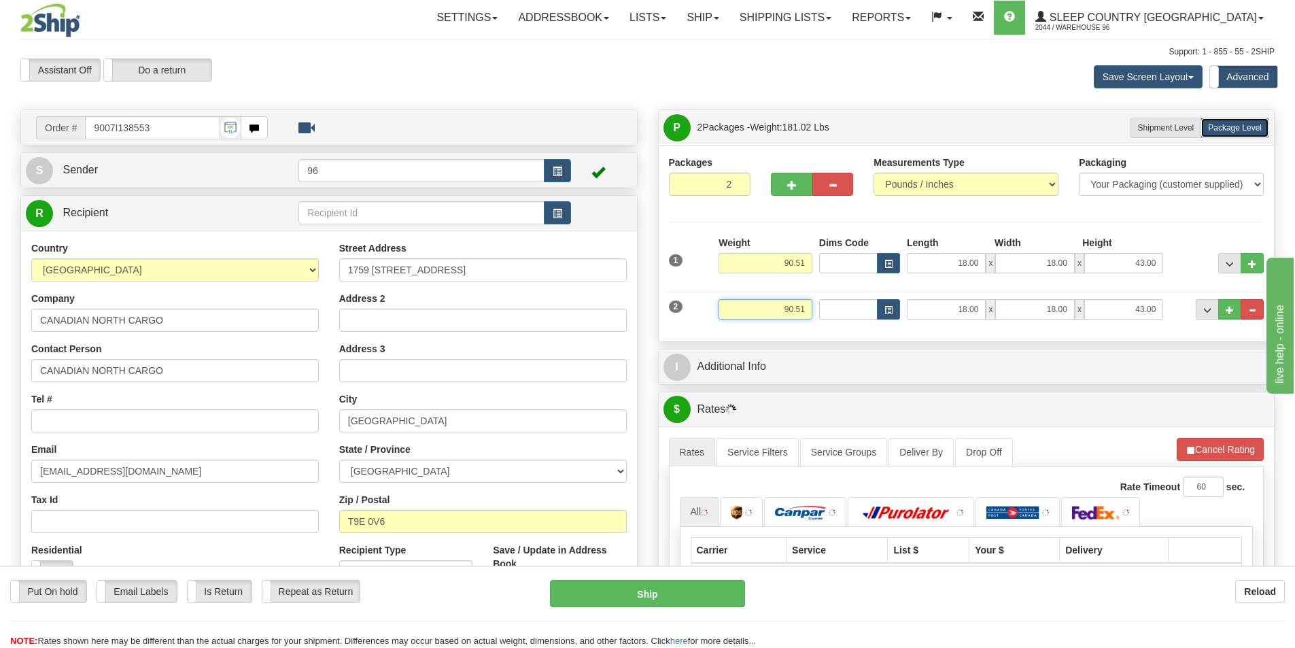
click at [793, 300] on input "90.51" at bounding box center [765, 309] width 94 height 20
type input "10.00"
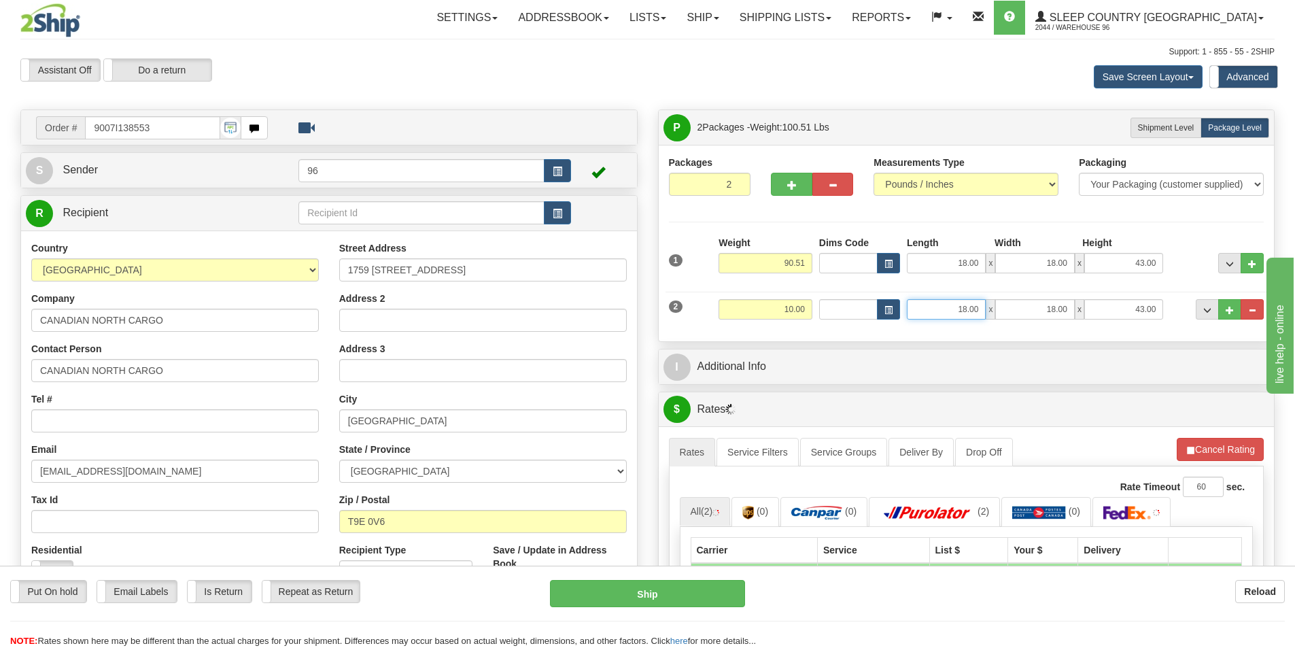
click at [944, 306] on input "18.00" at bounding box center [946, 309] width 79 height 20
drag, startPoint x: 944, startPoint y: 306, endPoint x: 1017, endPoint y: 301, distance: 72.9
click at [1017, 301] on div "18.00 x 18.00 x 43.00" at bounding box center [1035, 309] width 256 height 20
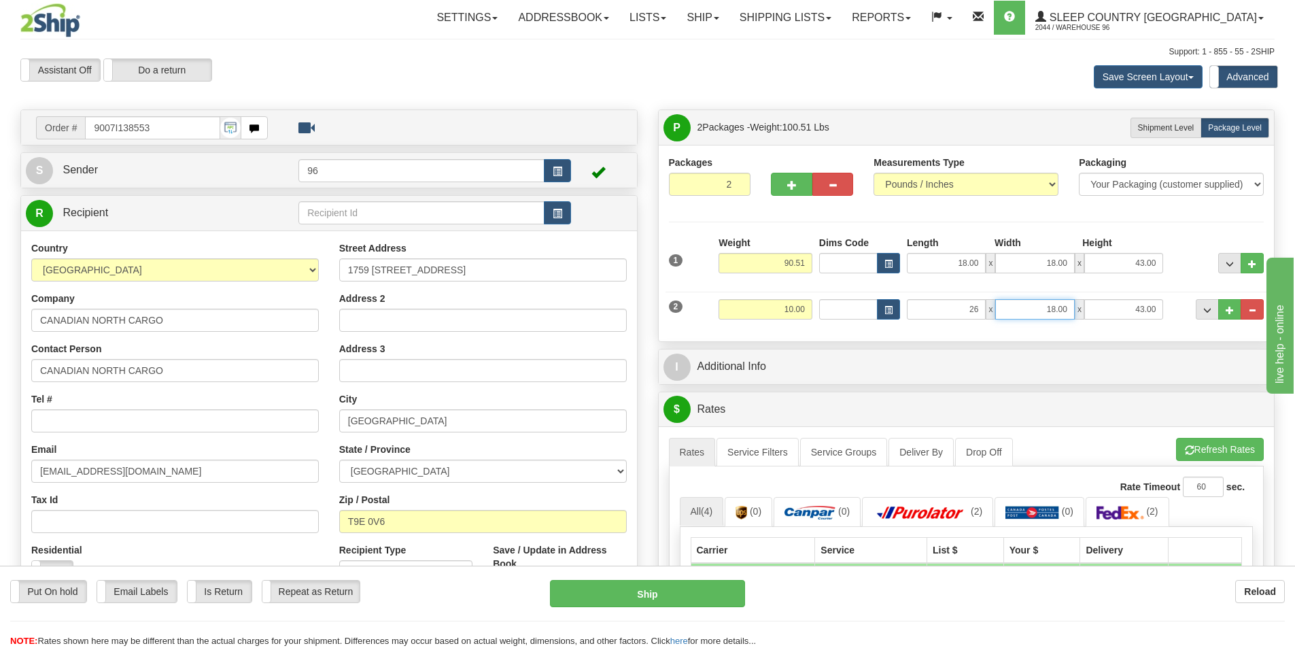
type input "26.00"
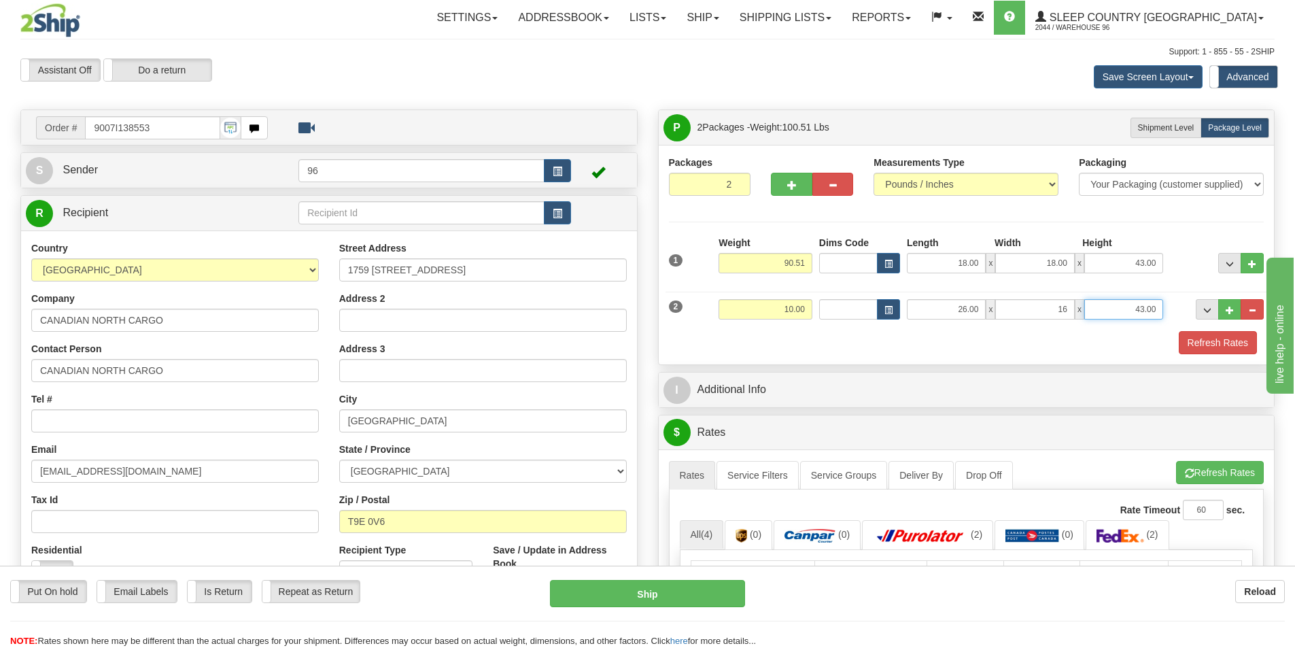
type input "16.00"
type input "23.00"
click at [1146, 319] on input "23.00" at bounding box center [1123, 309] width 79 height 20
type input "13.00"
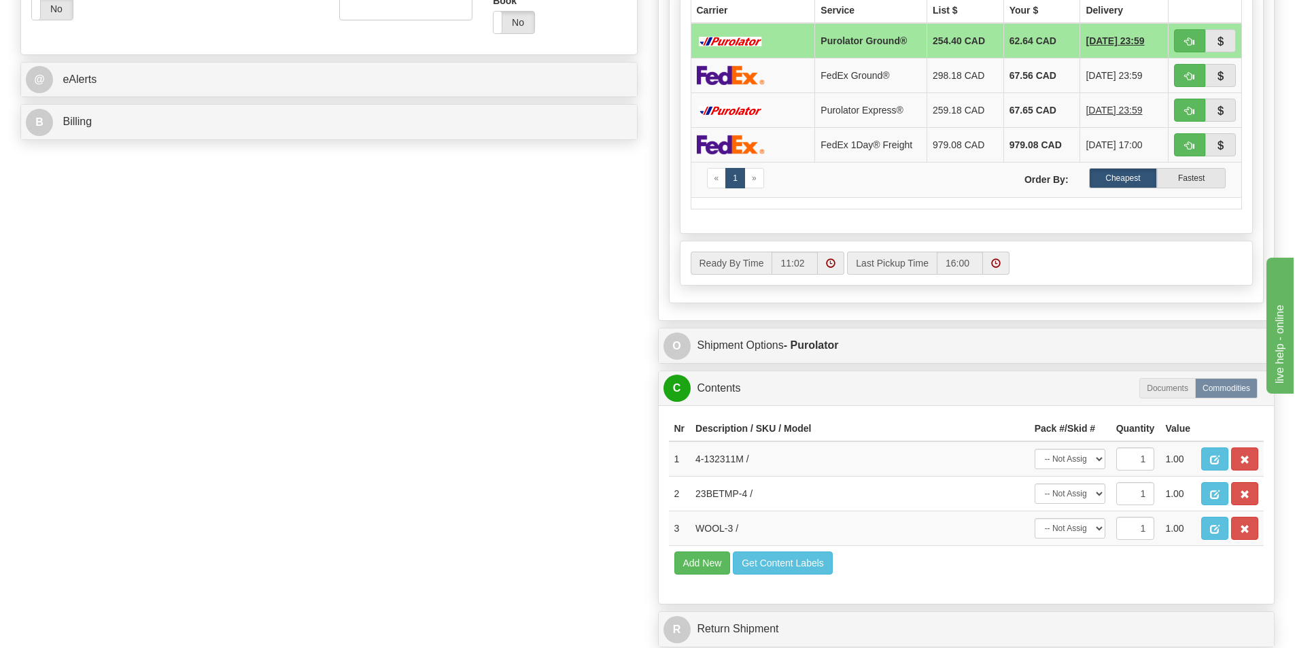
scroll to position [748, 0]
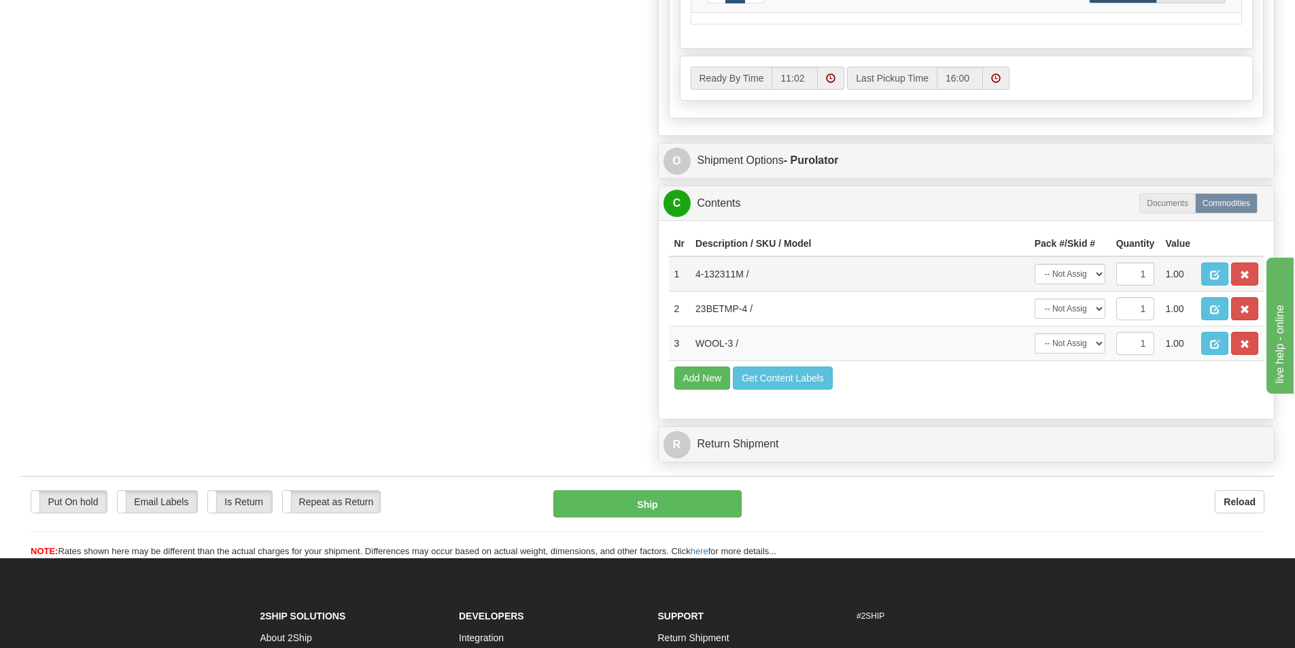
click at [1071, 263] on td "-- Not Assigned -- Package 1 Package 2" at bounding box center [1070, 273] width 82 height 35
click at [1074, 285] on td "-- Not Assigned -- Package 1 Package 2" at bounding box center [1070, 273] width 82 height 35
click at [1082, 273] on select "-- Not Assigned -- Package 1 Package 2" at bounding box center [1069, 274] width 71 height 20
select select "0"
click at [1034, 264] on select "-- Not Assigned -- Package 1 Package 2" at bounding box center [1069, 274] width 71 height 20
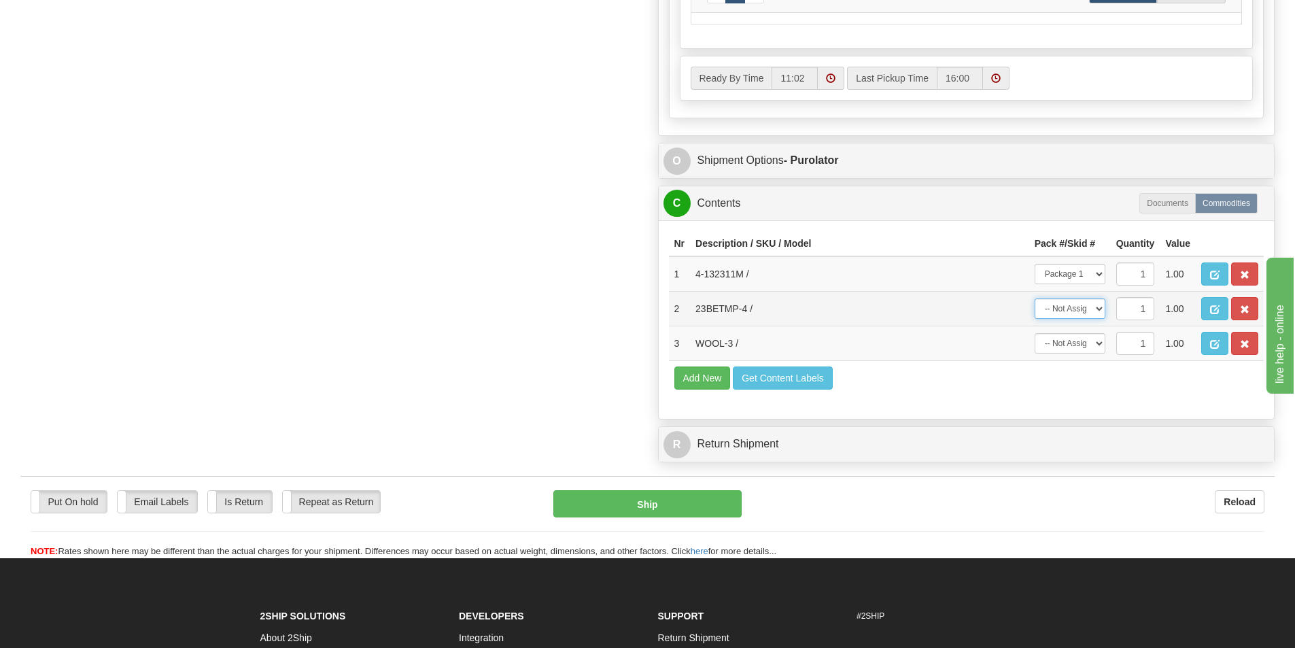
click at [1071, 307] on select "-- Not Assigned -- Package 1 Package 2" at bounding box center [1069, 308] width 71 height 20
select select "1"
click at [1034, 298] on select "-- Not Assigned -- Package 1 Package 2" at bounding box center [1069, 308] width 71 height 20
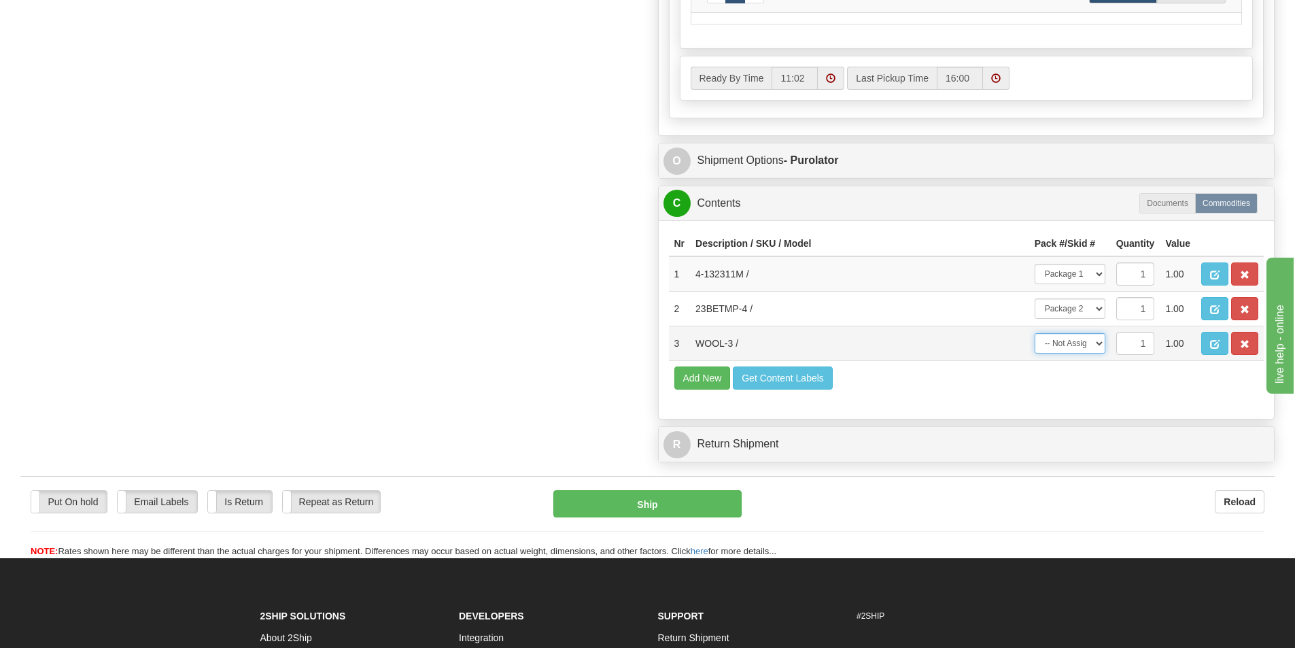
click at [1078, 348] on select "-- Not Assigned -- Package 1 Package 2" at bounding box center [1069, 343] width 71 height 20
select select "1"
click at [1034, 333] on select "-- Not Assigned -- Package 1 Package 2" at bounding box center [1069, 343] width 71 height 20
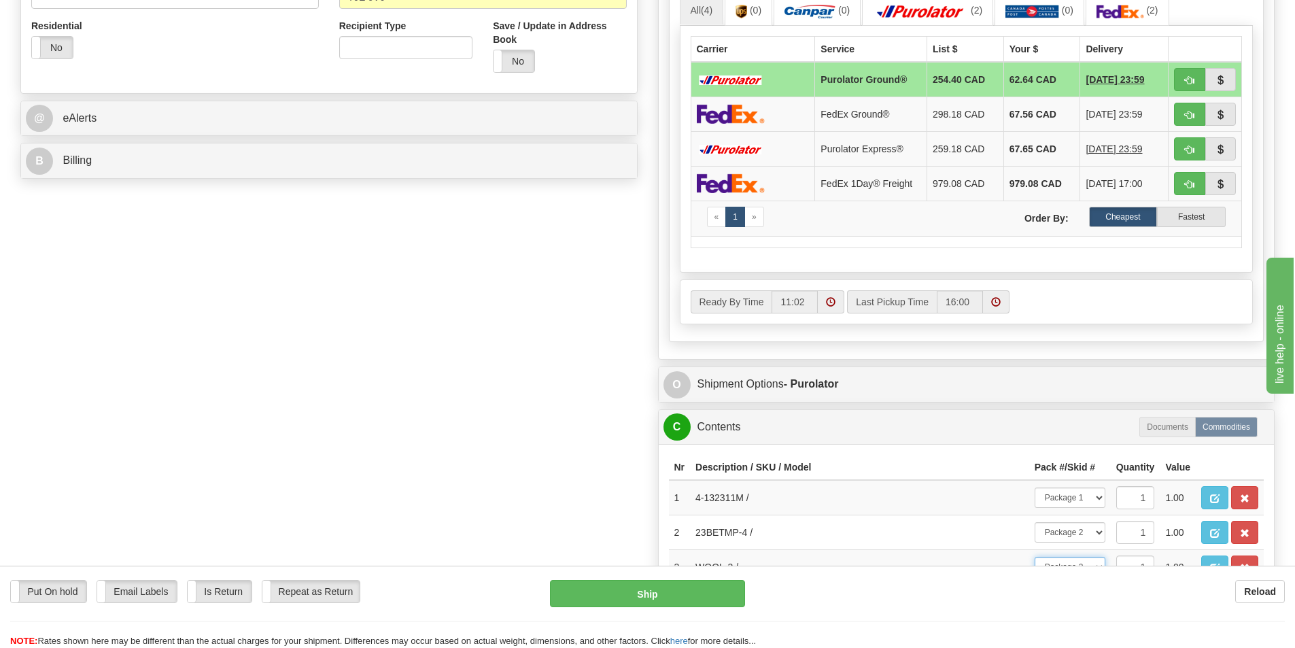
scroll to position [340, 0]
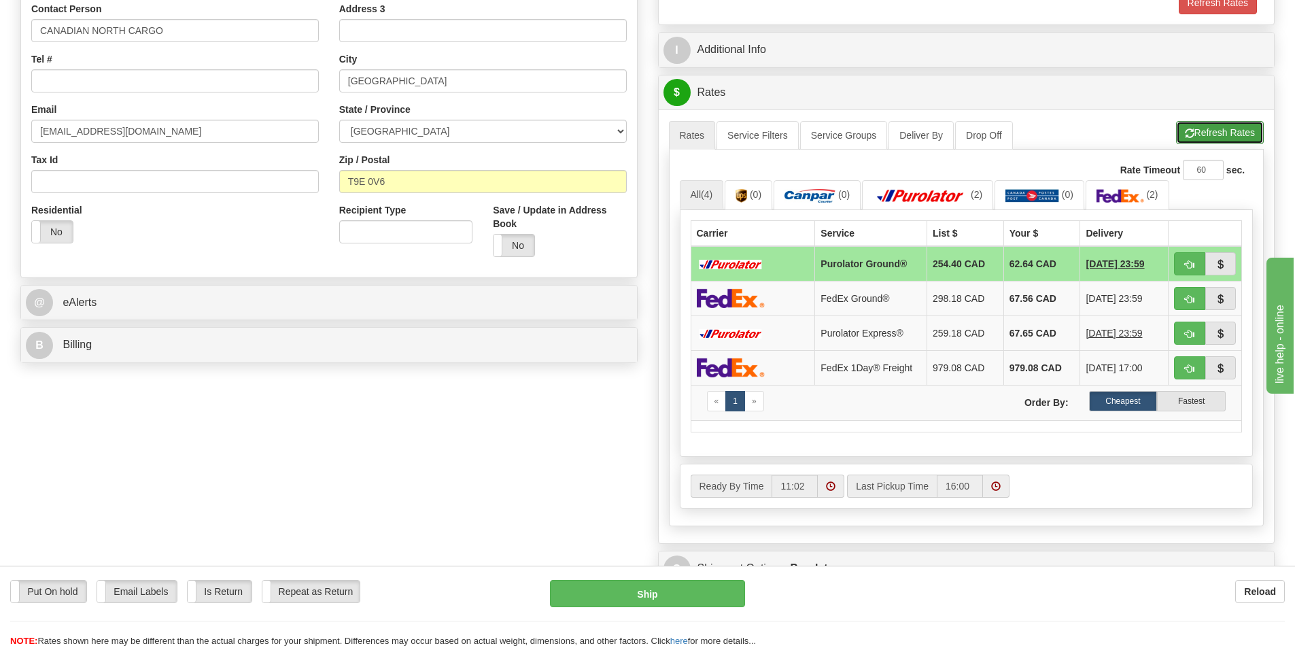
click at [1200, 141] on button "Refresh Rates" at bounding box center [1220, 132] width 88 height 23
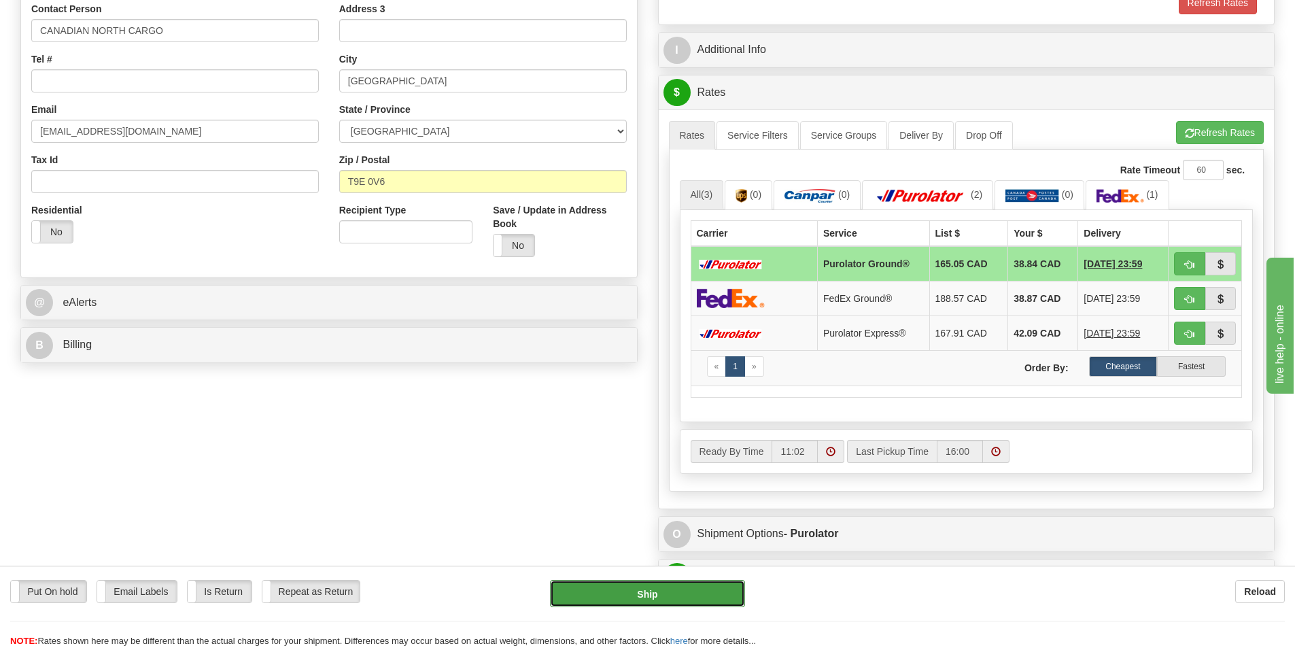
click at [703, 591] on button "Ship" at bounding box center [647, 593] width 195 height 27
type input "260"
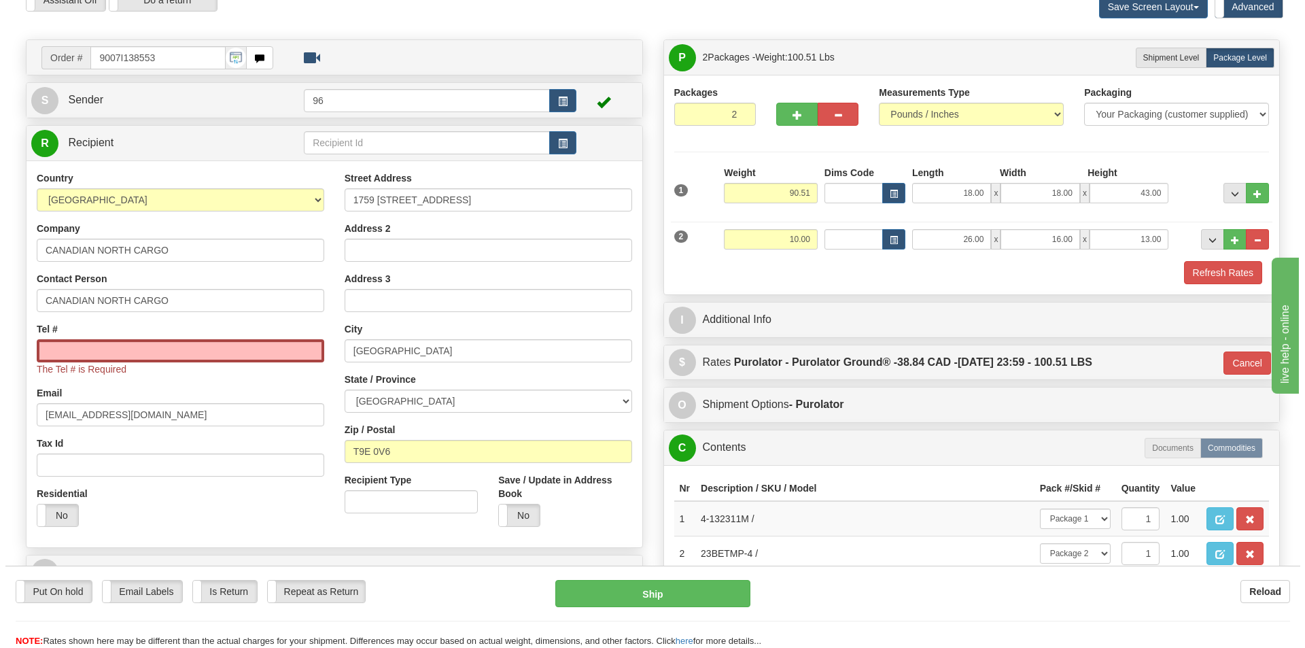
scroll to position [68, 0]
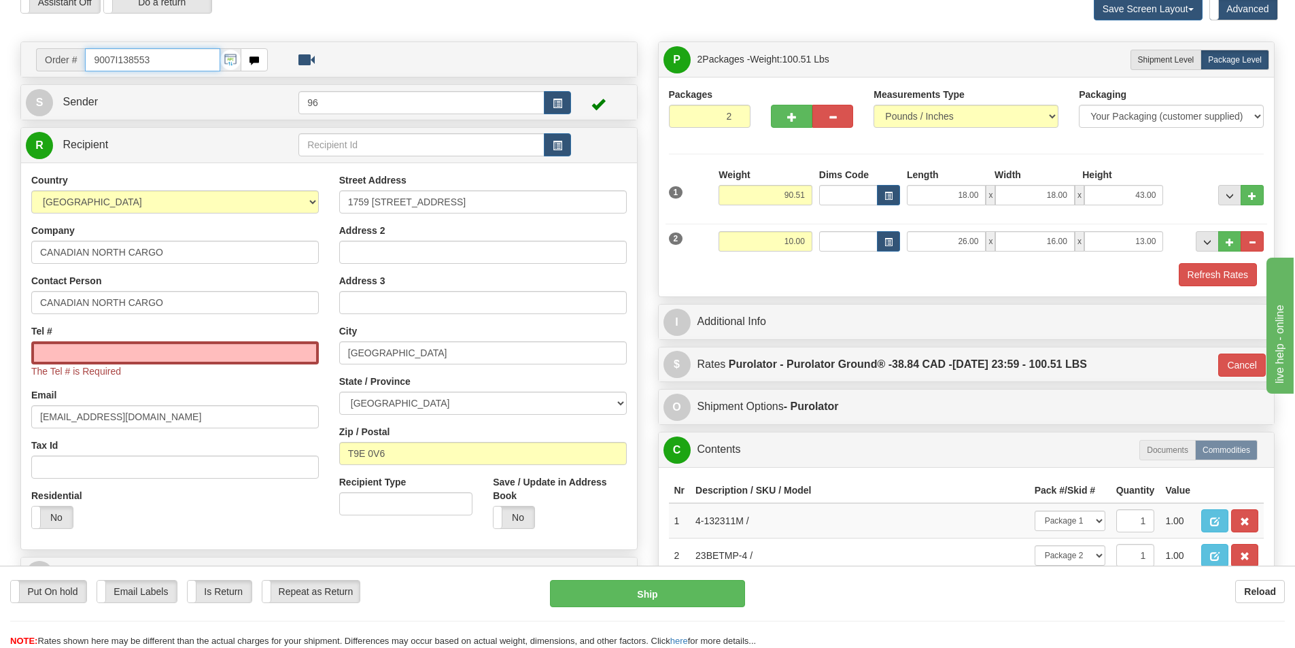
drag, startPoint x: 177, startPoint y: 55, endPoint x: 52, endPoint y: 63, distance: 124.6
click at [61, 61] on div "Order # 9007I138553" at bounding box center [152, 59] width 232 height 23
click at [195, 335] on div "Tel # The Tel # is Required" at bounding box center [174, 351] width 287 height 54
click at [195, 344] on input "Tel #" at bounding box center [174, 352] width 287 height 23
paste input "587 338-0048"
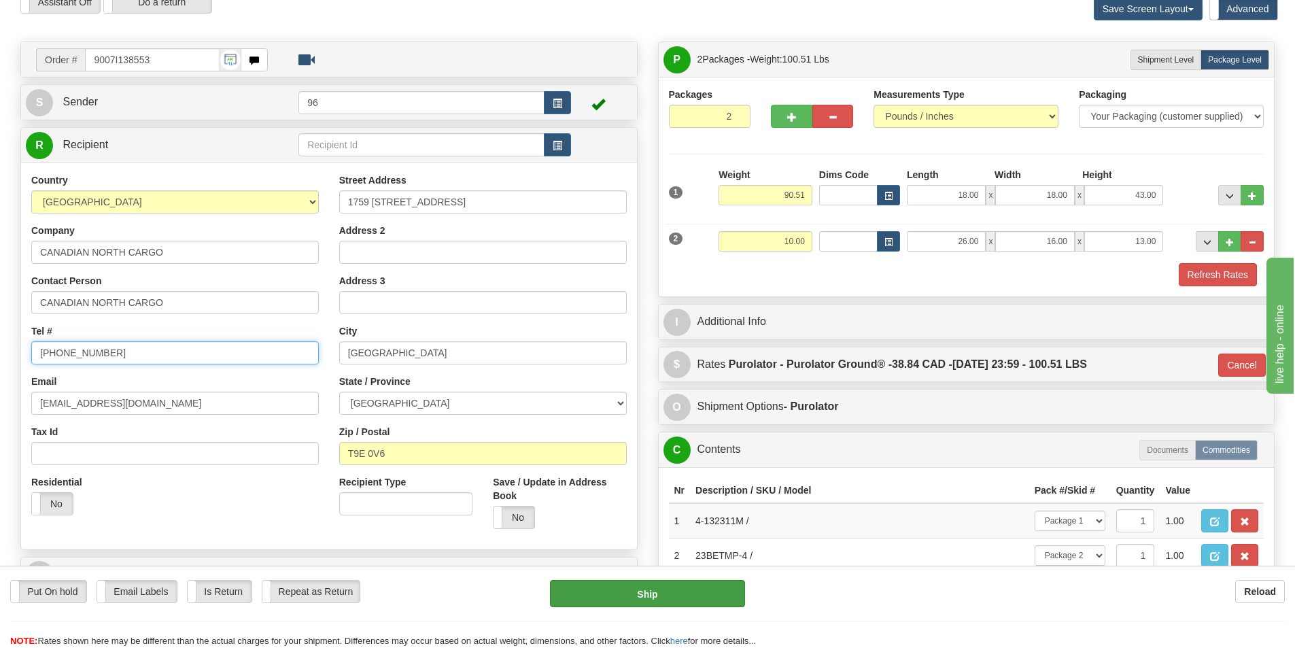
type input "587 338-0048"
click at [616, 597] on button "Ship" at bounding box center [647, 593] width 195 height 27
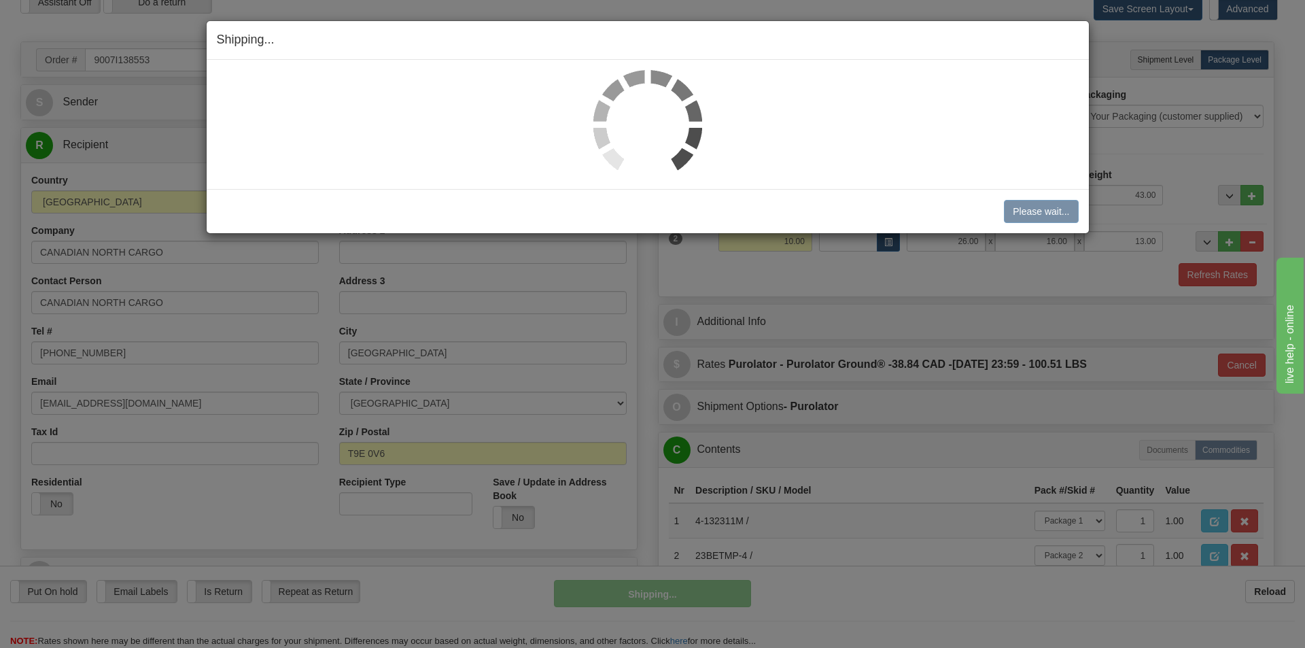
drag, startPoint x: 599, startPoint y: 368, endPoint x: 561, endPoint y: 101, distance: 269.7
click at [460, 85] on div at bounding box center [648, 124] width 862 height 109
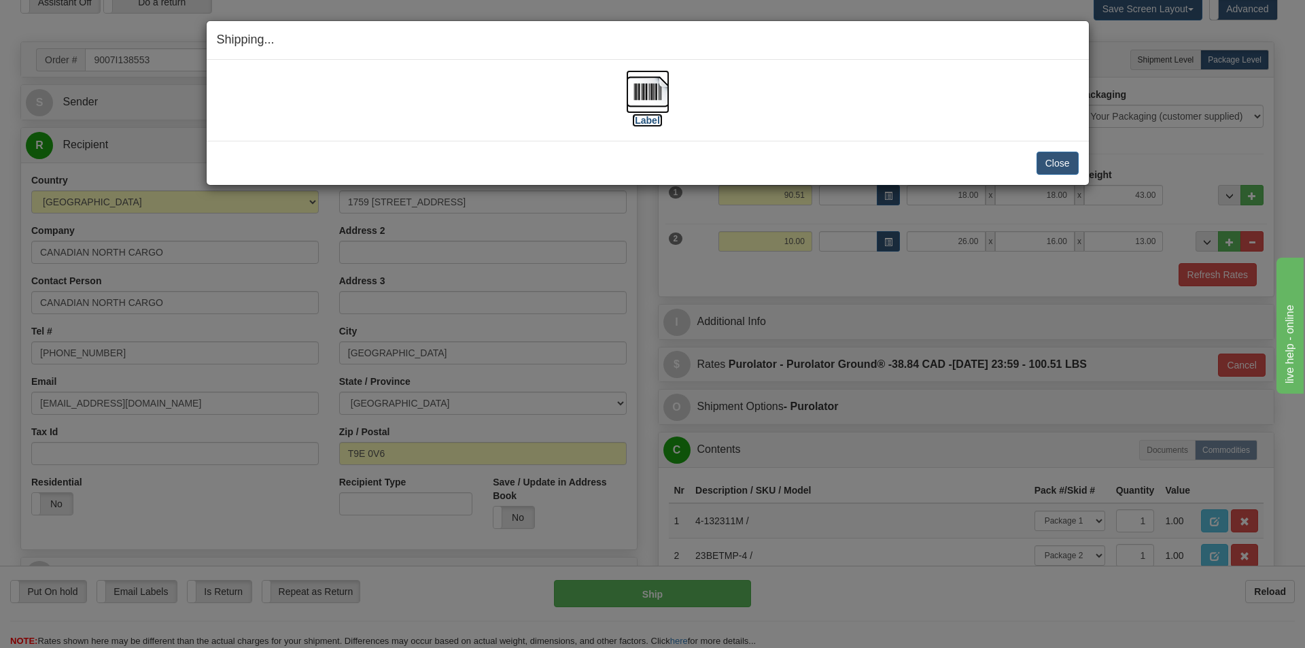
click at [649, 107] on img at bounding box center [647, 91] width 43 height 43
click at [1021, 148] on div "Close Cancel Cancel Shipment and Quit Pickup Quit Pickup ONLY" at bounding box center [648, 163] width 882 height 44
click at [1051, 165] on button "Close" at bounding box center [1057, 163] width 42 height 23
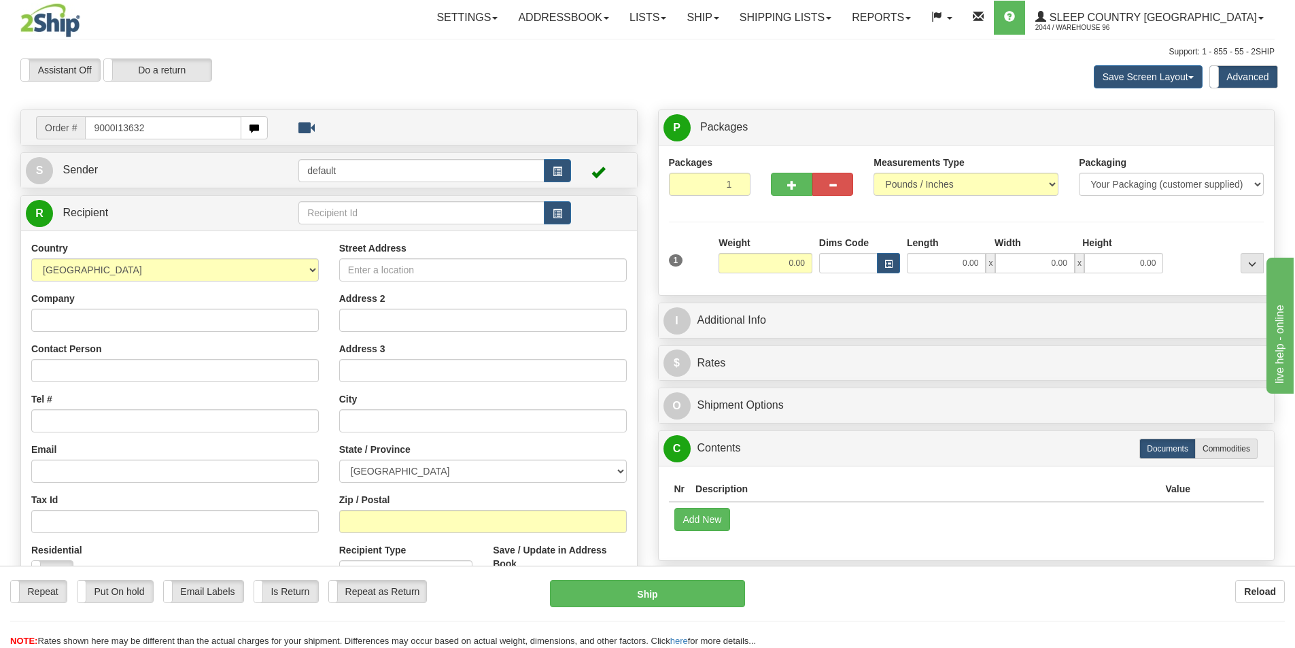
type input "9000I136328"
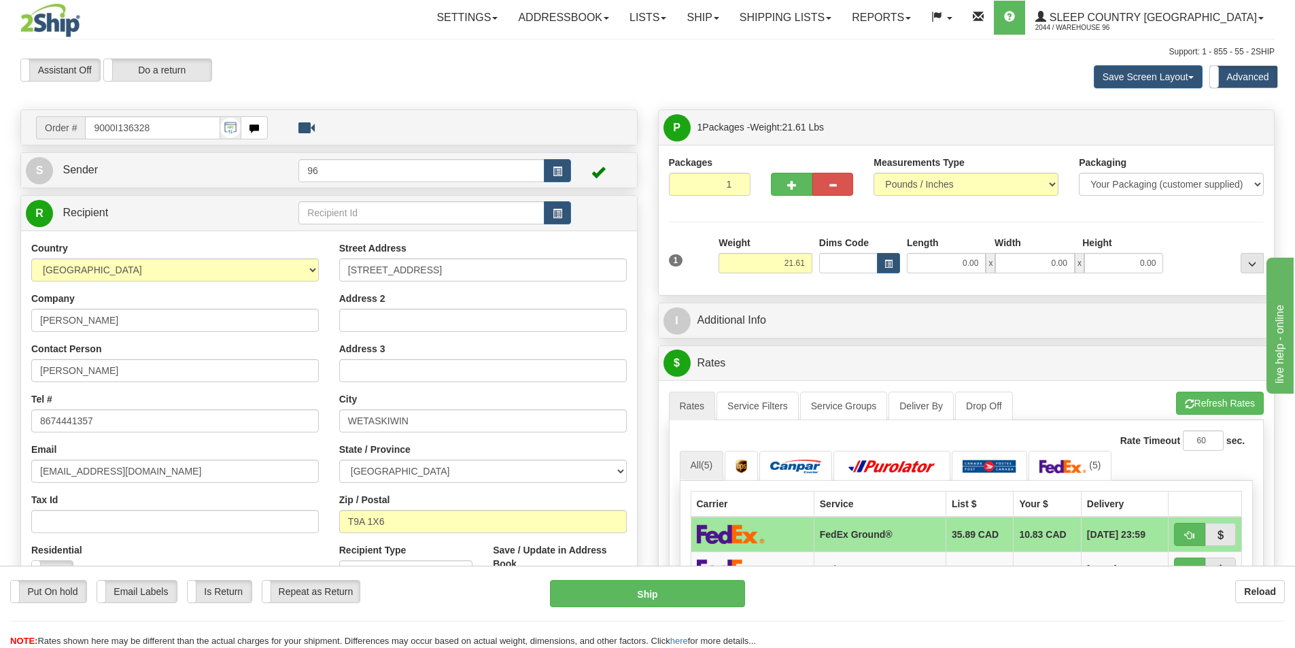
click at [974, 247] on div "Length" at bounding box center [947, 244] width 88 height 17
click at [968, 253] on input "0.00" at bounding box center [946, 263] width 79 height 20
type input "24.00"
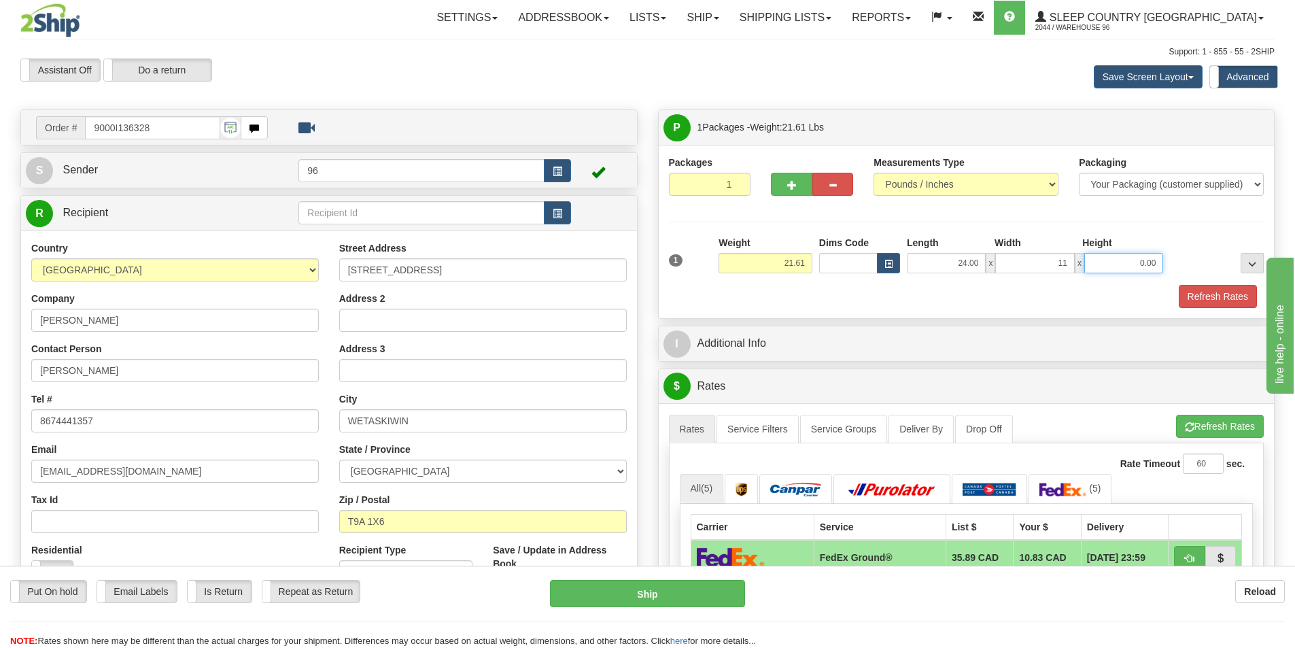
type input "11.00"
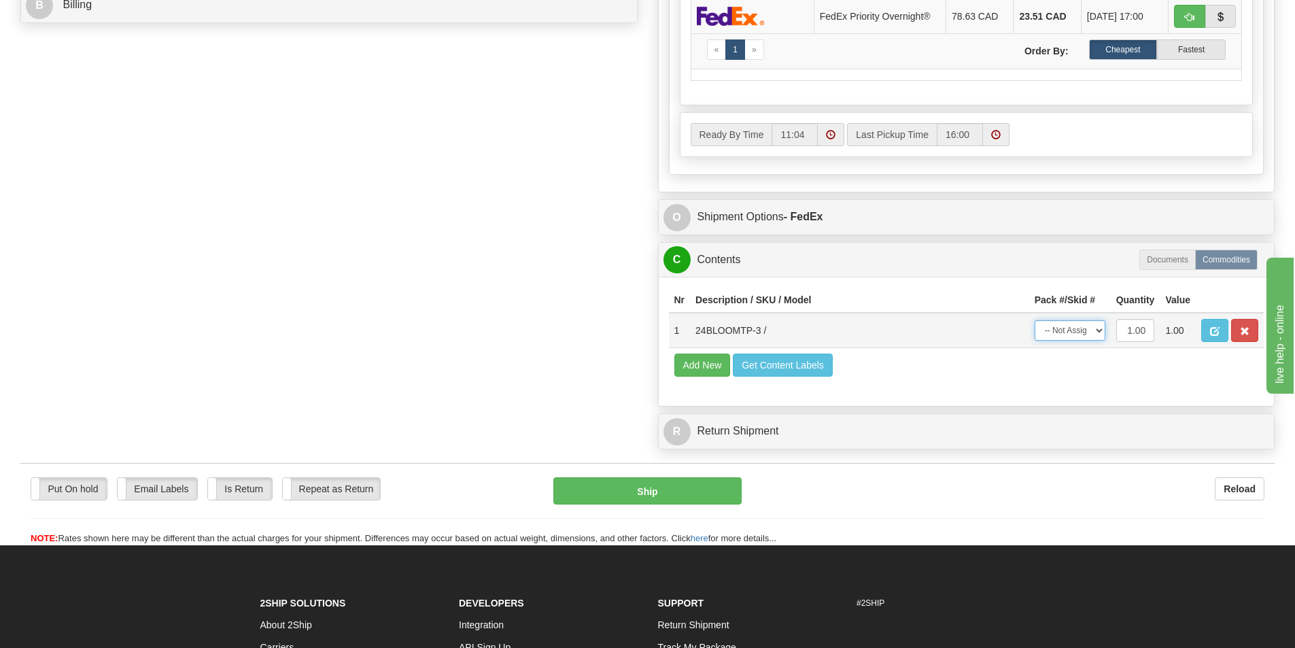
click at [1056, 327] on select "-- Not Assigned -- Package 1" at bounding box center [1069, 330] width 71 height 20
select select "0"
click at [1034, 324] on select "-- Not Assigned -- Package 1" at bounding box center [1069, 330] width 71 height 20
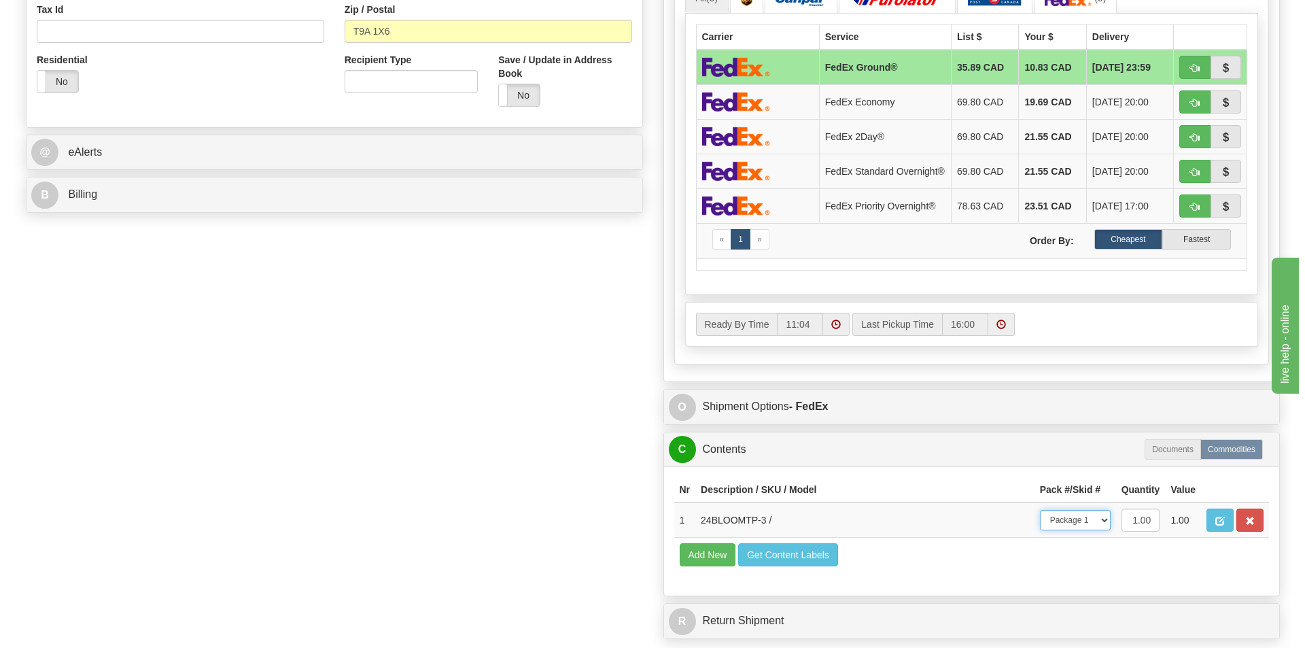
scroll to position [272, 0]
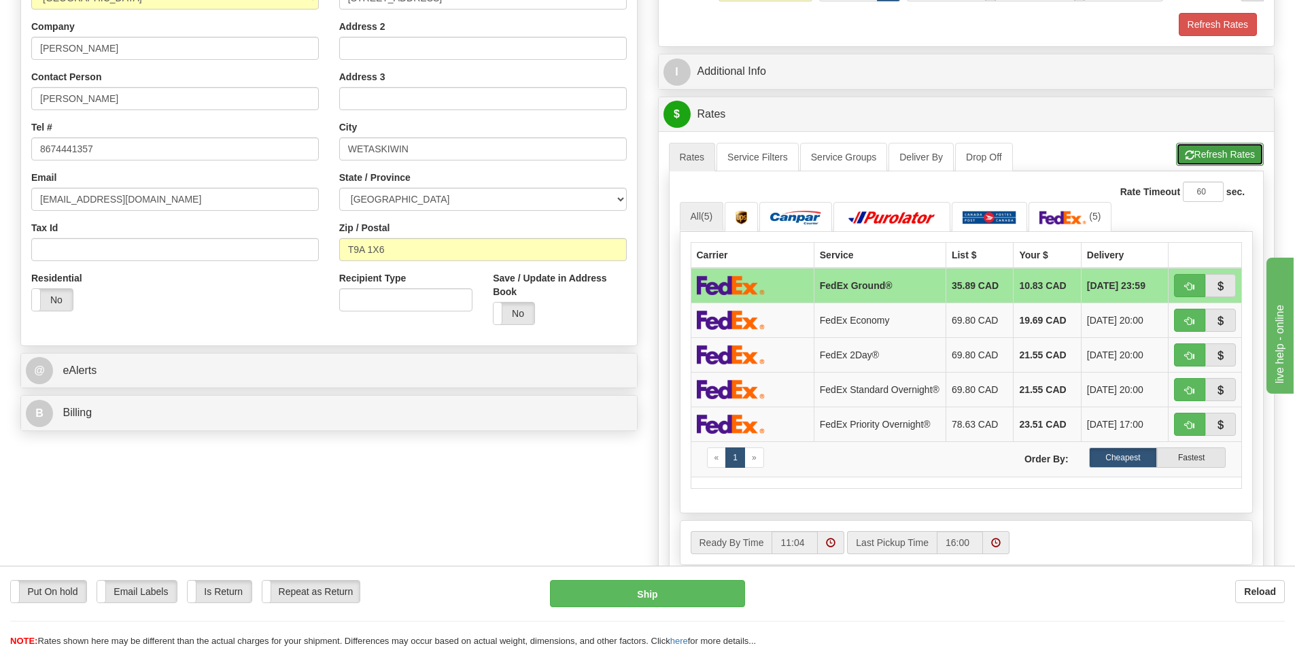
click at [1211, 164] on button "Refresh Rates" at bounding box center [1220, 154] width 88 height 23
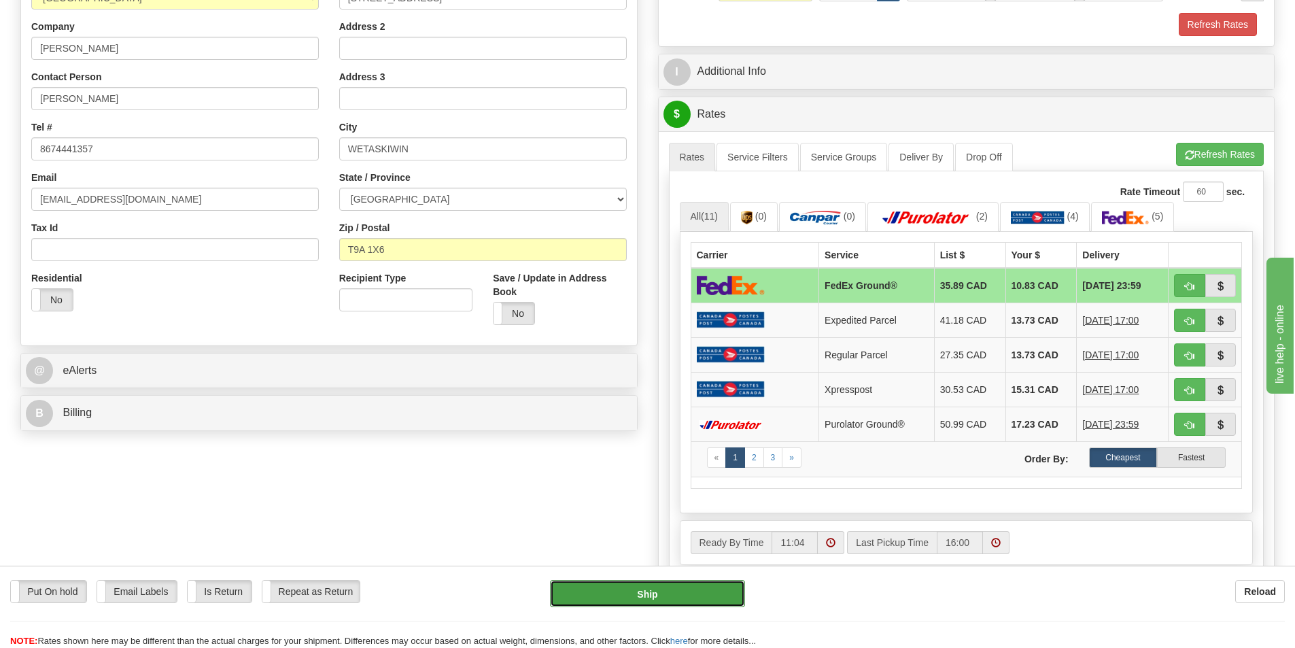
click at [691, 588] on button "Ship" at bounding box center [647, 593] width 195 height 27
type input "92"
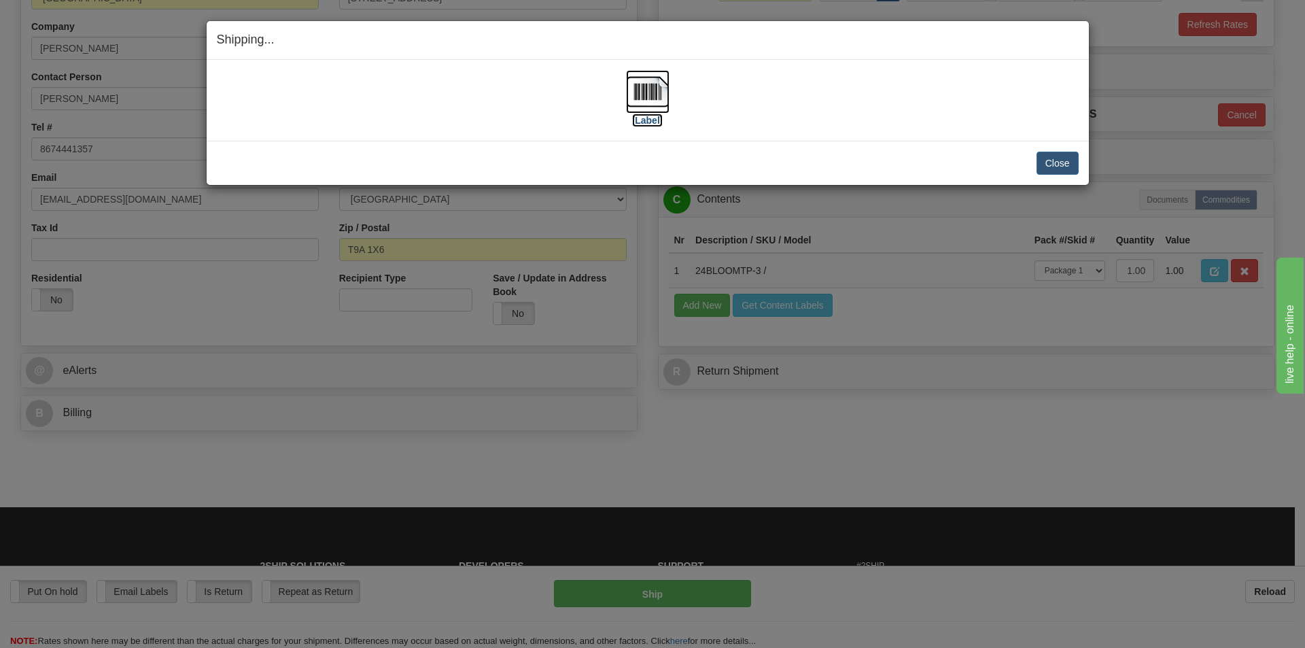
click at [650, 104] on img at bounding box center [647, 91] width 43 height 43
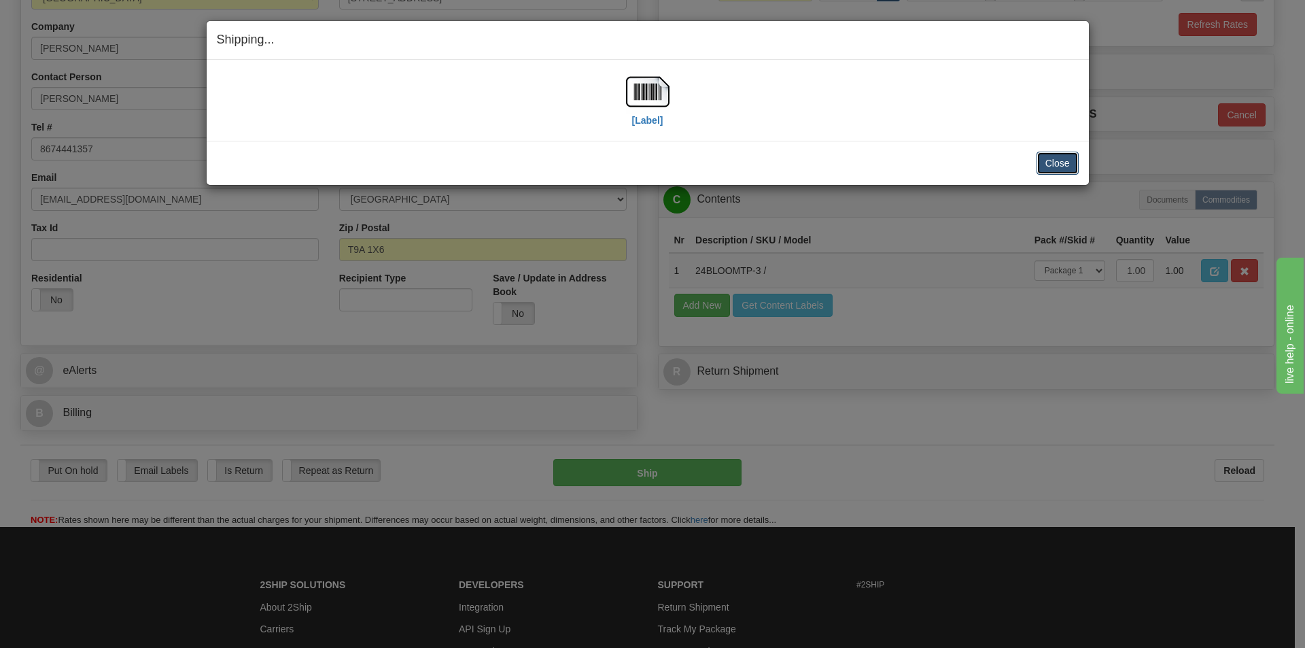
click at [1060, 158] on button "Close" at bounding box center [1057, 163] width 42 height 23
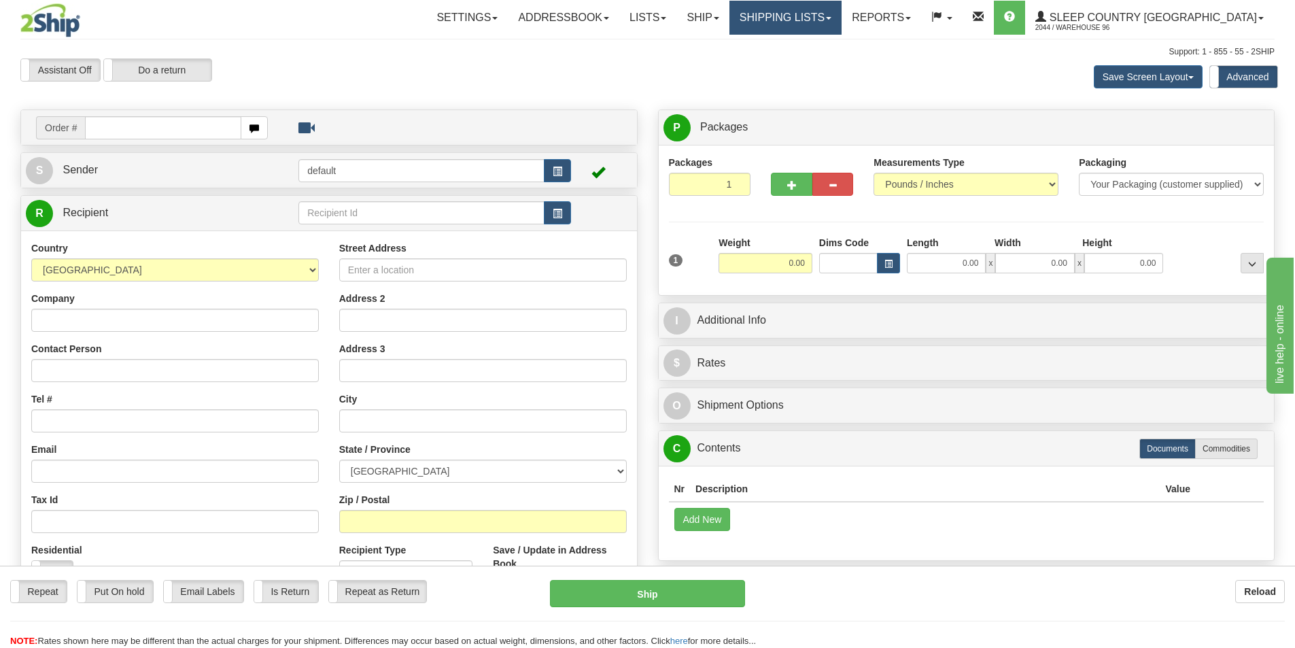
click at [841, 19] on link "Shipping lists" at bounding box center [785, 18] width 112 height 34
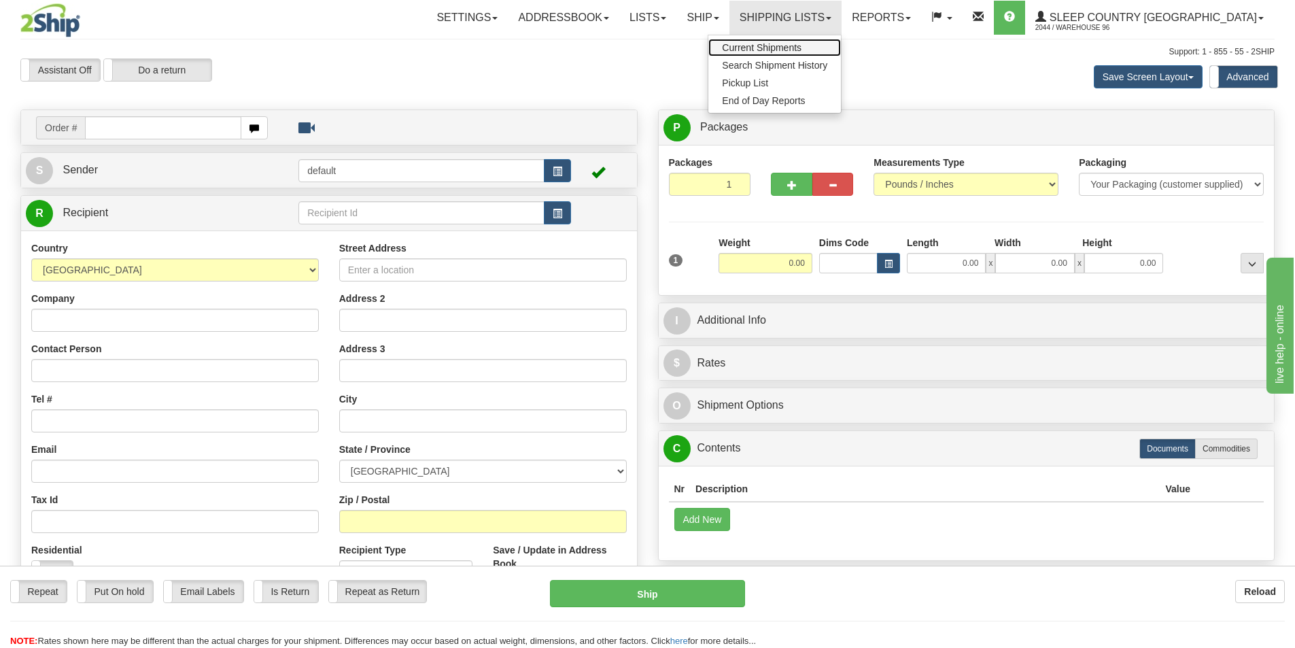
click at [841, 53] on link "Current Shipments" at bounding box center [774, 48] width 133 height 18
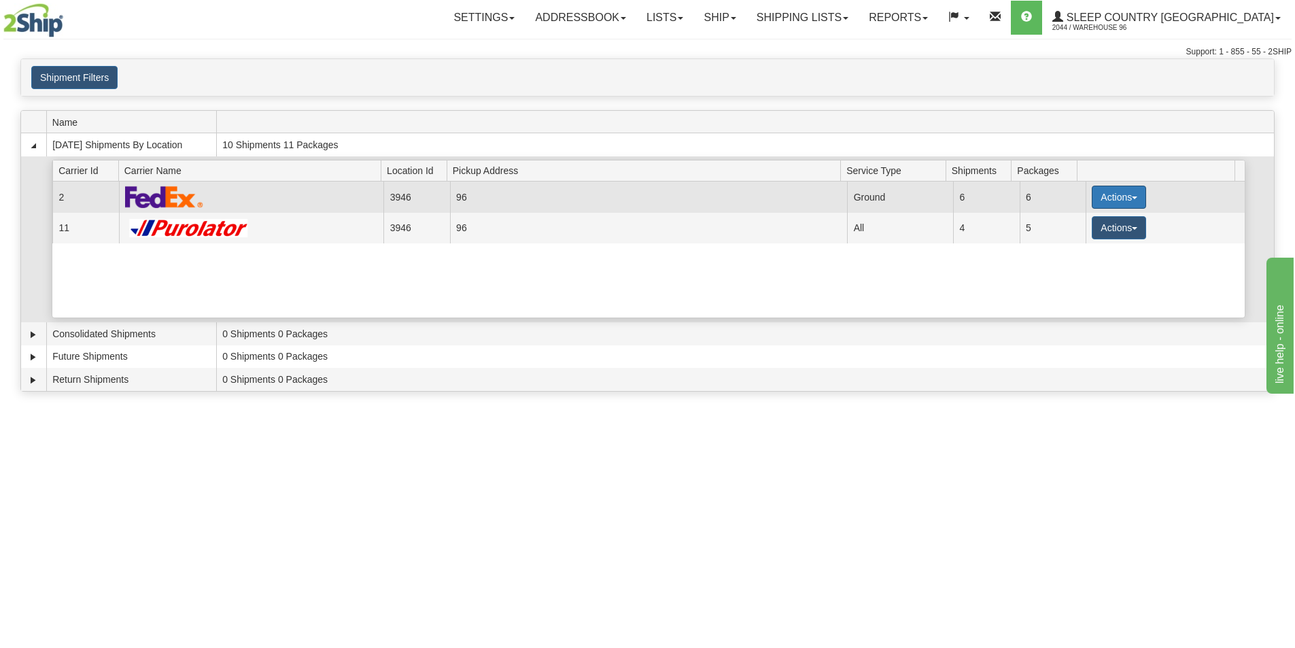
click at [1112, 198] on button "Actions" at bounding box center [1118, 197] width 54 height 23
click at [1097, 238] on link "Close" at bounding box center [1090, 241] width 109 height 18
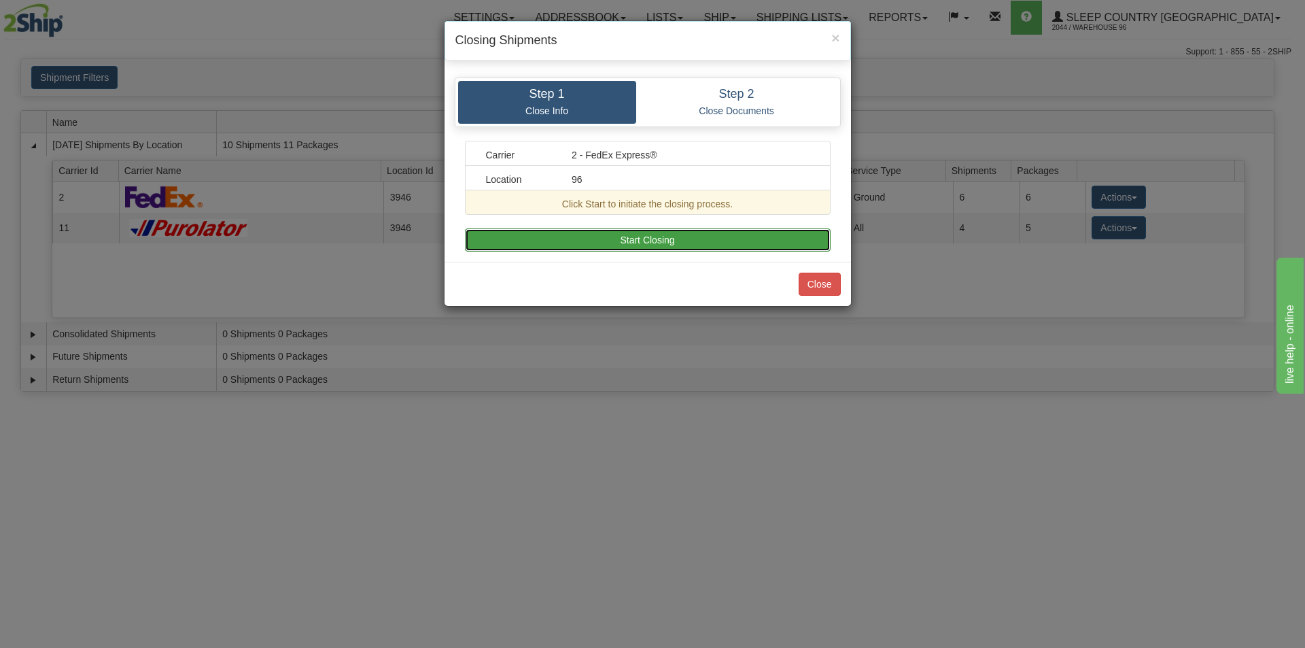
click at [748, 228] on button "Start Closing" at bounding box center [648, 239] width 366 height 23
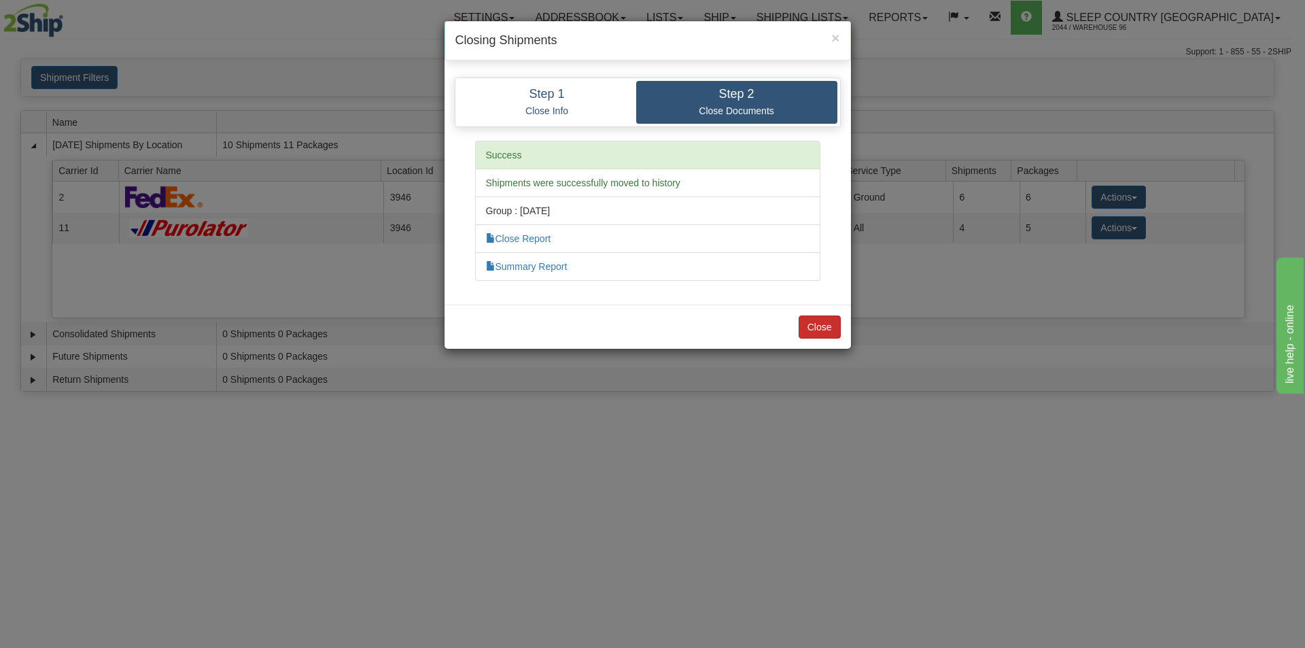
click at [824, 289] on div "Success Shipments were successfully moved to history Group : [DATE] Close Repor…" at bounding box center [648, 218] width 366 height 154
drag, startPoint x: 819, startPoint y: 304, endPoint x: 822, endPoint y: 326, distance: 22.6
click at [819, 309] on div "× Closing Shipments Step 1 Close Info Step 2 Close Documents Carrier 2 - FedEx …" at bounding box center [648, 184] width 408 height 329
click at [822, 326] on button "Close" at bounding box center [819, 326] width 42 height 23
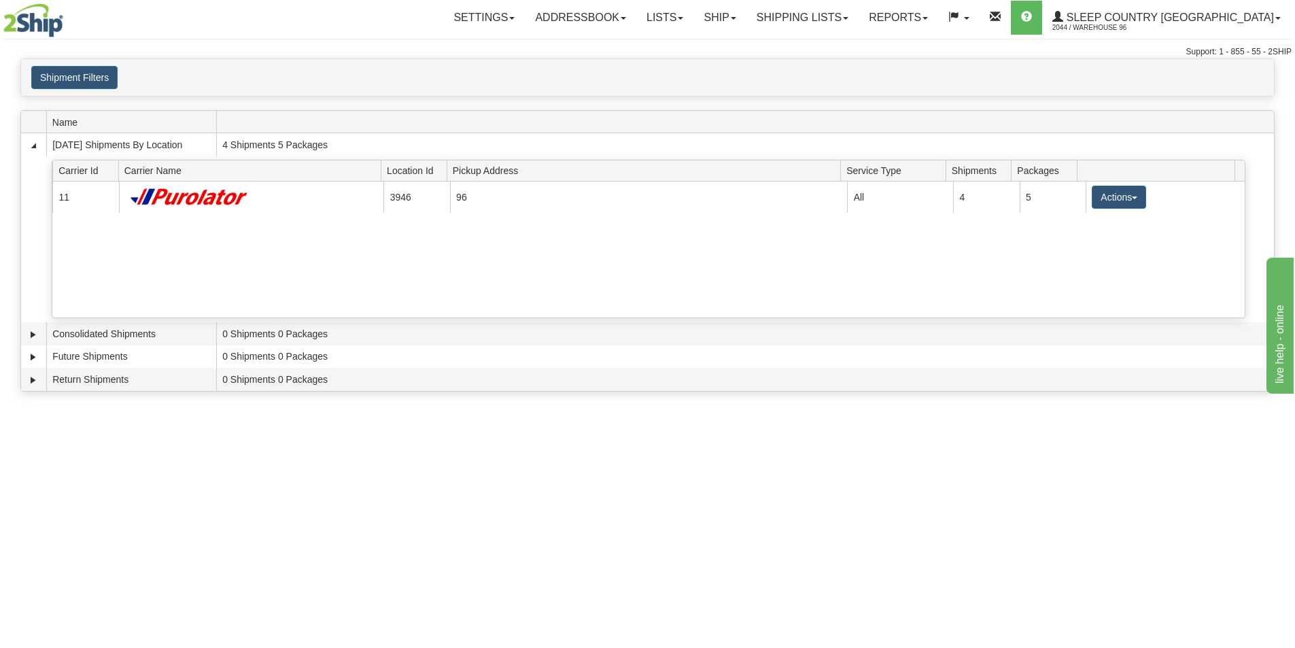
click at [1095, 195] on button "Actions" at bounding box center [1118, 197] width 54 height 23
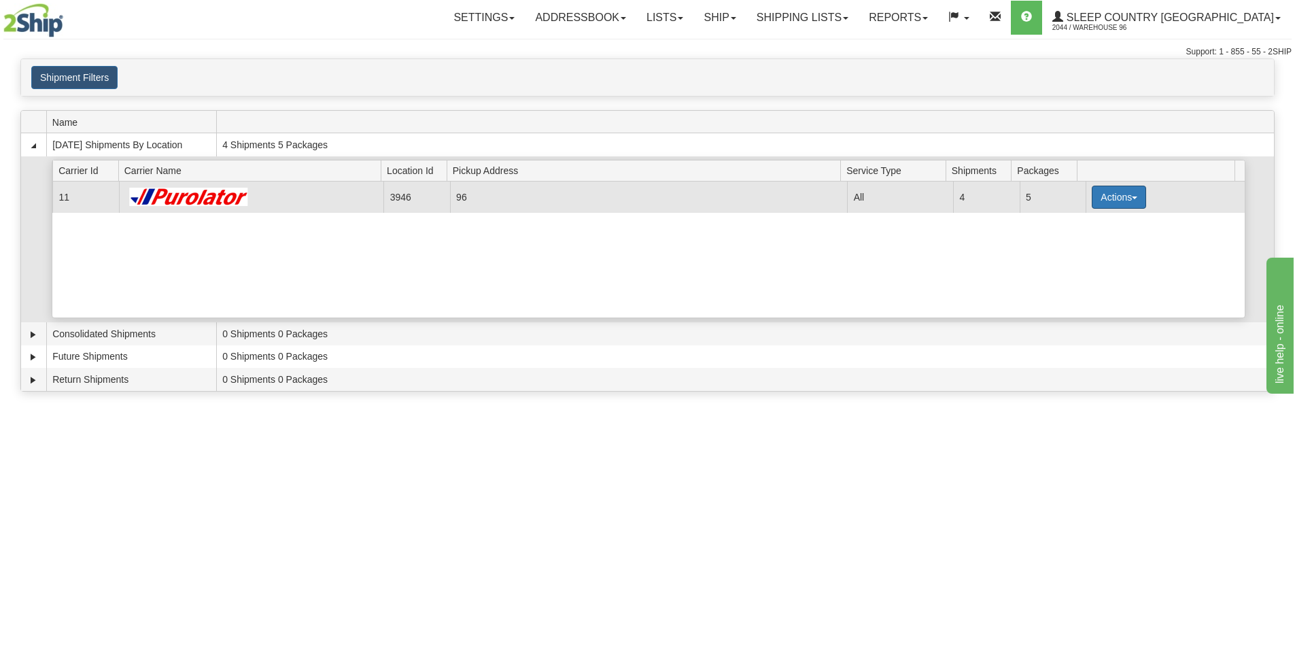
click at [1120, 190] on button "Actions" at bounding box center [1118, 197] width 54 height 23
click at [1093, 256] on link "Pickup" at bounding box center [1090, 258] width 109 height 18
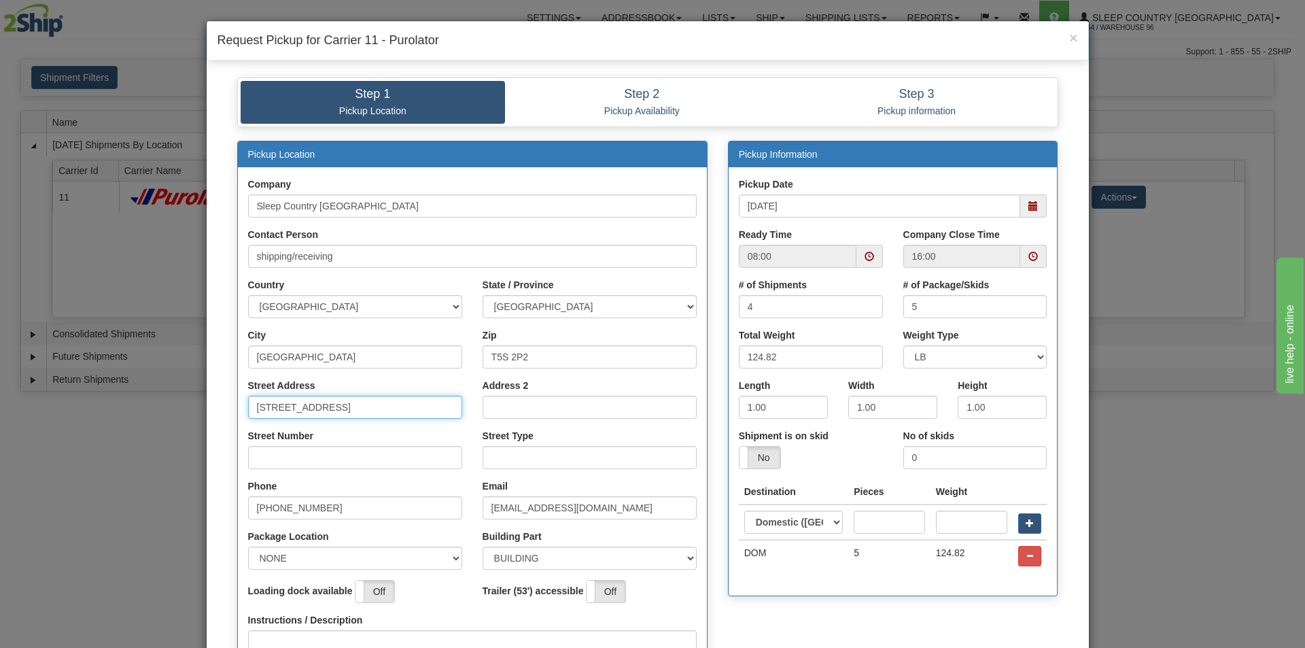
drag, startPoint x: 399, startPoint y: 406, endPoint x: 283, endPoint y: 425, distance: 117.9
click at [283, 425] on div "Street Address [STREET_ADDRESS]" at bounding box center [355, 404] width 234 height 50
type input "18137"
click at [277, 461] on input "Street Number" at bounding box center [355, 457] width 214 height 23
type input "111"
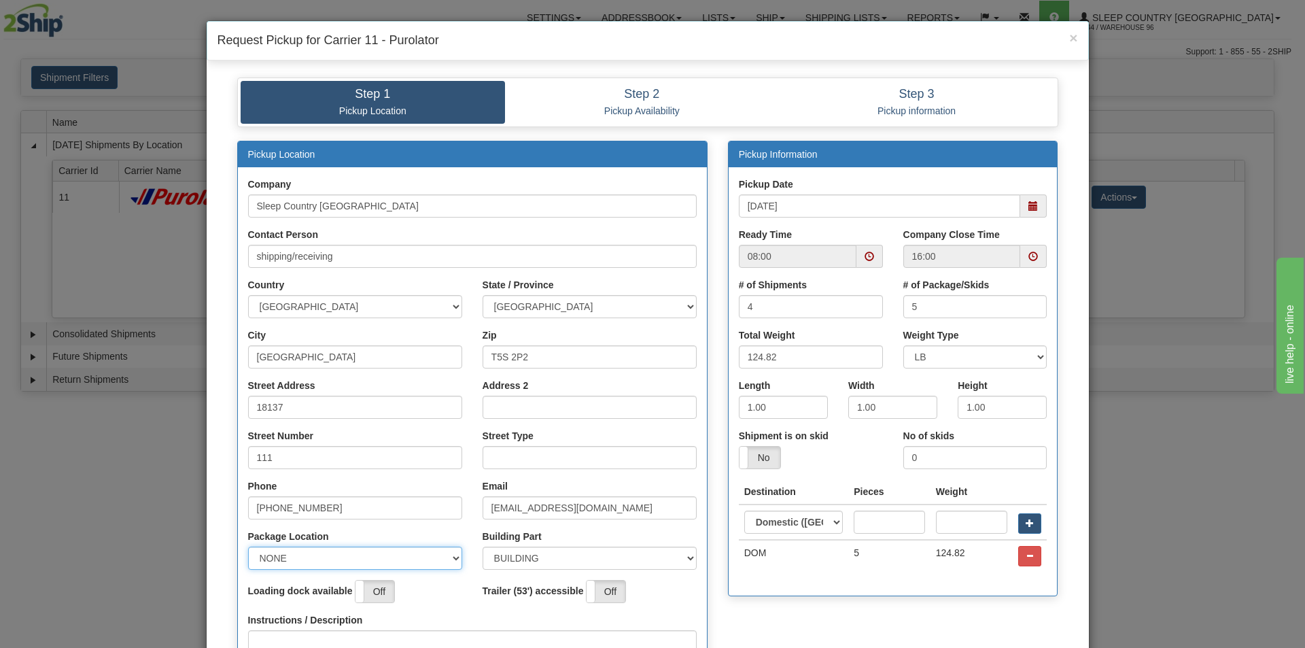
drag, startPoint x: 326, startPoint y: 556, endPoint x: 331, endPoint y: 567, distance: 11.9
click at [327, 556] on select "NONE FRONT REAR SIDE" at bounding box center [355, 557] width 214 height 23
select select "2"
click at [248, 546] on select "NONE FRONT REAR SIDE" at bounding box center [355, 557] width 214 height 23
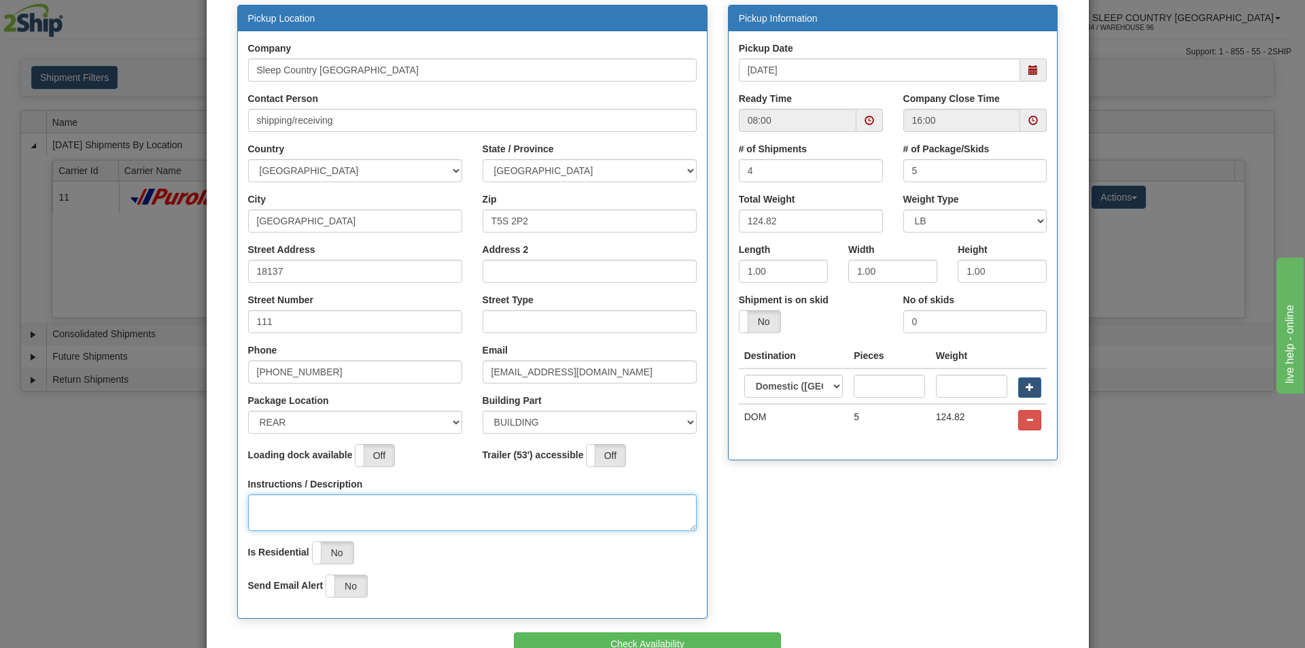
click at [340, 515] on textarea "Instructions / Description" at bounding box center [472, 512] width 449 height 37
type textarea "bay1"
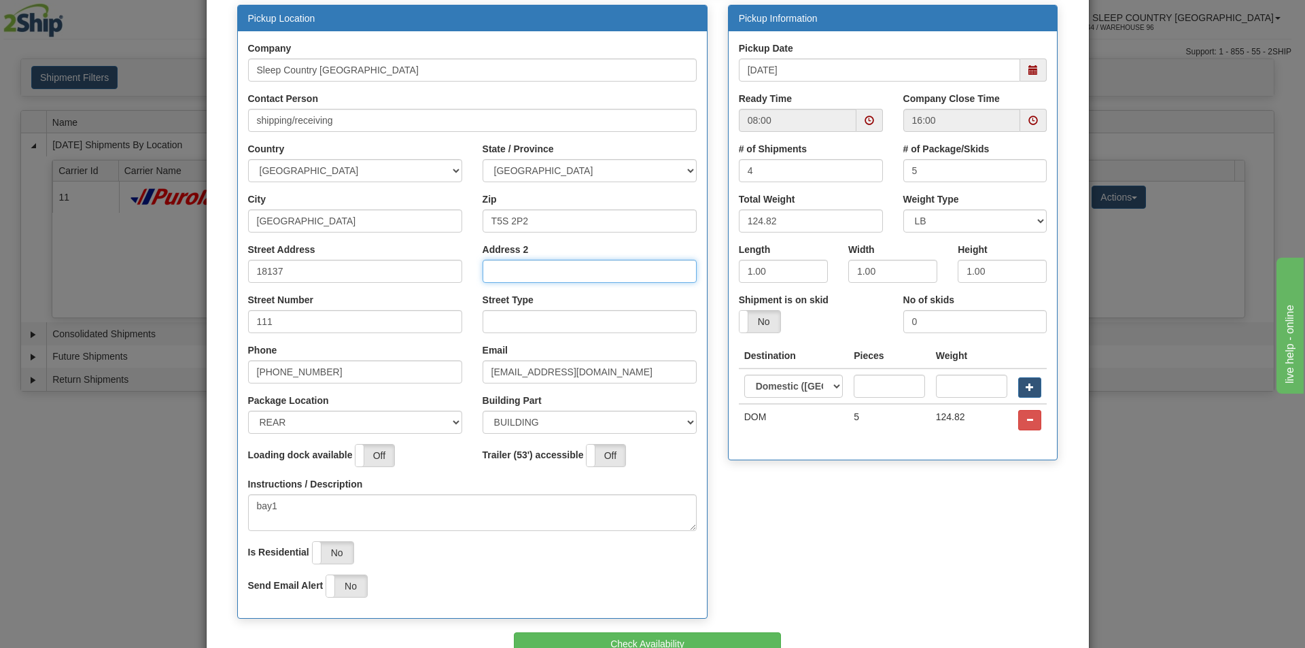
click at [533, 275] on input "Address 2" at bounding box center [589, 271] width 214 height 23
click at [529, 312] on input "Street Type" at bounding box center [589, 321] width 214 height 23
type input "AVE"
click at [868, 117] on span at bounding box center [869, 121] width 10 height 10
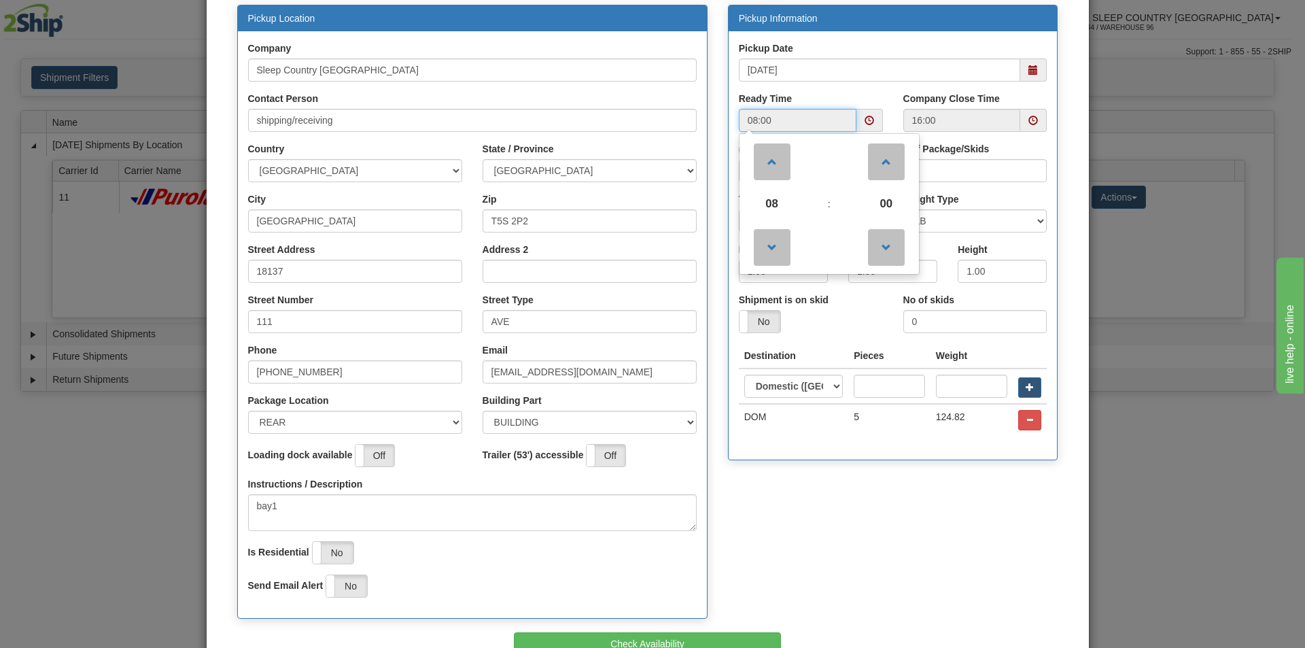
click at [792, 166] on td at bounding box center [772, 161] width 60 height 49
click at [769, 171] on span at bounding box center [772, 161] width 37 height 37
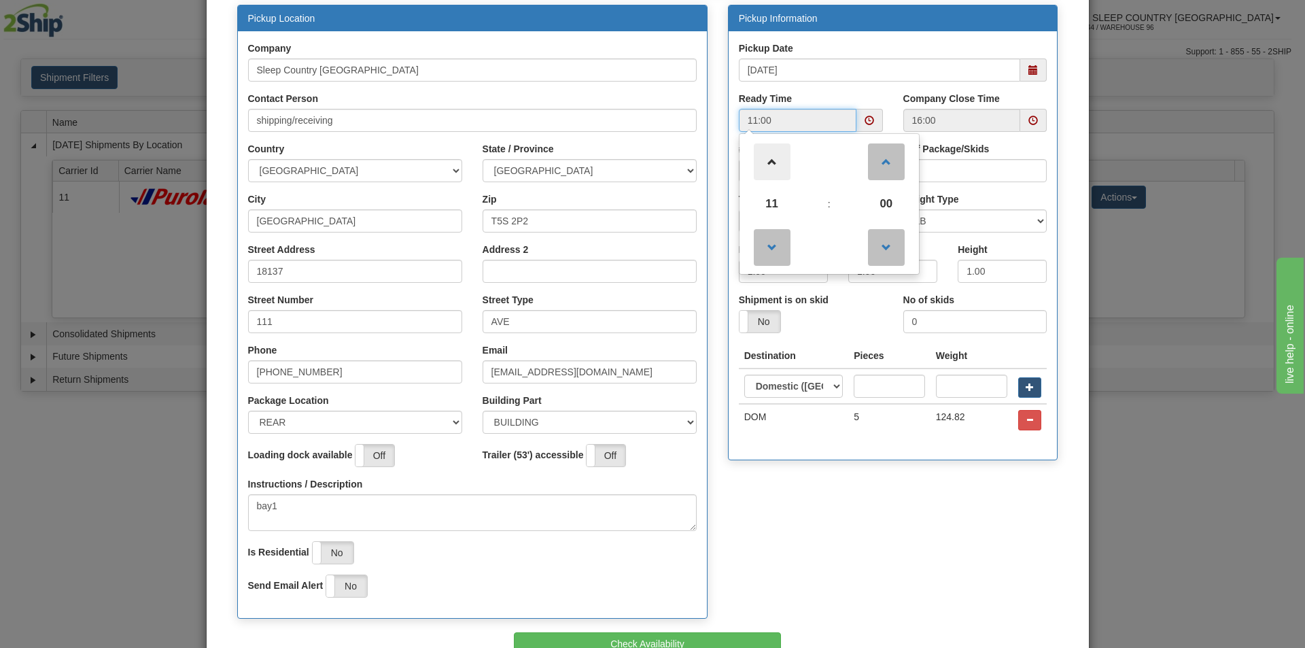
type input "12:00"
click at [945, 619] on div "Pickup Location Company Sleep Country [GEOGRAPHIC_DATA] Contact Person shipping…" at bounding box center [647, 319] width 841 height 628
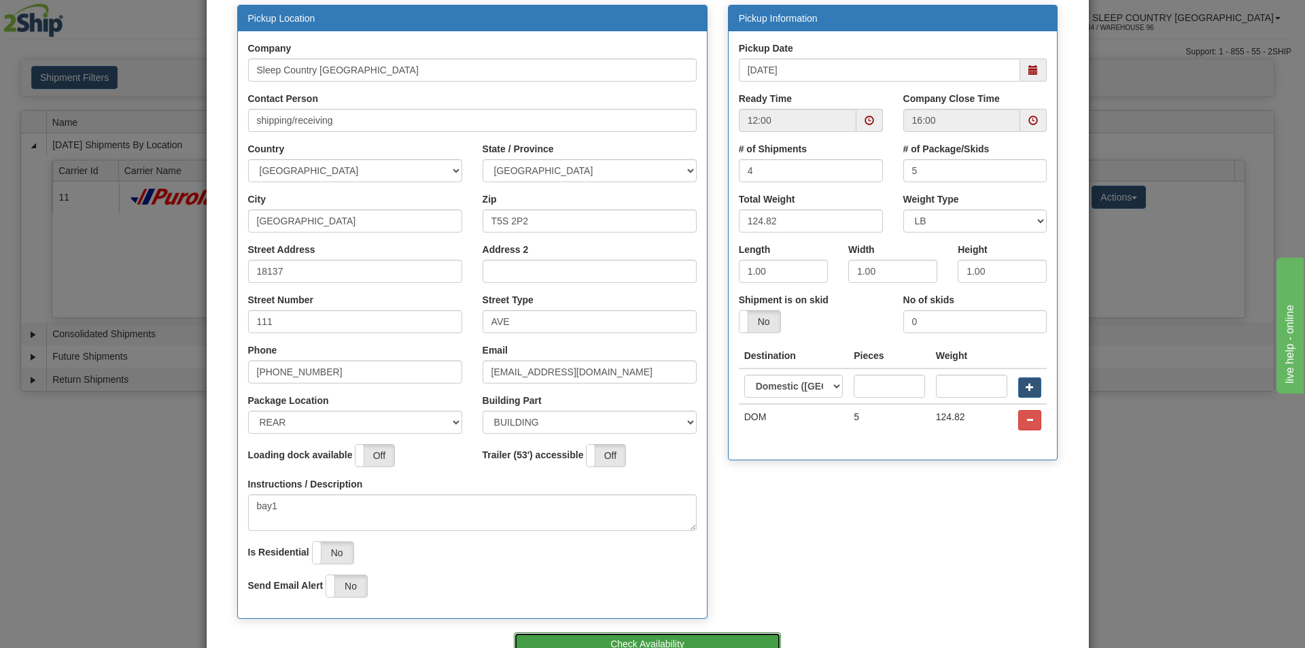
click at [665, 639] on button "Check Availability" at bounding box center [647, 643] width 267 height 23
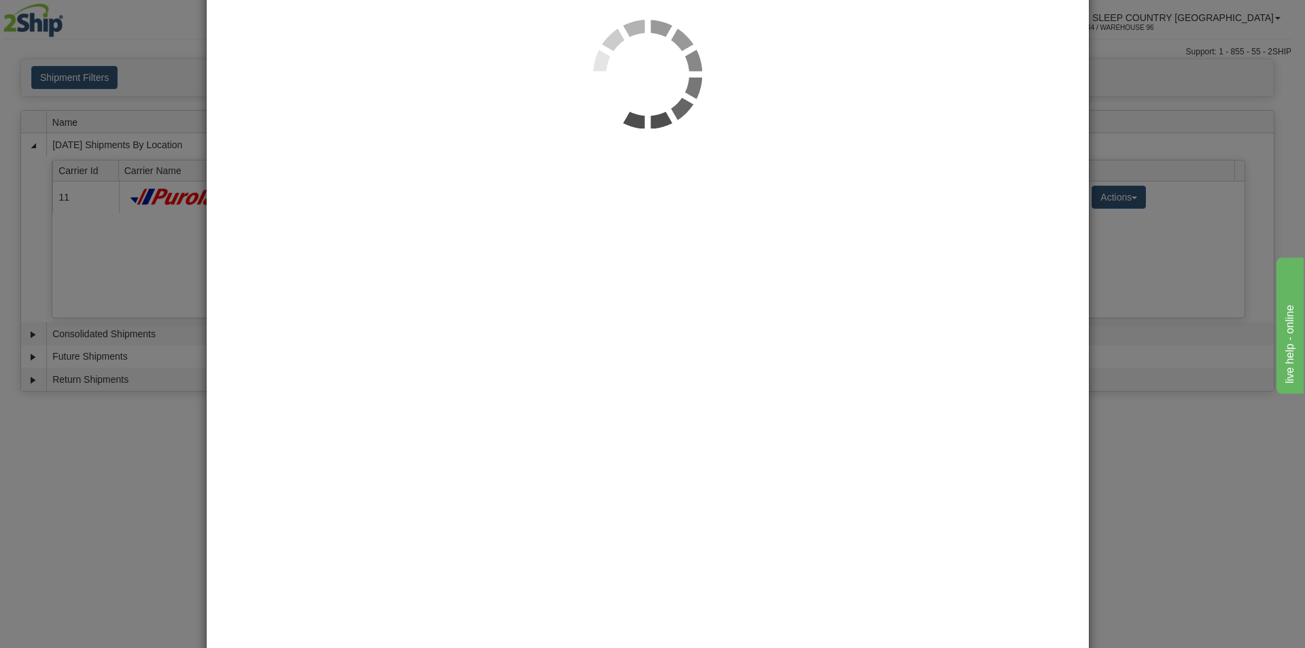
scroll to position [0, 0]
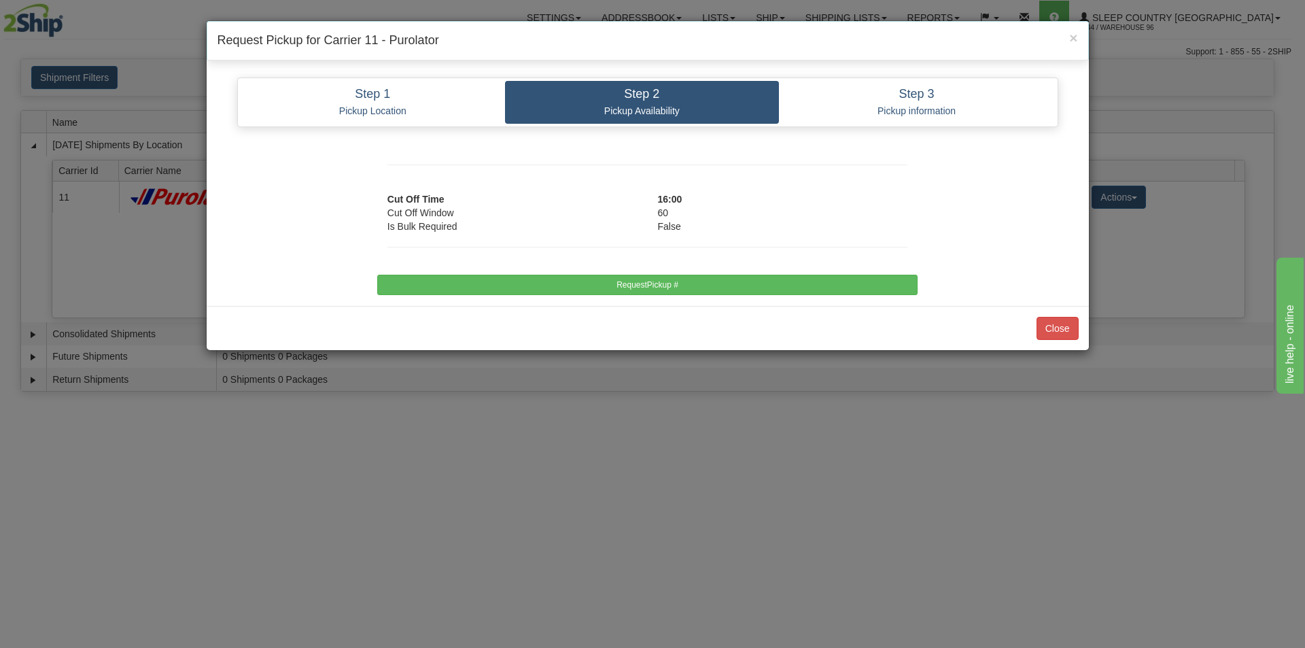
click at [762, 298] on div "Step 1 Pickup Location Step 2 Pickup Availability Step 3 Pickup information Pic…" at bounding box center [648, 186] width 882 height 239
click at [771, 262] on div at bounding box center [647, 253] width 540 height 41
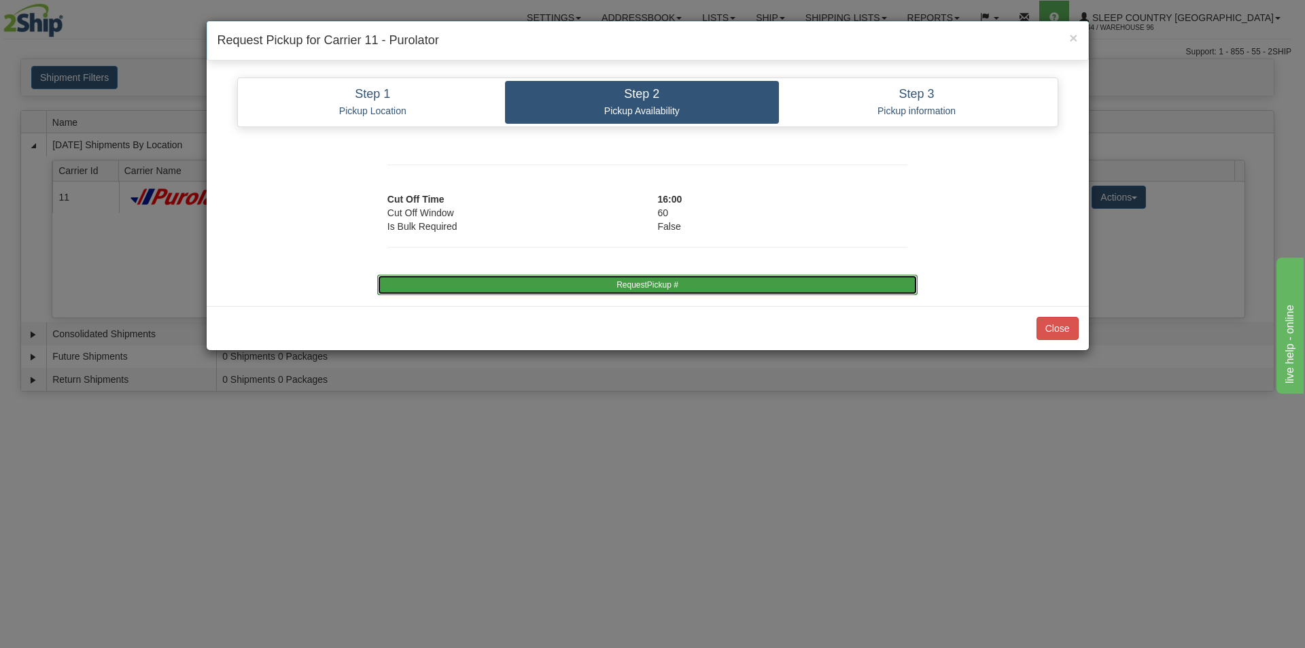
click at [773, 275] on button "RequestPickup #" at bounding box center [647, 285] width 540 height 20
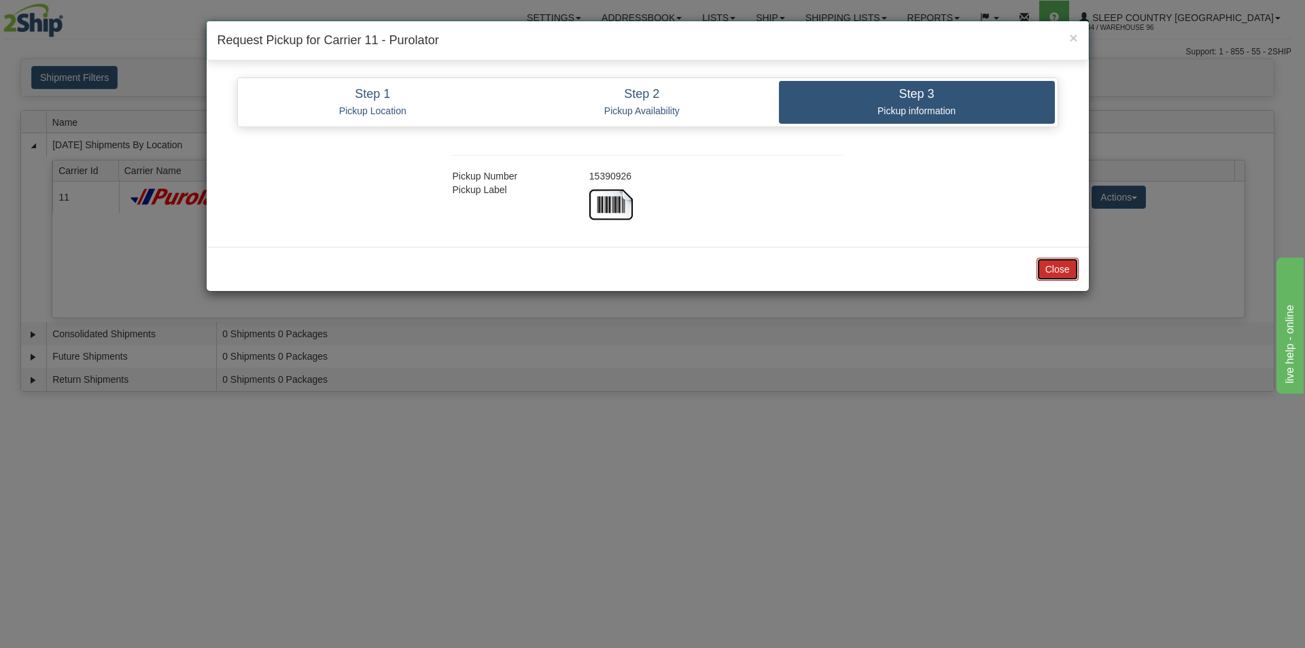
click at [1062, 262] on button "Close" at bounding box center [1057, 269] width 42 height 23
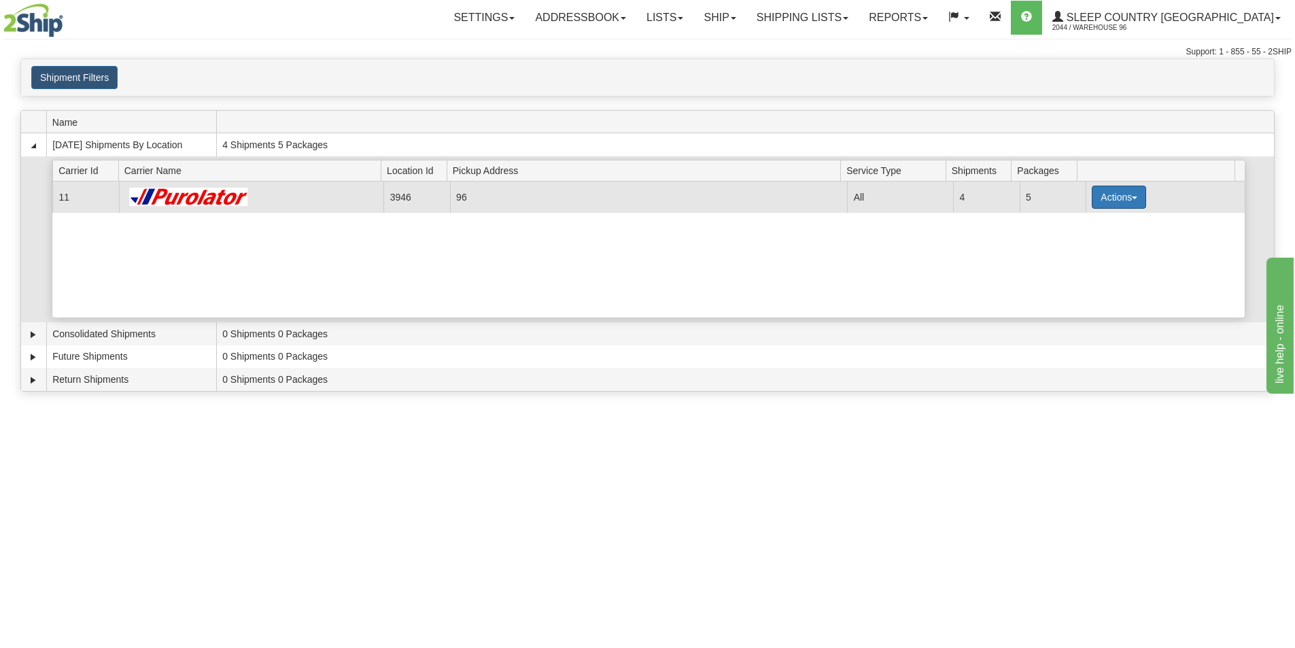
drag, startPoint x: 1085, startPoint y: 207, endPoint x: 1100, endPoint y: 195, distance: 18.9
click at [1091, 203] on button "Actions" at bounding box center [1118, 197] width 54 height 23
click at [1095, 238] on link "Close" at bounding box center [1090, 241] width 109 height 18
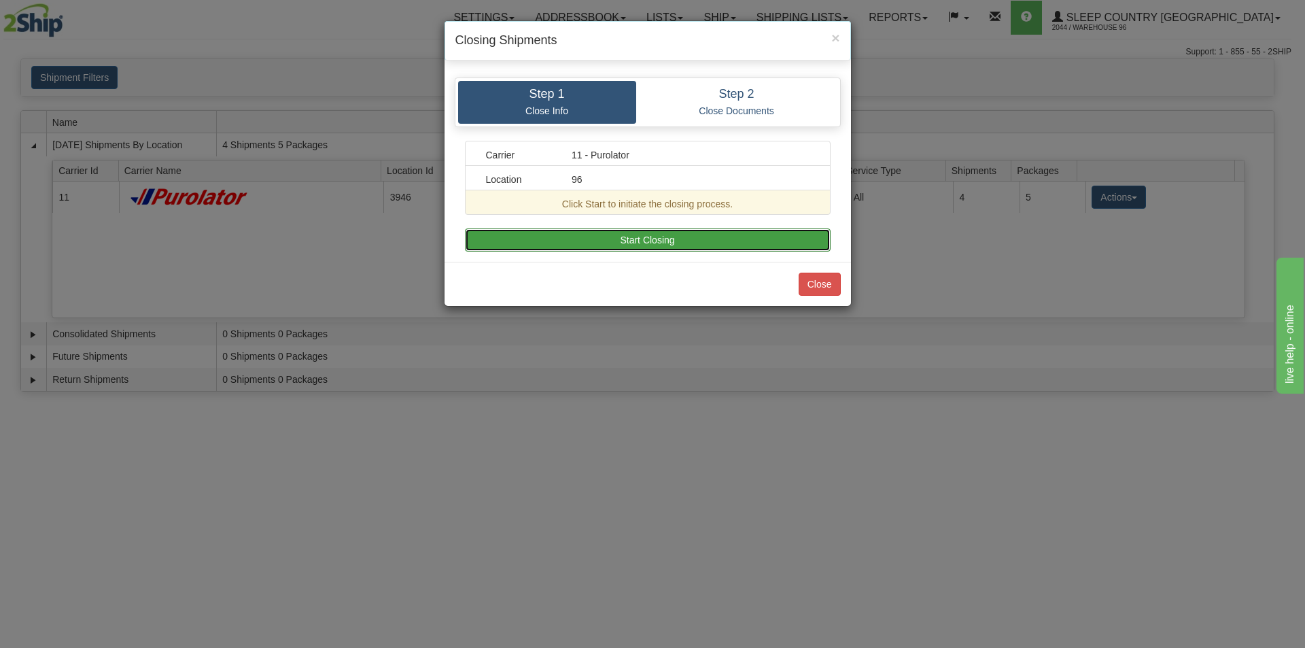
click at [699, 243] on button "Start Closing" at bounding box center [648, 239] width 366 height 23
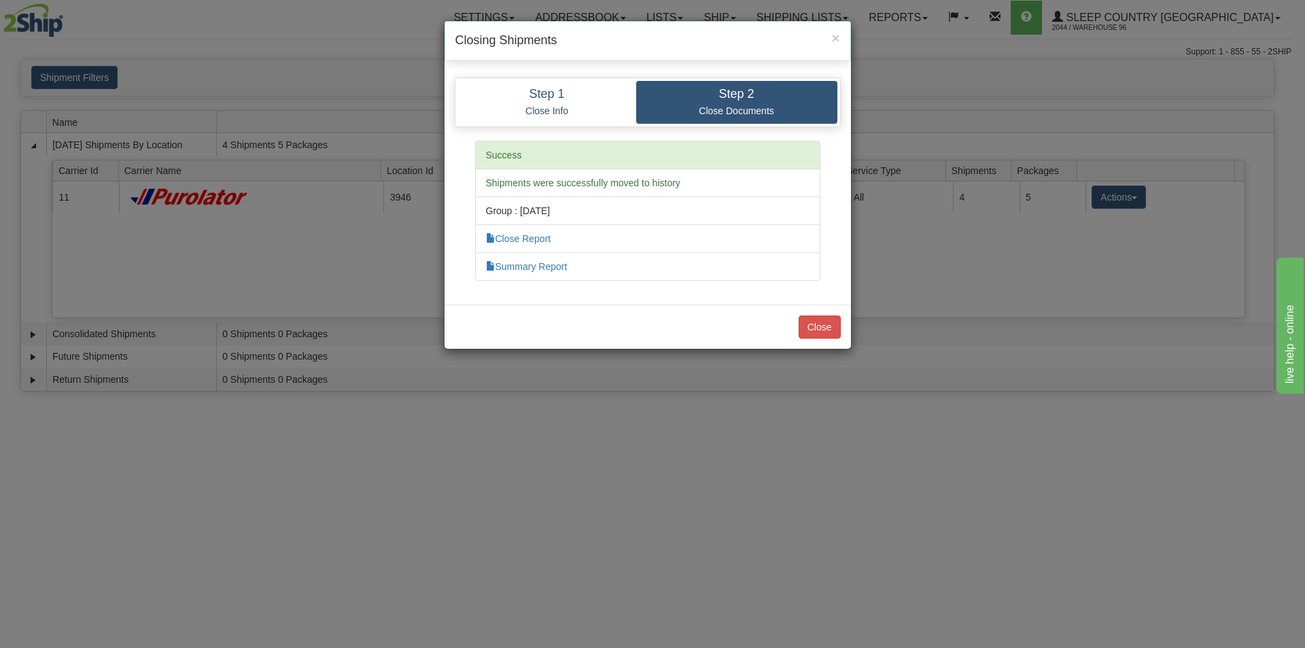
click at [818, 344] on div "Close" at bounding box center [647, 326] width 406 height 44
click at [825, 314] on div "Close" at bounding box center [647, 326] width 406 height 44
